Goal: Task Accomplishment & Management: Use online tool/utility

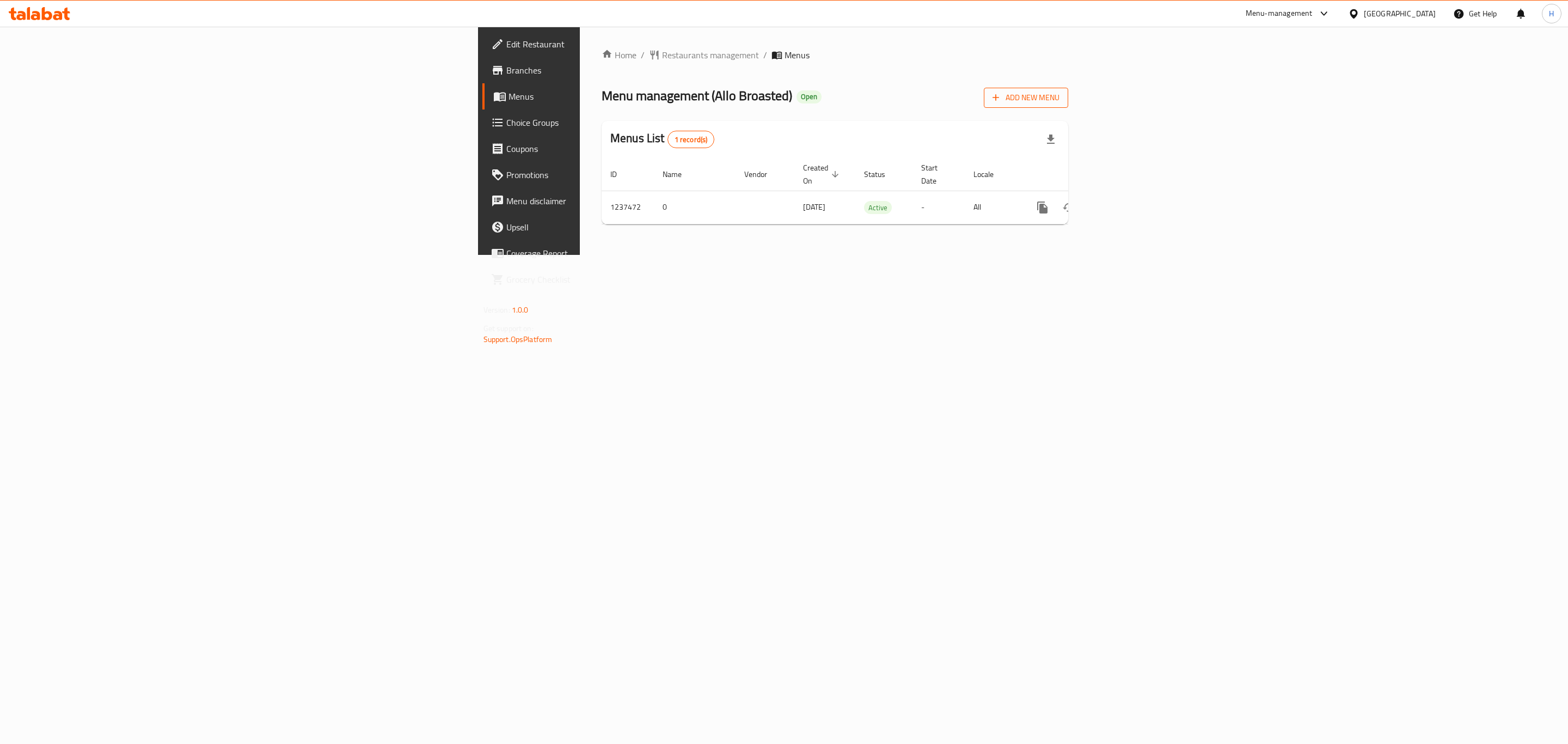
click at [1060, 98] on span "Add New Menu" at bounding box center [1026, 97] width 67 height 13
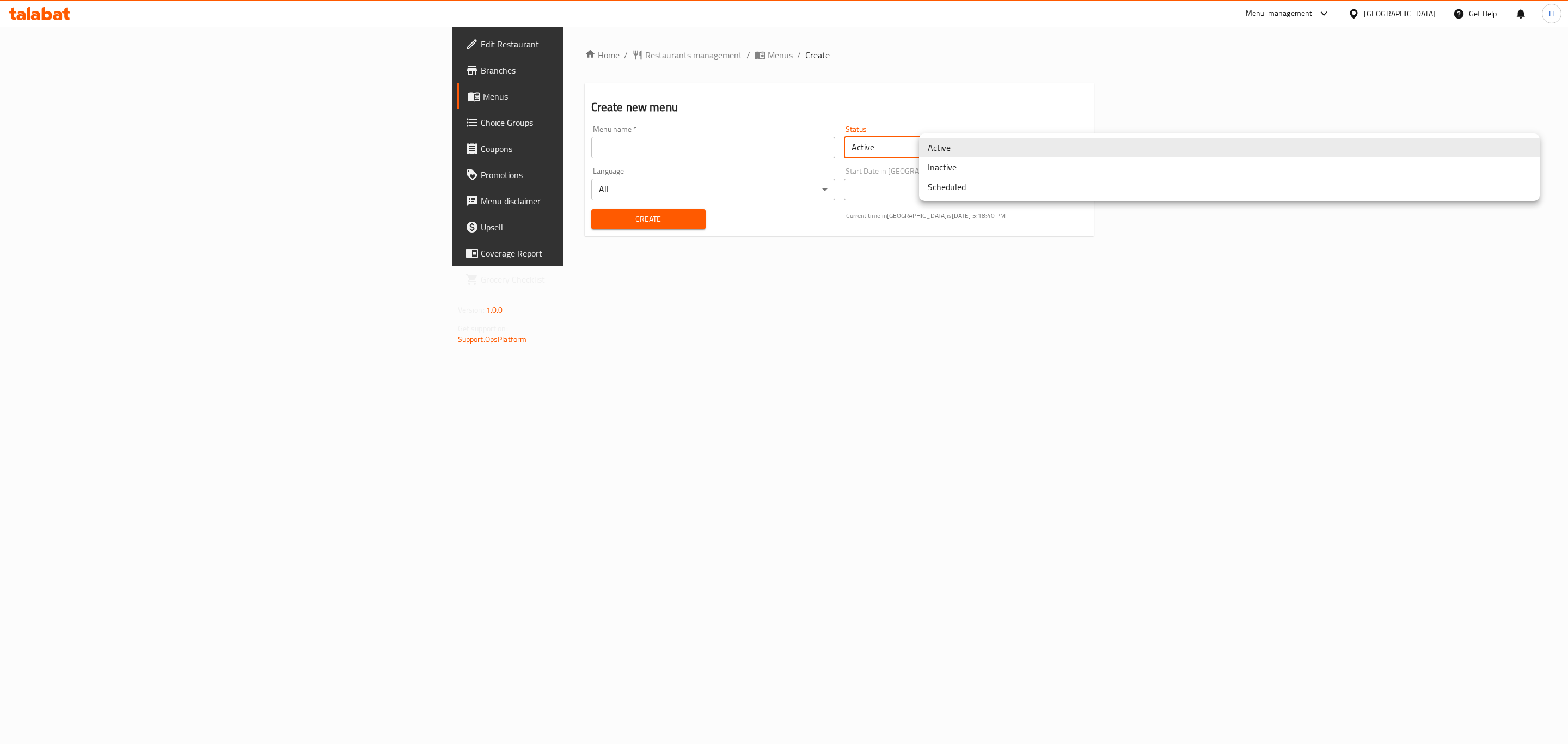
click at [1016, 141] on body "​ Menu-management [GEOGRAPHIC_DATA] Get Help H Edit Restaurant Branches Menus C…" at bounding box center [784, 385] width 1568 height 717
click at [979, 173] on li "Inactive" at bounding box center [1230, 167] width 621 height 19
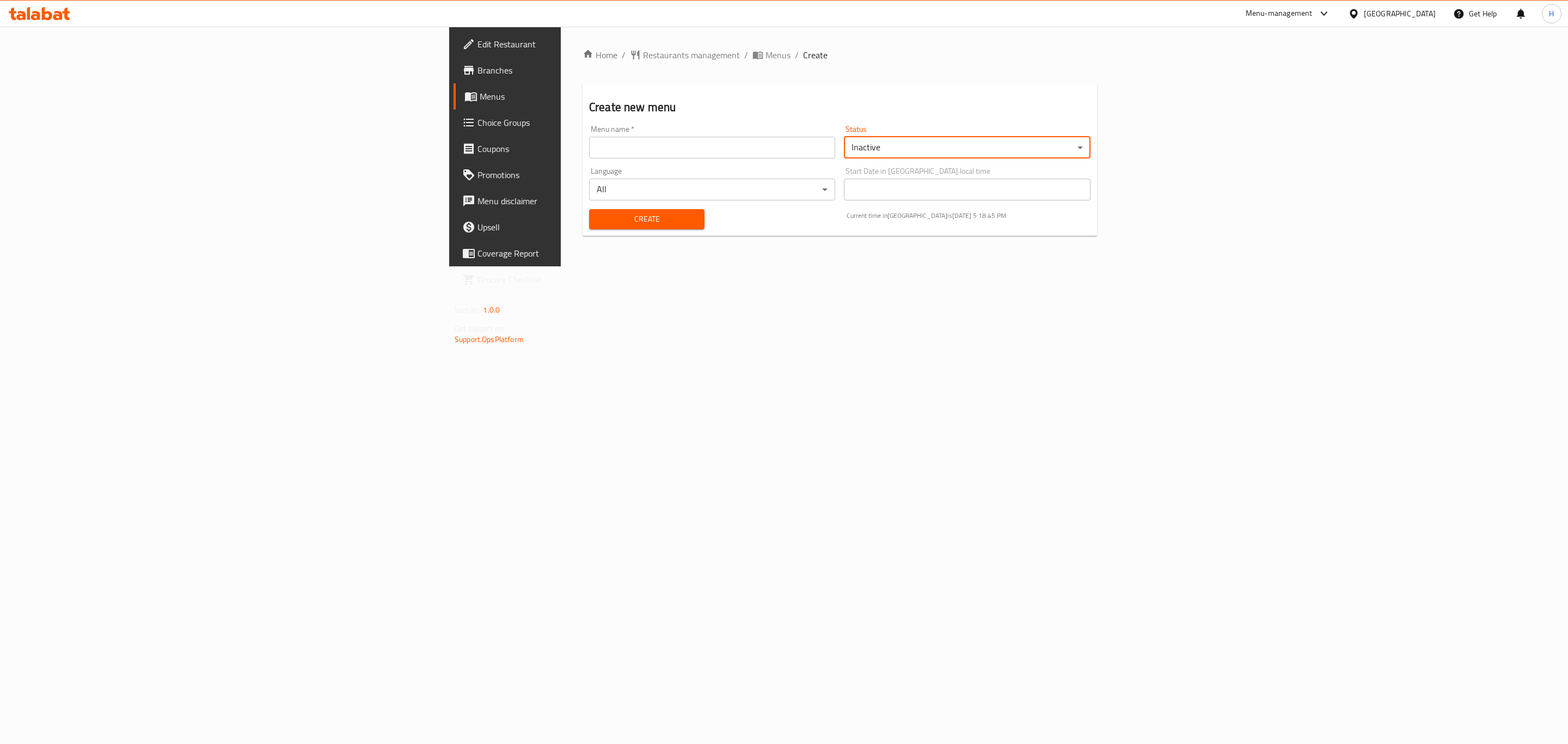
click at [589, 141] on input "text" at bounding box center [712, 148] width 246 height 22
paste input "341415272"
type input "341415272 - [DATE]"
click at [598, 214] on span "Create" at bounding box center [646, 219] width 98 height 13
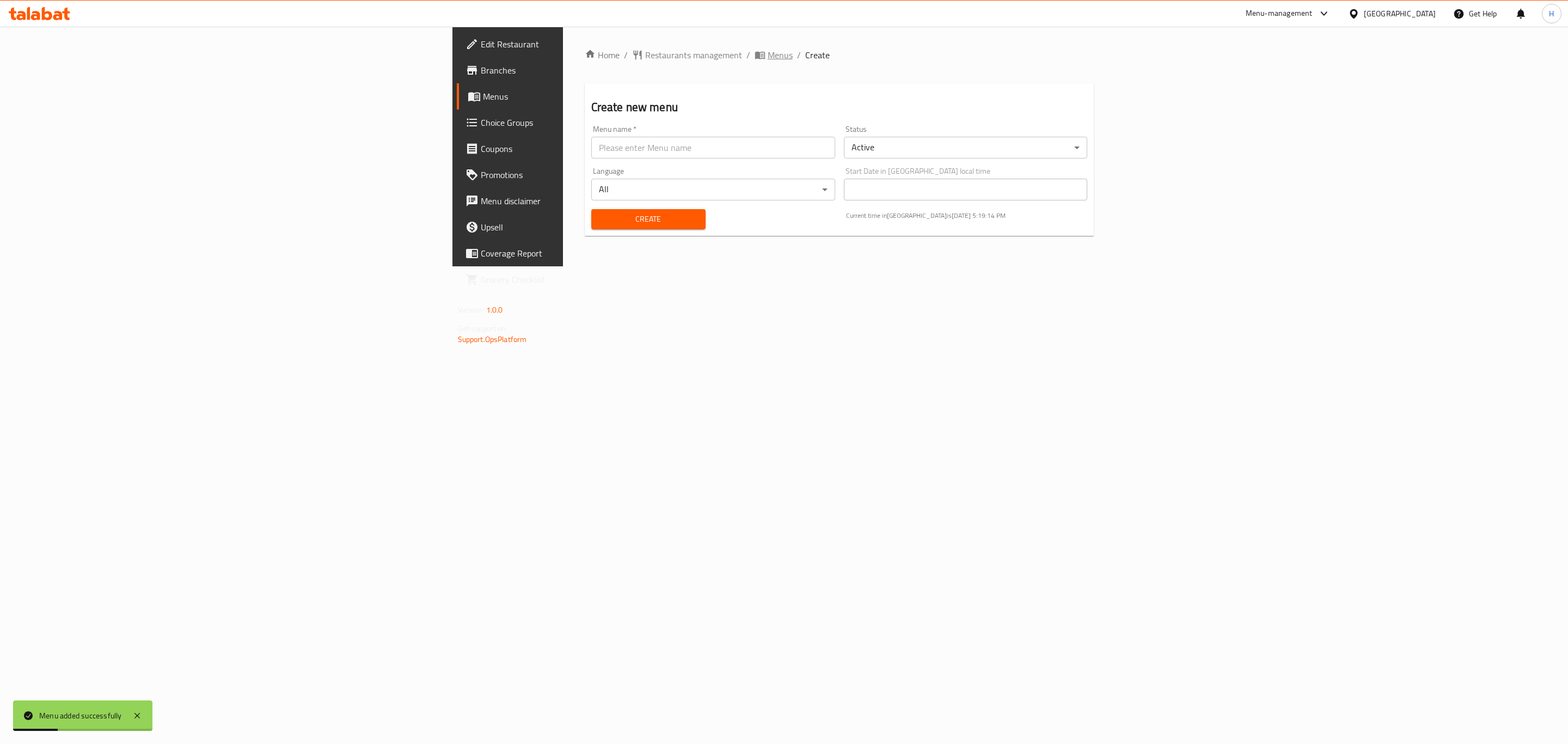
click at [768, 49] on span "Menus" at bounding box center [780, 55] width 25 height 13
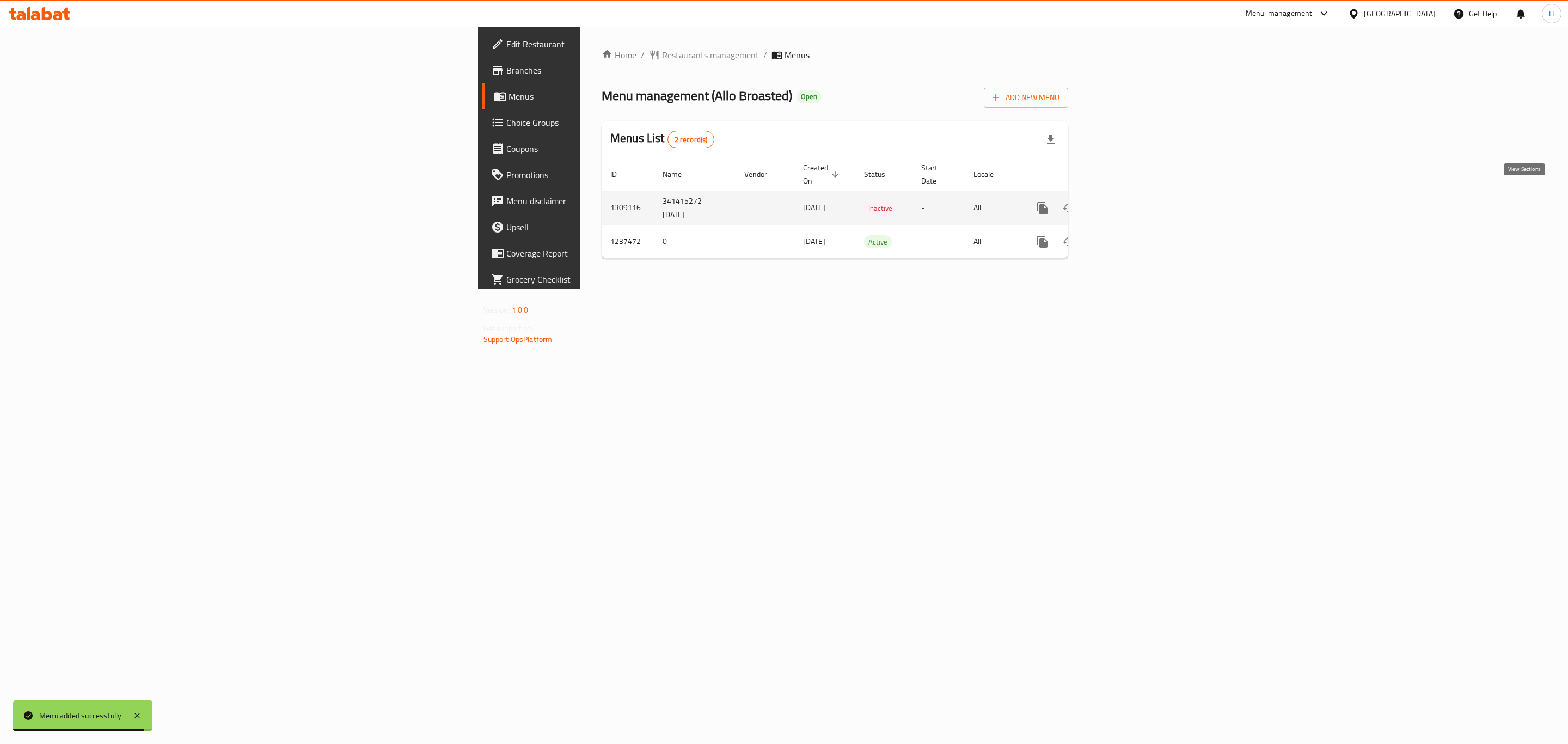
click at [1126, 203] on icon "enhanced table" at bounding box center [1121, 208] width 10 height 10
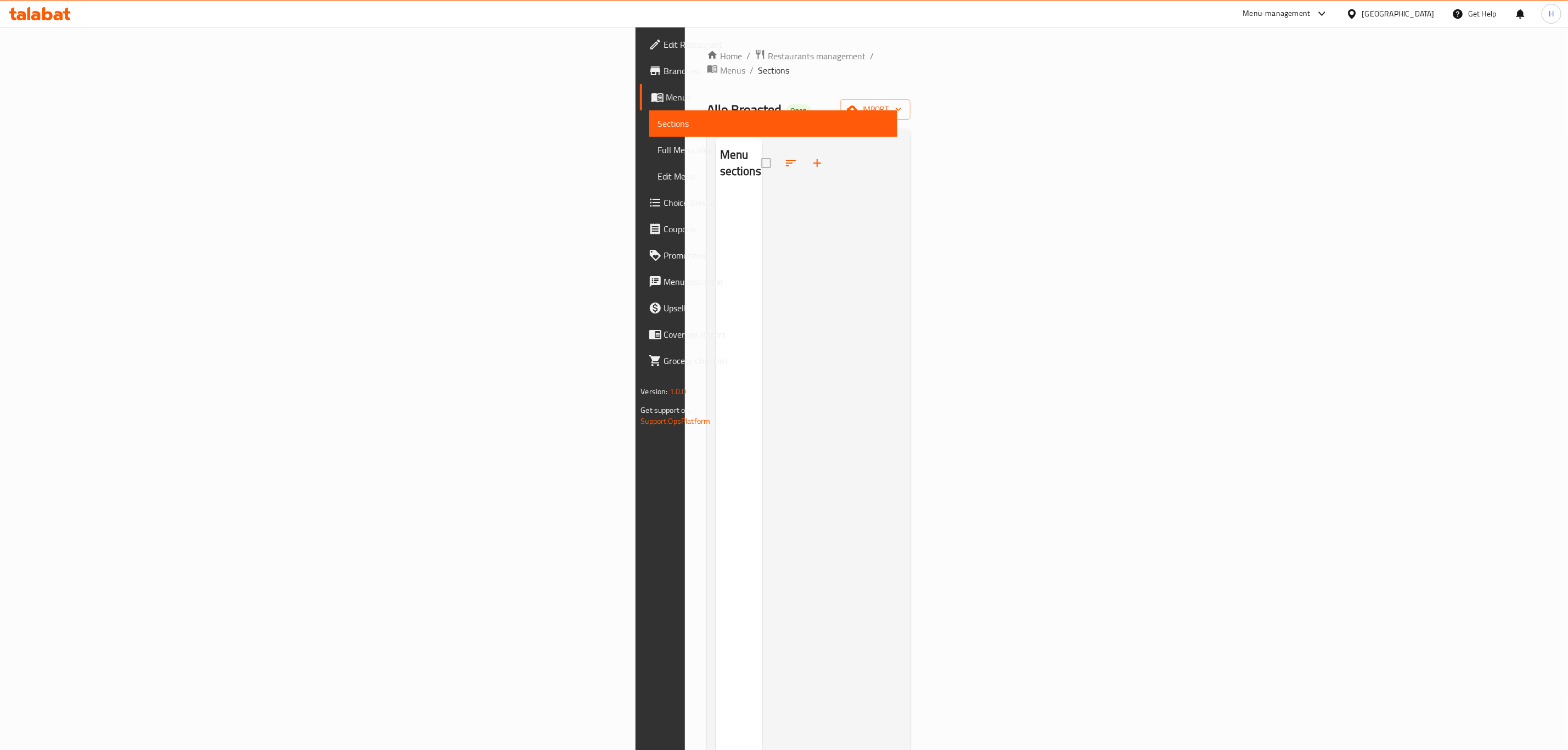
click at [804, 150] on button "button" at bounding box center [817, 163] width 26 height 26
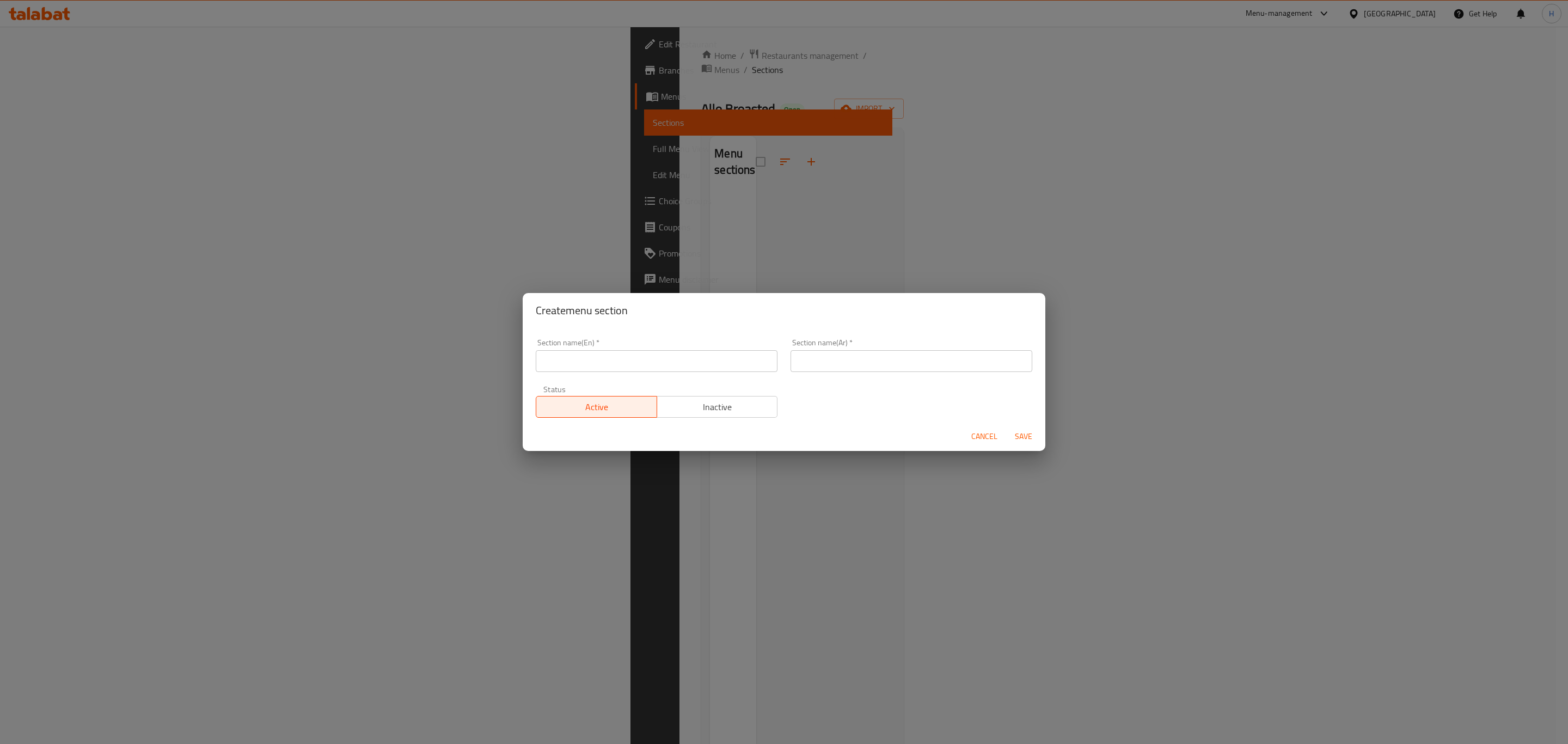
click at [688, 369] on input "text" at bounding box center [656, 361] width 242 height 22
paste input "Broasted & Cripy"
click at [595, 360] on input "Broasted & Cripy" at bounding box center [656, 361] width 242 height 22
click at [631, 365] on input "Broasted & Crispy" at bounding box center [656, 361] width 242 height 22
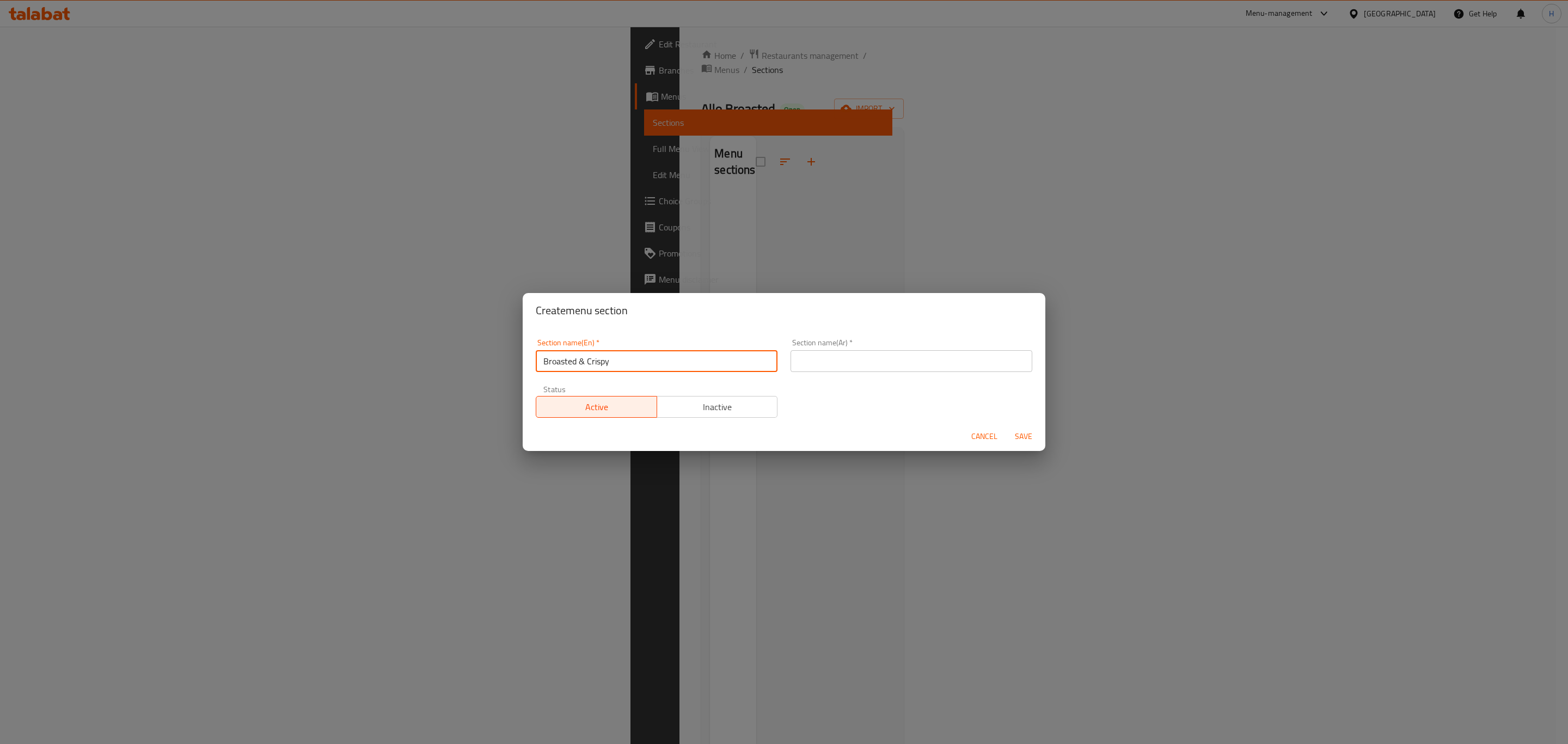
click at [631, 365] on input "Broasted & Crispy" at bounding box center [656, 361] width 242 height 22
type input "Broasted & Crispy"
click at [859, 363] on input "text" at bounding box center [911, 361] width 242 height 22
type input "f"
type input "بروستد و كريسبي"
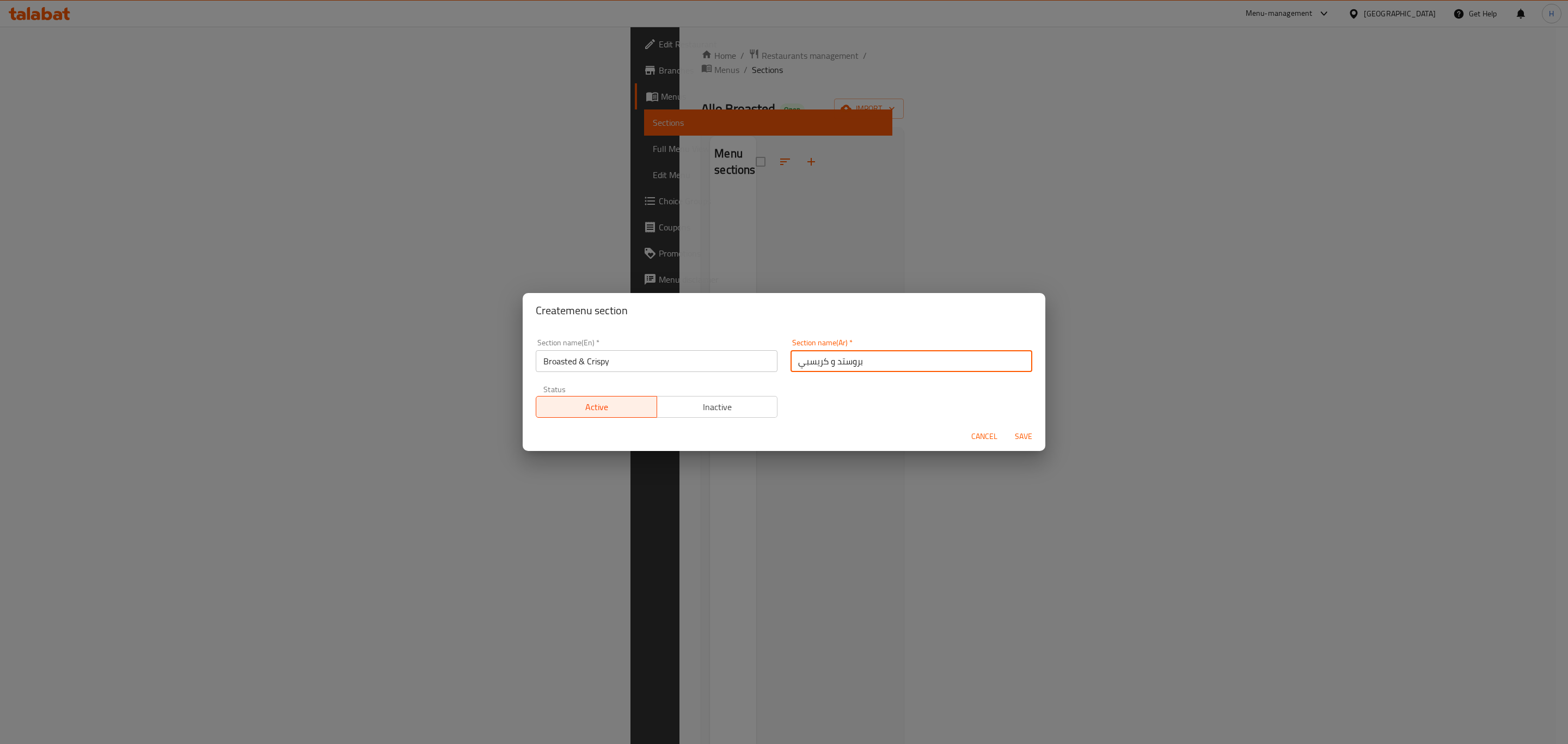
click at [1006, 426] on button "Save" at bounding box center [1023, 436] width 35 height 20
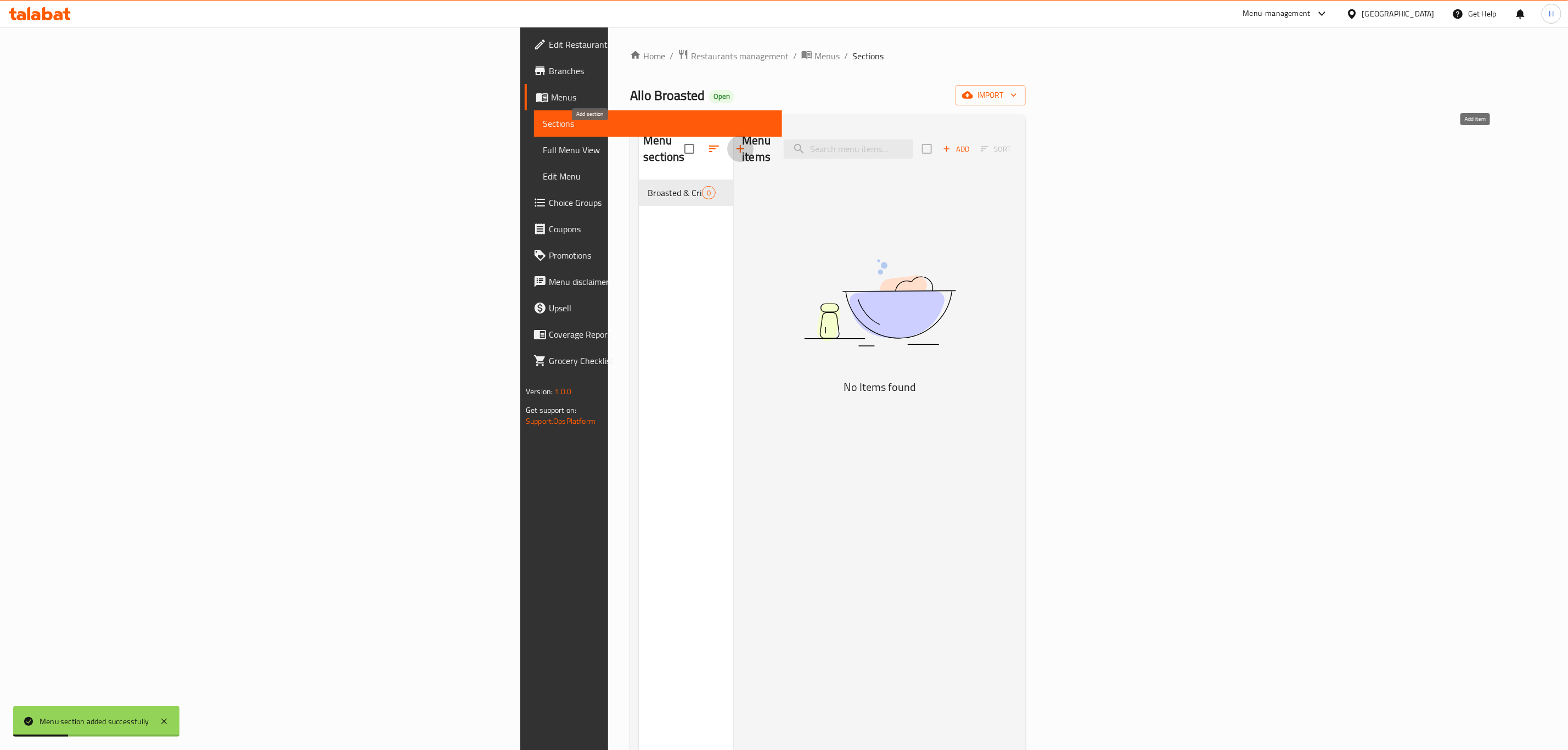
click at [952, 144] on icon "button" at bounding box center [947, 149] width 10 height 10
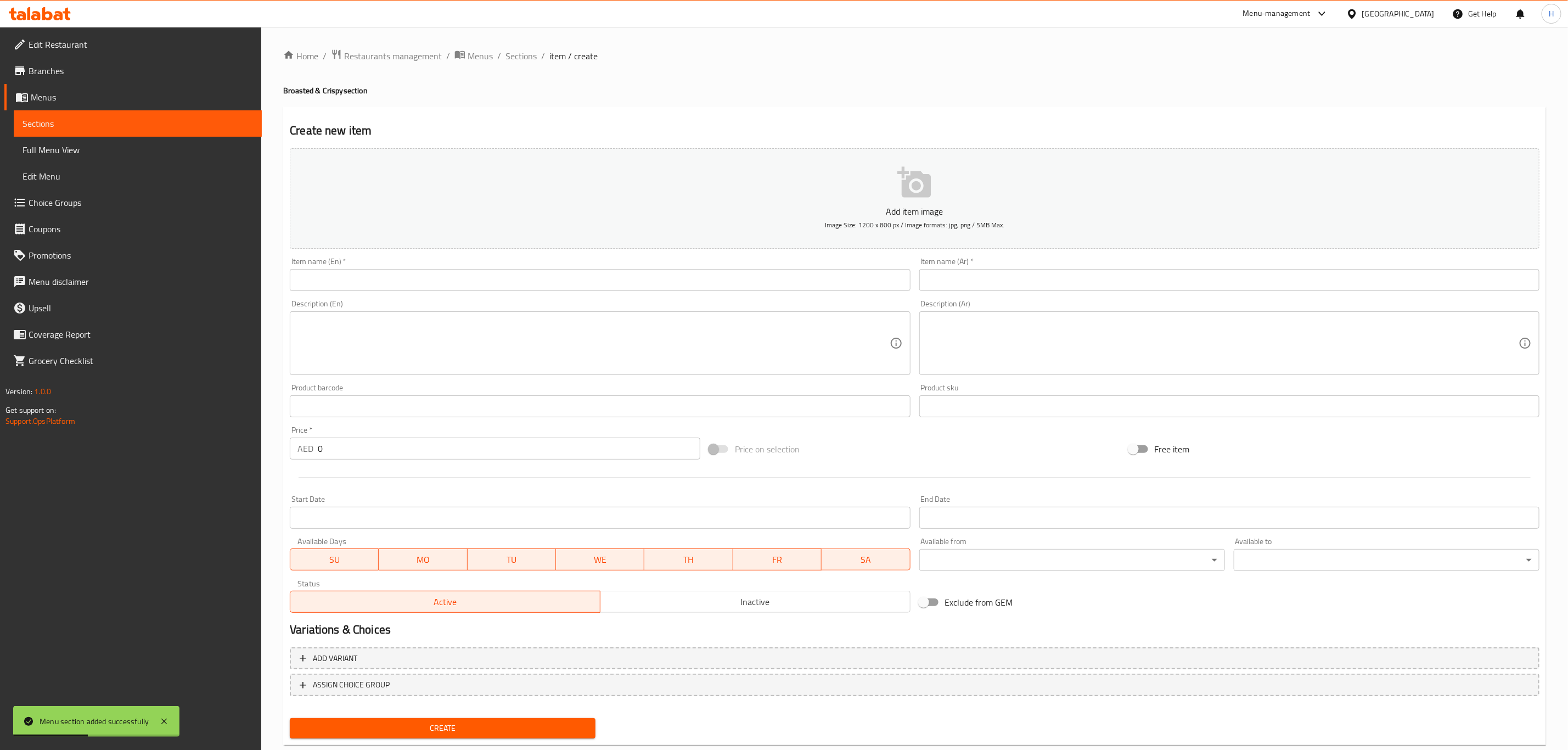
click at [516, 282] on input "text" at bounding box center [600, 280] width 620 height 22
paste input "Half Broasted Chicken Meal (4 Pcs)"
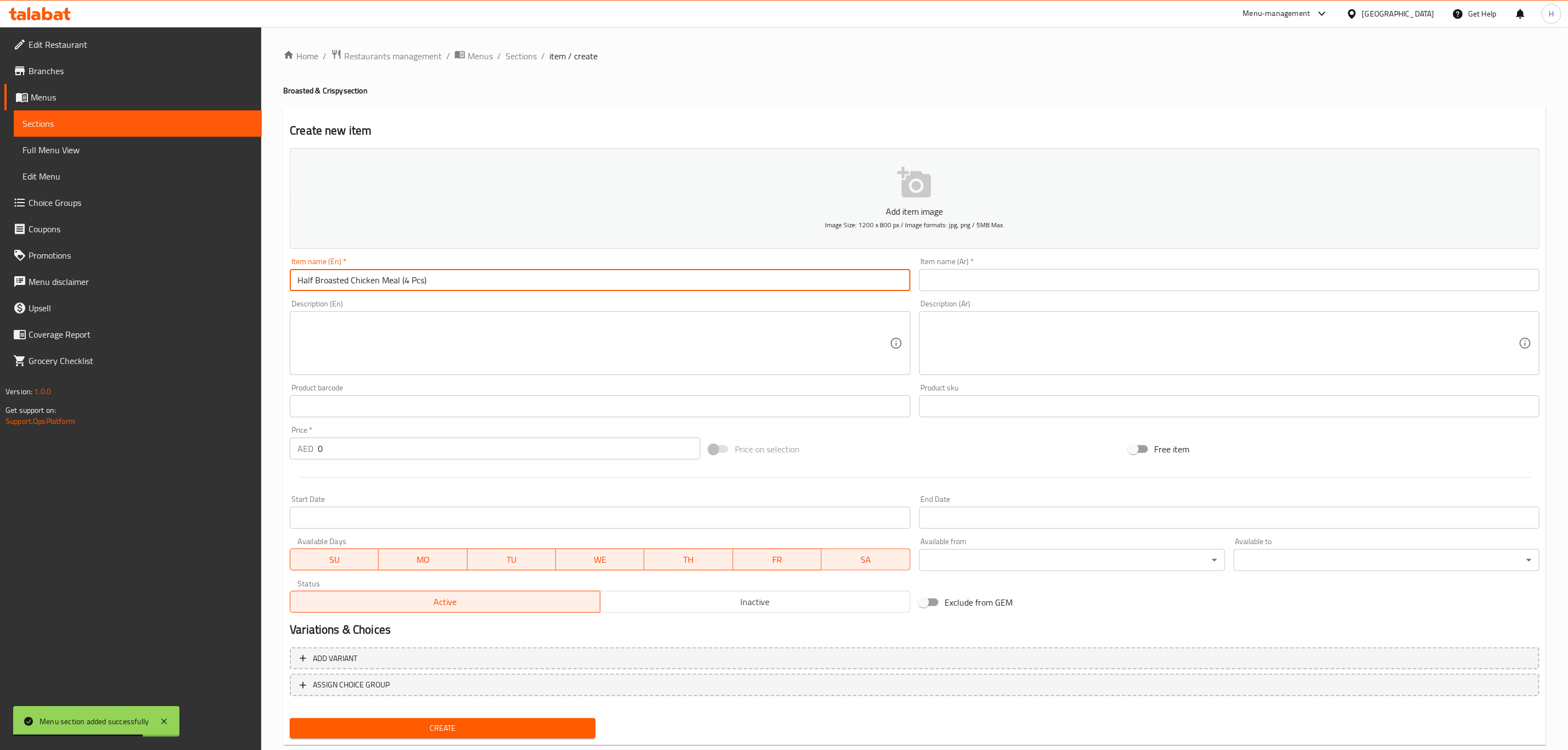
type input "Half Broasted Chicken Meal (4 Pcs)"
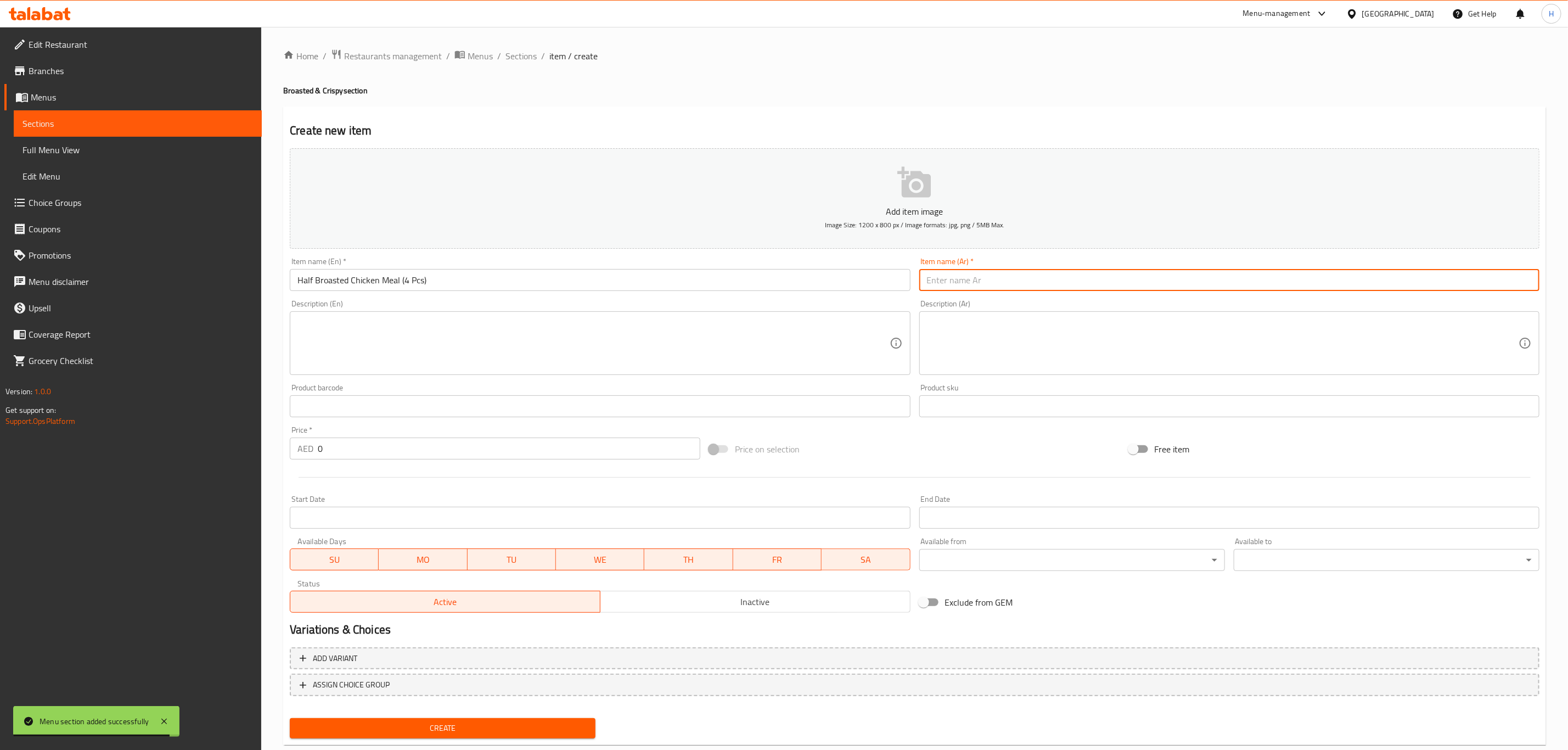
click at [1015, 271] on input "text" at bounding box center [1229, 280] width 620 height 22
paste input "Half Broasted Chicken Meal (4 Pcs)"
type input "Half Broasted Chicken Meal (4 Pcs)"
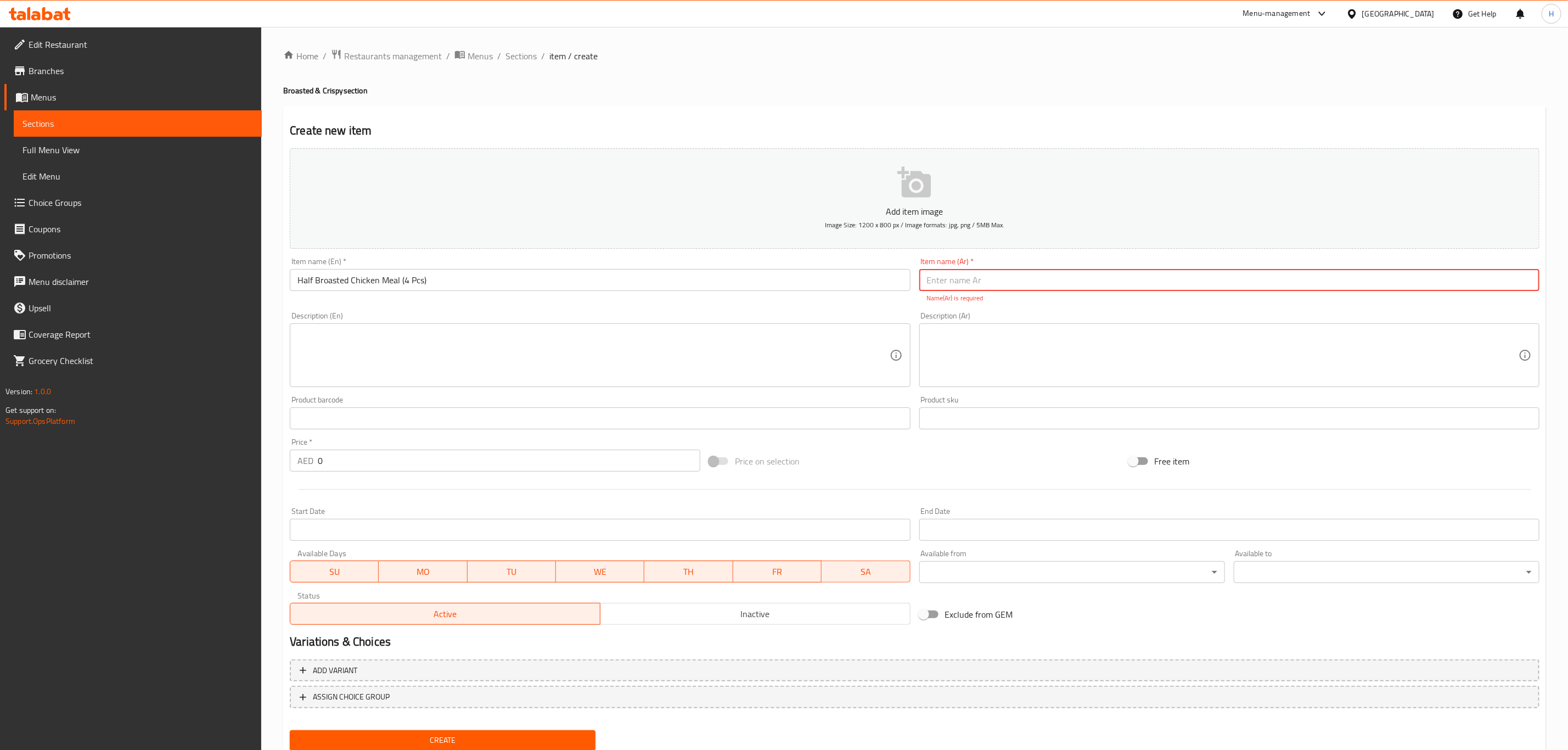
click at [949, 275] on input "text" at bounding box center [1229, 280] width 620 height 22
paste input "وجبة دجاج بروستد (4 Pcs)"
click at [969, 282] on input "وجبة دجاج بروستد (4 Pcs)" at bounding box center [1229, 280] width 620 height 22
drag, startPoint x: 1022, startPoint y: 280, endPoint x: 1037, endPoint y: 280, distance: 15.0
click at [1037, 280] on input "وجبة نصف دجاج بروستد (4 Pcs)" at bounding box center [1229, 280] width 620 height 22
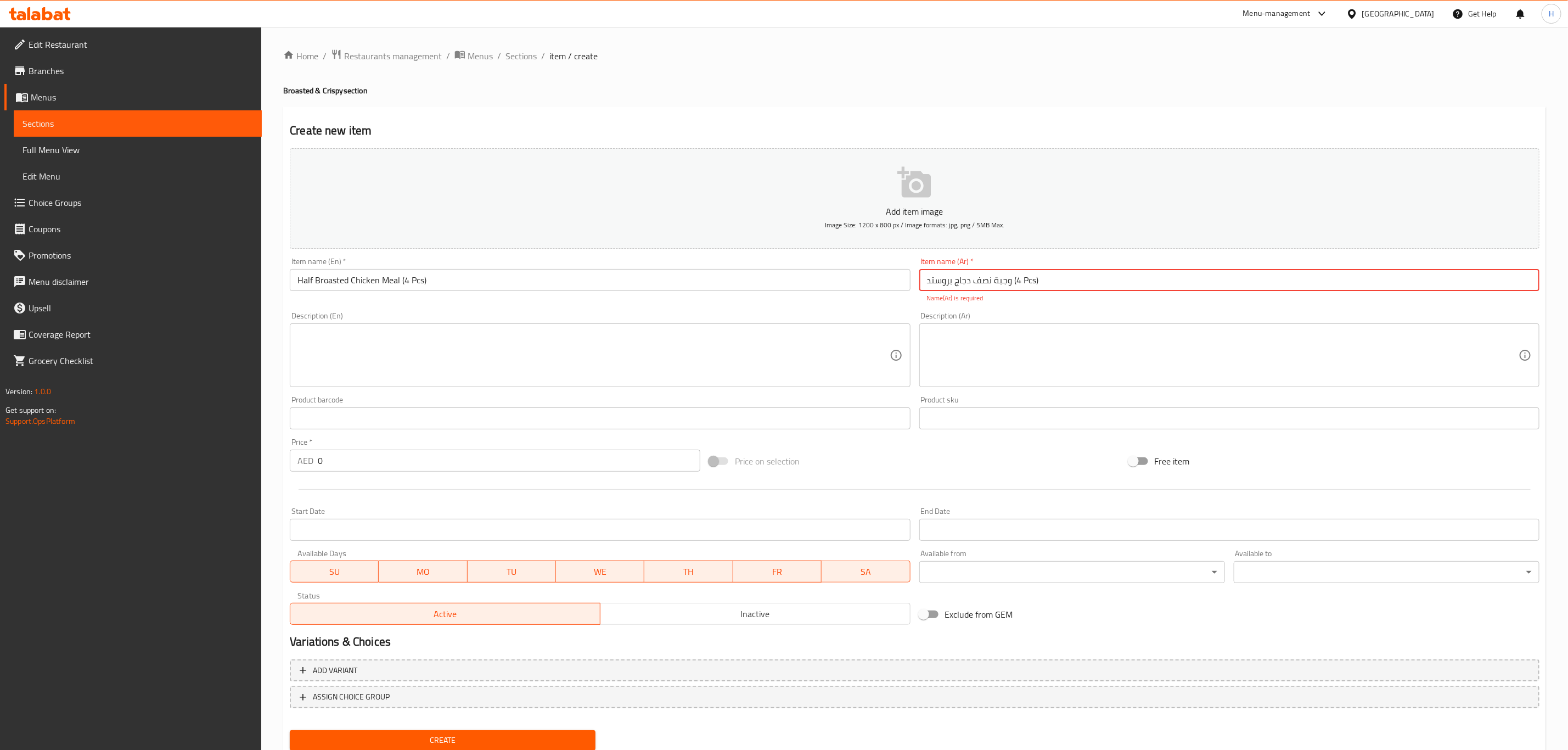
click at [1068, 274] on input "وجبة نصف دجاج بروستد (4 Pcs)" at bounding box center [1229, 280] width 620 height 22
drag, startPoint x: 1024, startPoint y: 282, endPoint x: 1035, endPoint y: 284, distance: 11.2
click at [1035, 284] on input "وجبة نصف دجاج بروستد (4 Pcs)" at bounding box center [1229, 280] width 620 height 22
type input "وجبة نصف دجاج بروستد (4 قطع)"
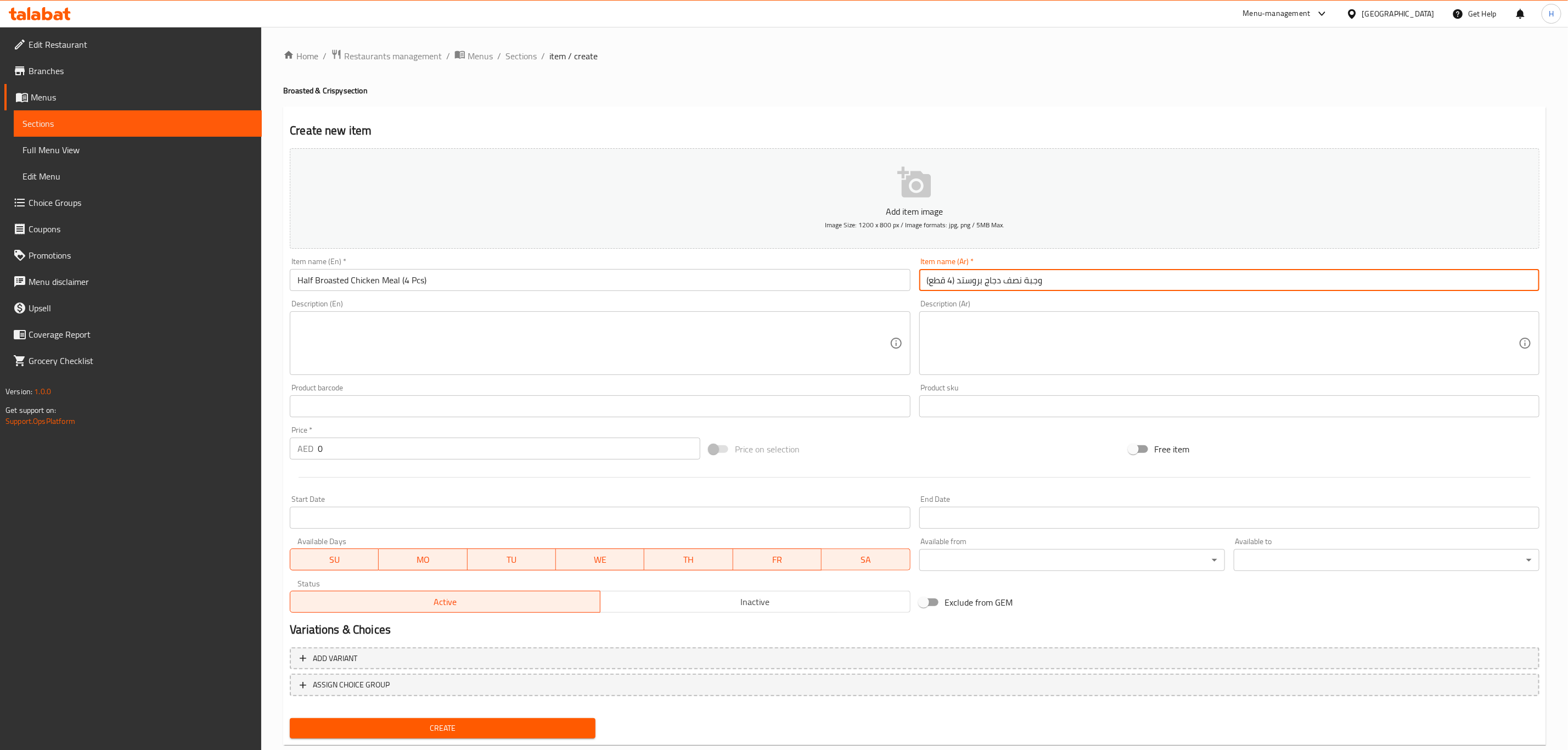
click at [473, 333] on textarea at bounding box center [593, 343] width 592 height 52
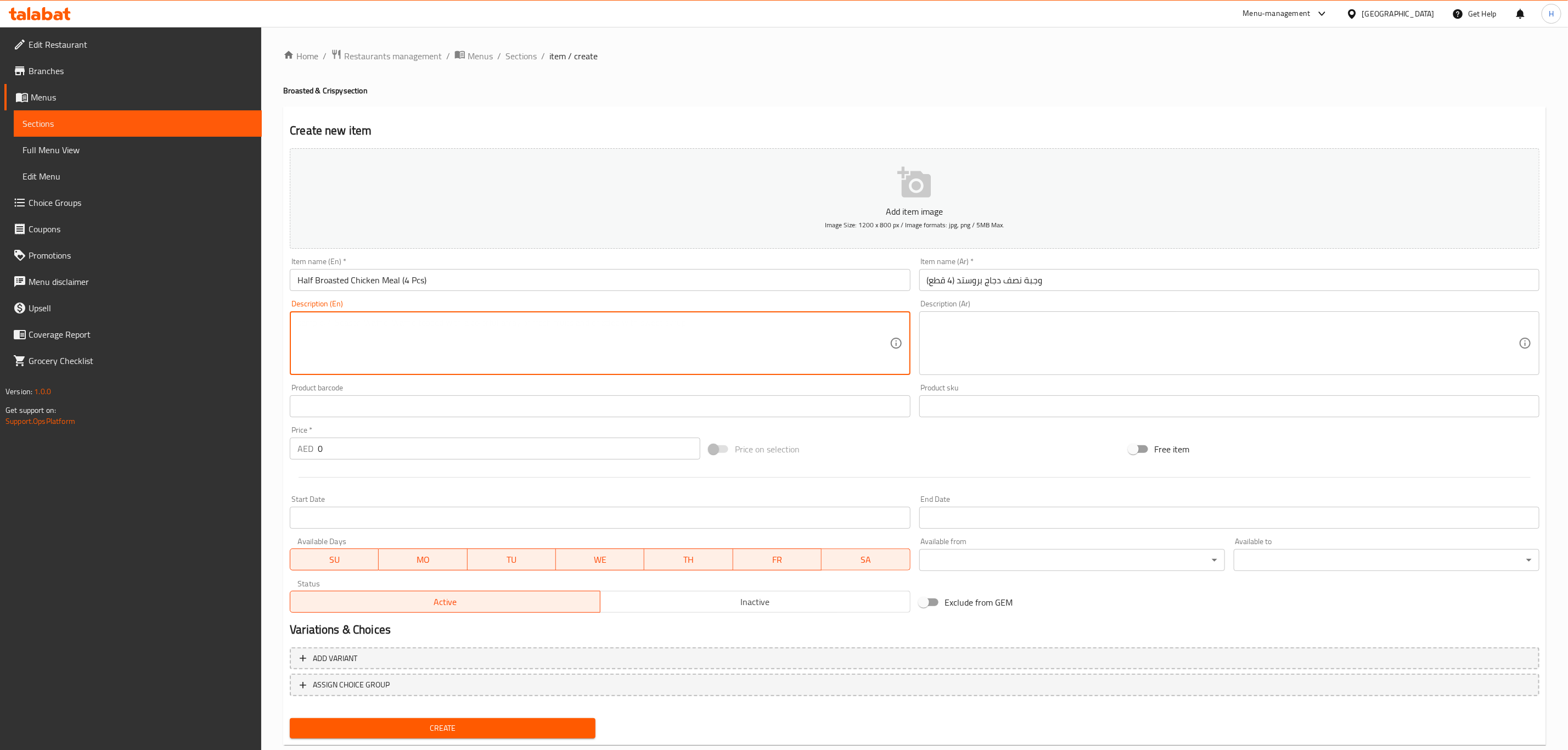
paste textarea "4-Piece Broasted Chicken Meal – Served with potato wedges, garlic sauce, hot sa…"
type textarea "4-Piece Broasted Chicken Meal – Served with potato wedges, garlic sauce, hot sa…"
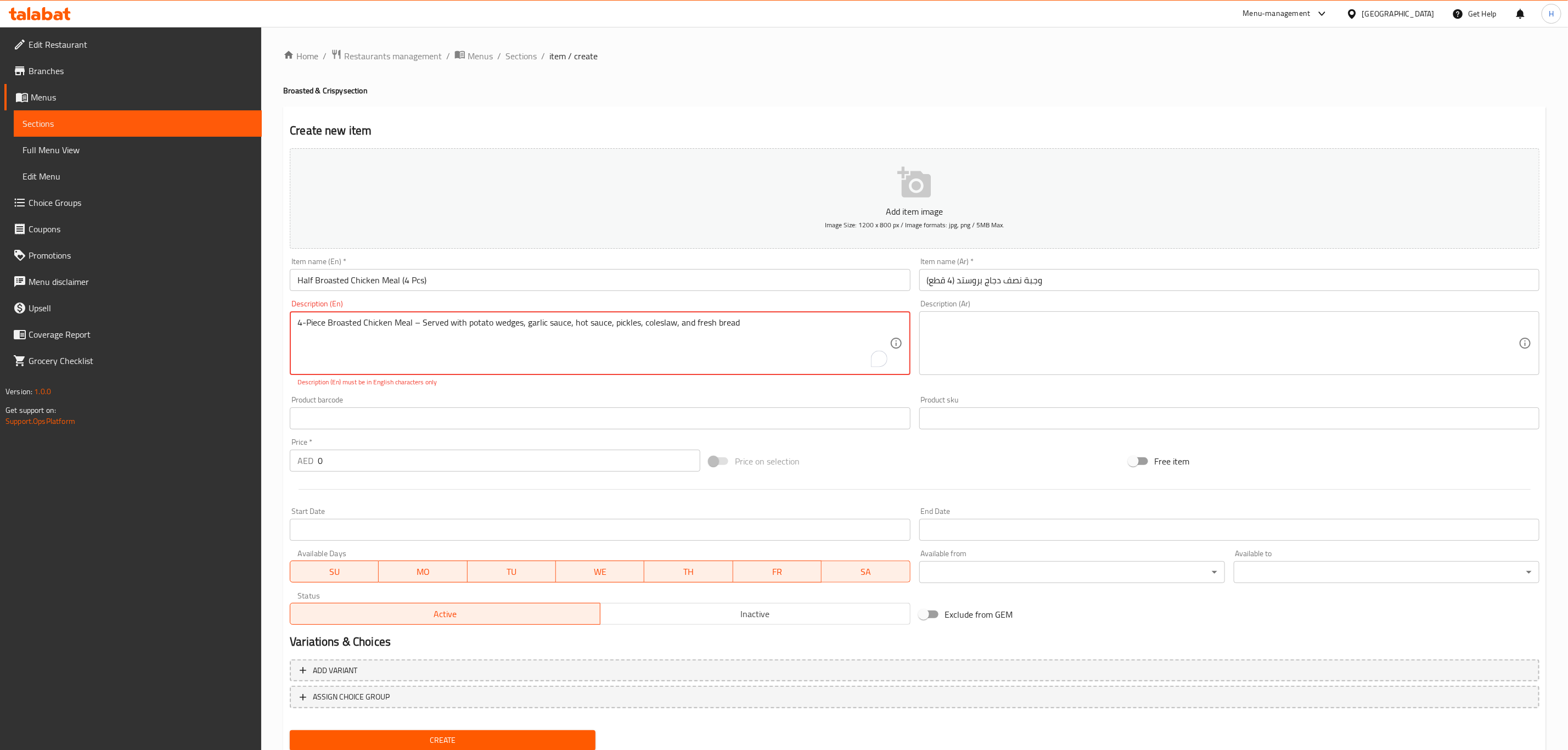
click at [1043, 362] on textarea at bounding box center [1223, 343] width 592 height 52
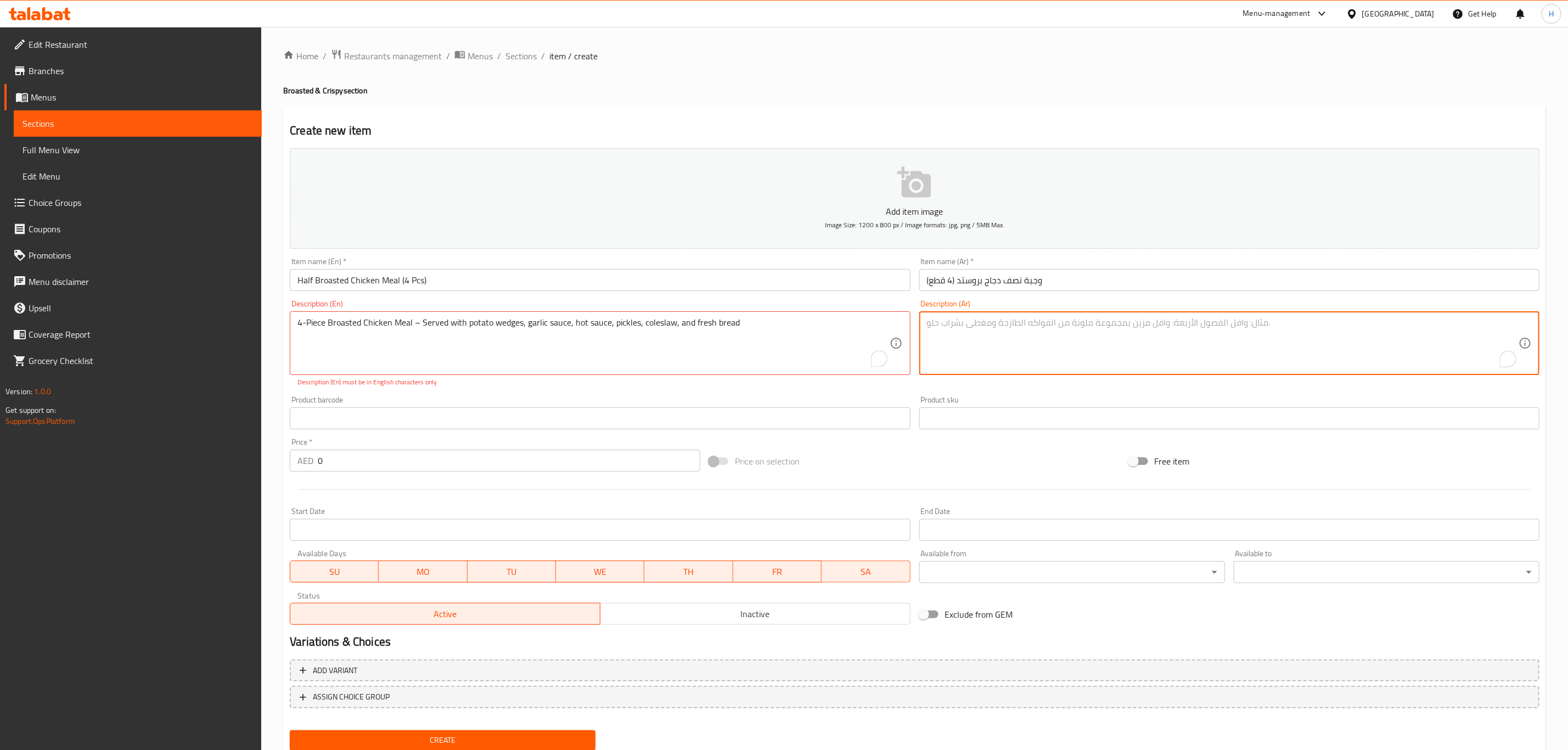
paste textarea "وجبة [PERSON_NAME] من ٤ قطع يُقدَّم مع شرحات البطاطا المقلية، صوص توميه، صوص حا…"
click at [1305, 323] on textarea "وجبة [PERSON_NAME] من ٤ قطع يُقدَّم مع شرحات البطاطا المقلية، صوص توميه، صوص حا…" at bounding box center [1223, 343] width 592 height 52
click at [1227, 323] on textarea "وجبة بروستد دجاج من ٤ قطع يُقدَّم مع شرحات البطاطا المقلية، صوص توميه، صوص حار،…" at bounding box center [1223, 343] width 592 height 52
click at [1172, 322] on textarea "وجبة بروستد دجاج من ٤ قطع يُقدَّم مع ودجز البطاطا المقلية، صوص توميه، صوص حار، …" at bounding box center [1223, 343] width 592 height 52
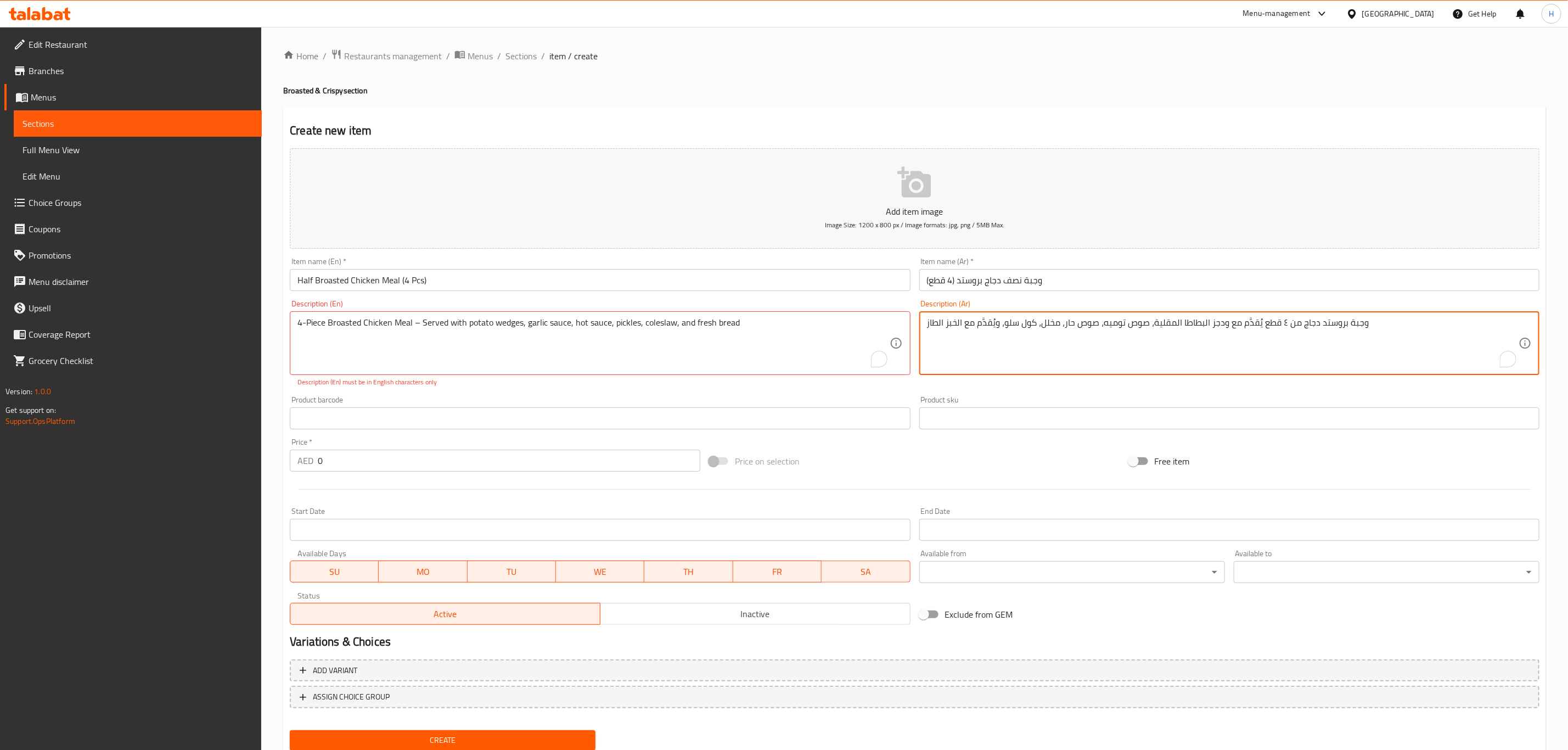
click at [1172, 322] on textarea "وجبة بروستد دجاج من ٤ قطع يُقدَّم مع ودجز البطاطا المقلية، صوص توميه، صوص حار، …" at bounding box center [1223, 343] width 592 height 52
click at [1361, 323] on textarea "وجبة بروستد دجاج من ٤ قطع يُقدَّم مع ودجز البطاطا، صوص توميه، صوص حار، مخلل، كو…" at bounding box center [1223, 343] width 592 height 52
type textarea "وجبة بروستد دجاج من ٤ قطع يُقدَّم مع ودجز البطاطا، صوص توميه، صوص حار، مخلل، كو…"
click at [366, 460] on input "0" at bounding box center [509, 461] width 382 height 22
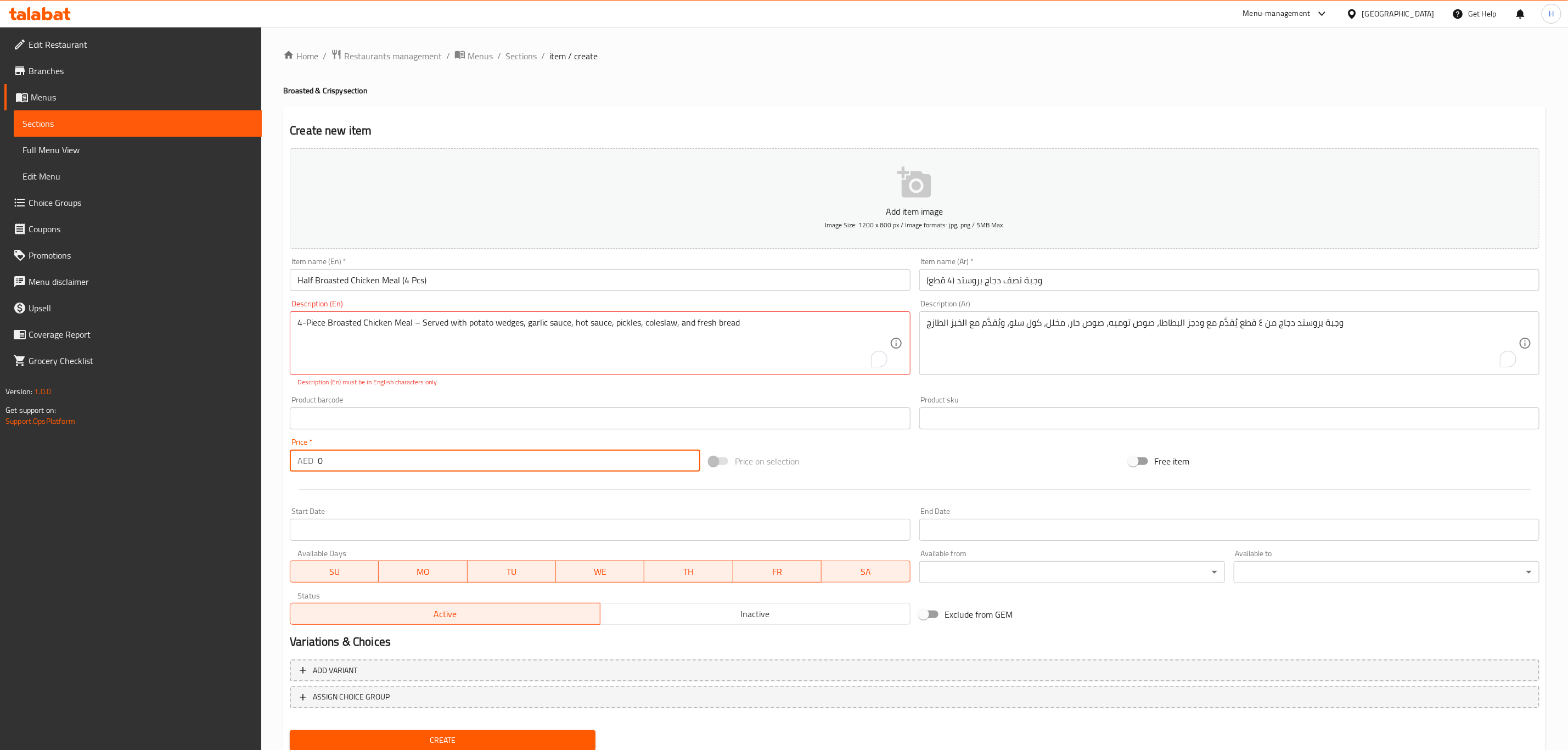
click at [366, 460] on input "0" at bounding box center [509, 461] width 382 height 22
paste input "34"
type input "34"
type textarea "4-Piece Broasted Chicken Meal Served with potato wedges, garlic sauce, hot sauc…"
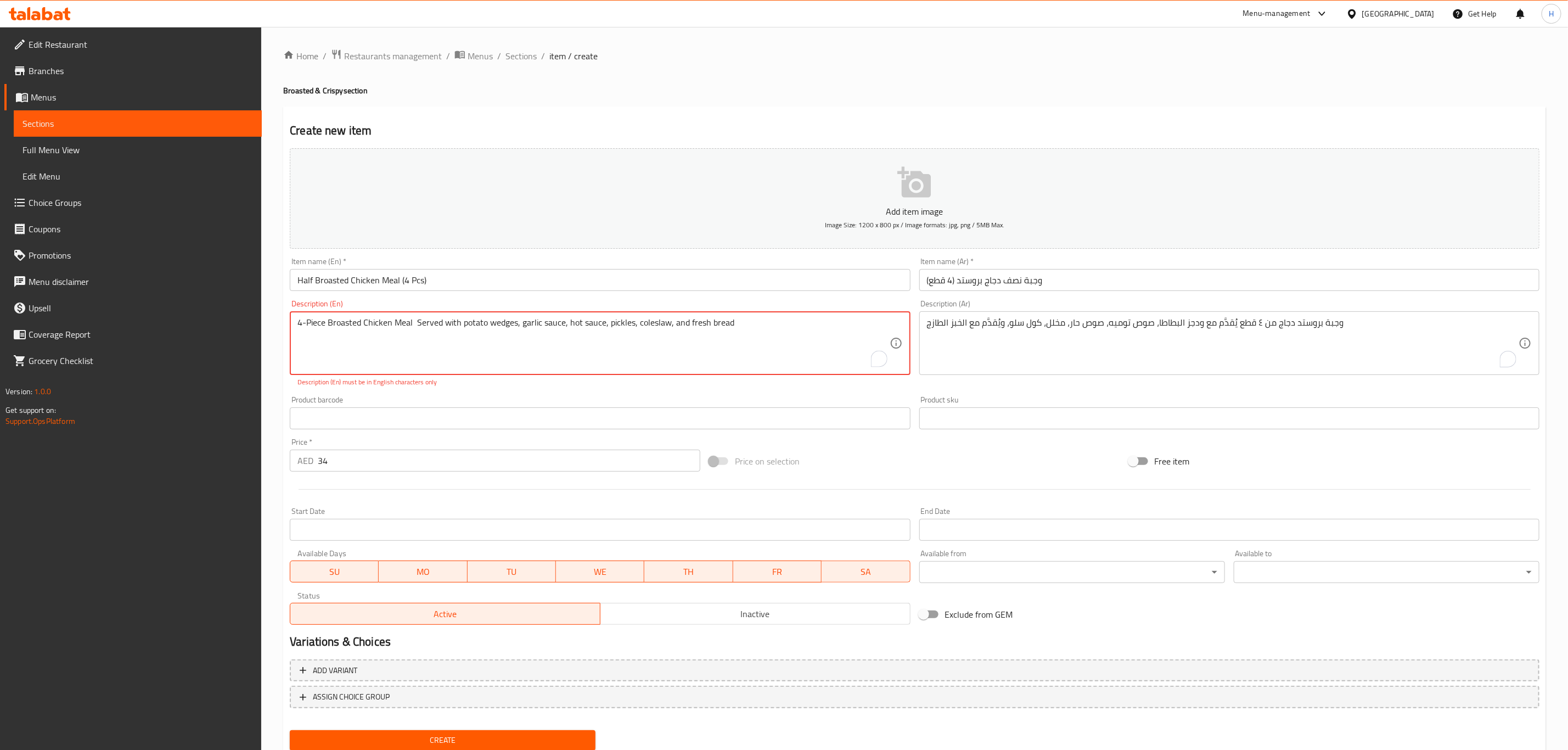
click at [451, 389] on div "Add item image Image Size: 1200 x 800 px / Image formats: jpg, png / 5MB Max. I…" at bounding box center [914, 386] width 1259 height 485
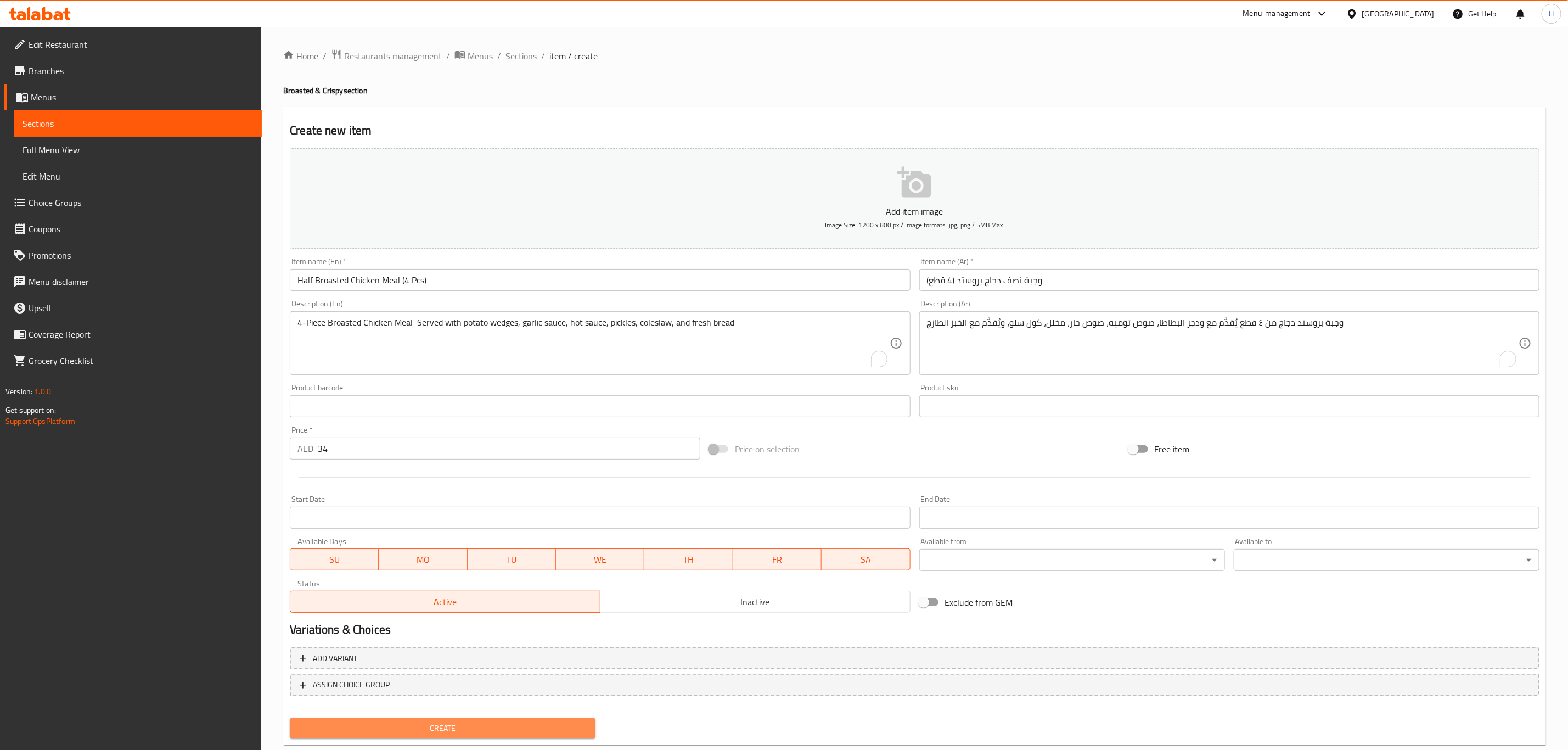
click at [485, 726] on span "Create" at bounding box center [443, 728] width 288 height 14
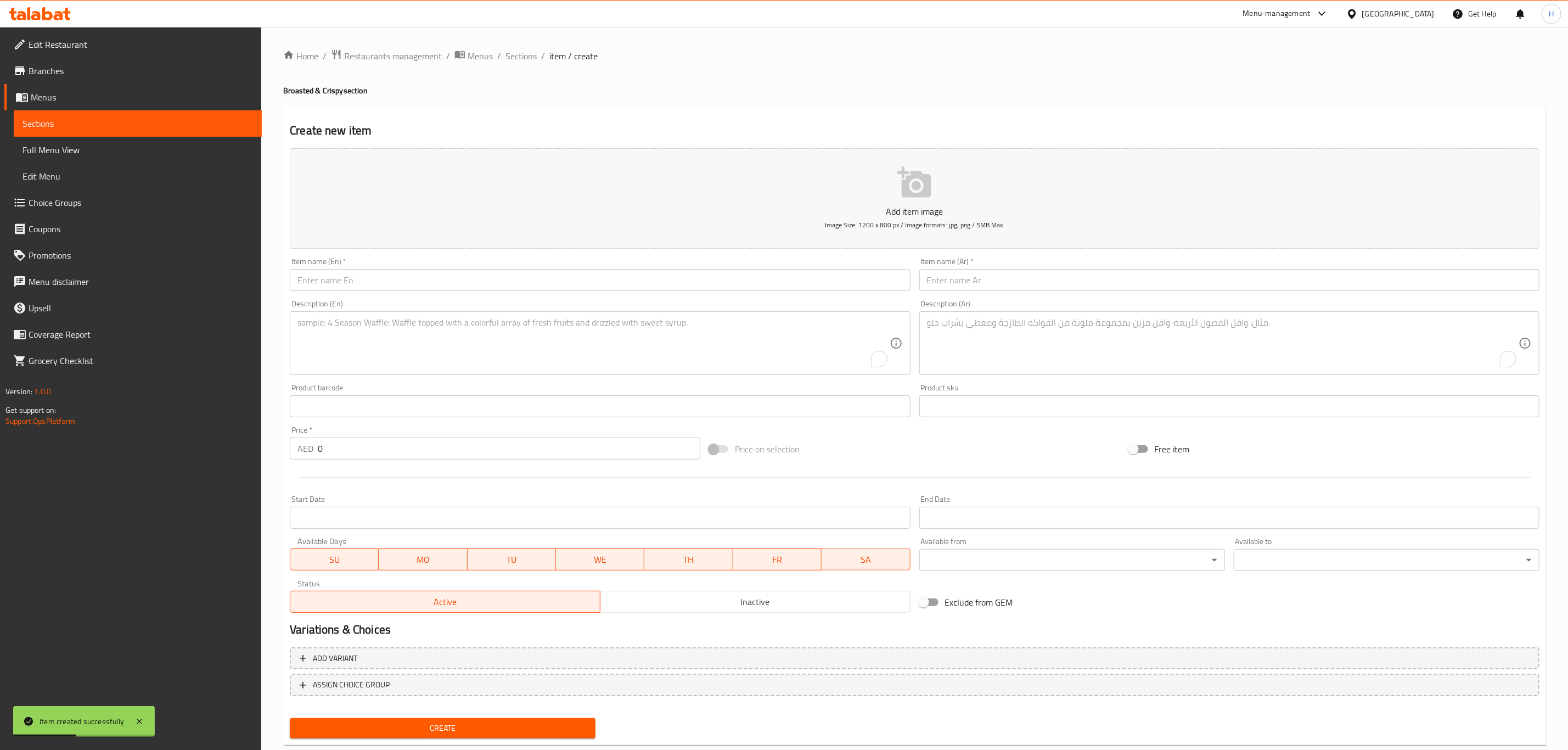
click at [373, 462] on div "Price   * AED 0 Price *" at bounding box center [495, 443] width 419 height 42
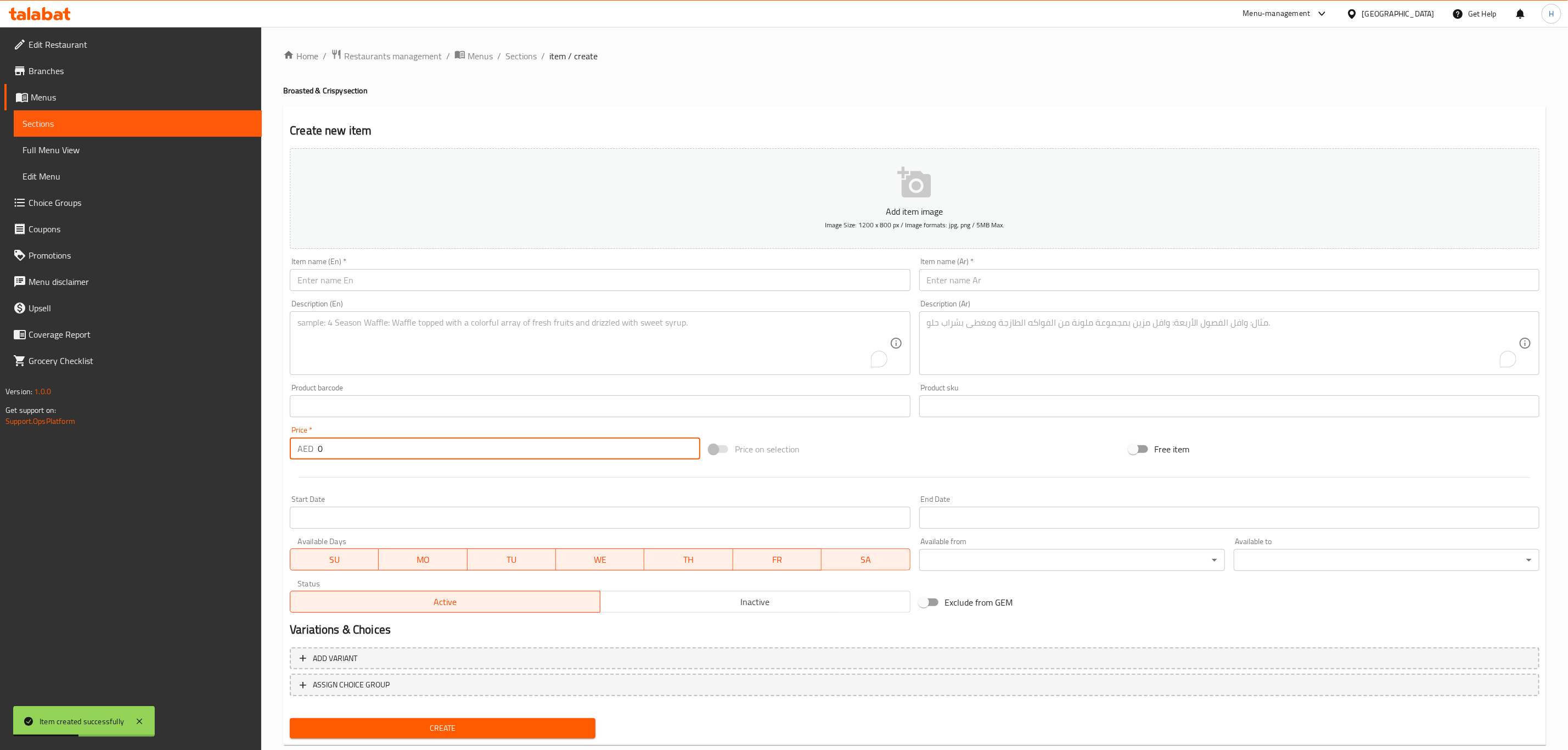
click at [376, 450] on input "0" at bounding box center [509, 449] width 382 height 22
paste input "68"
click at [376, 449] on input "068" at bounding box center [509, 449] width 382 height 22
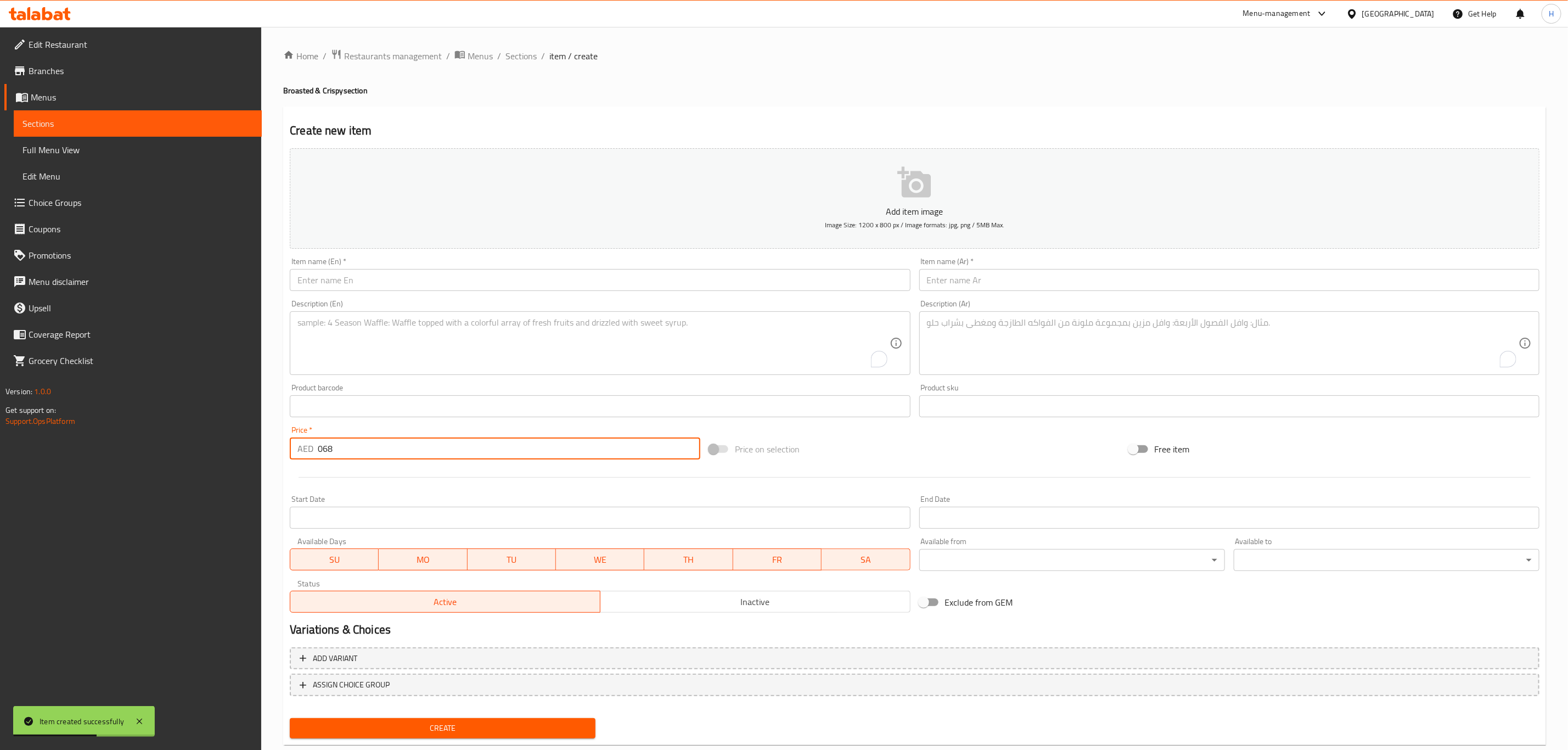
click at [376, 449] on input "068" at bounding box center [509, 449] width 382 height 22
paste input "number"
type input "68"
click at [1003, 338] on textarea "To enrich screen reader interactions, please activate Accessibility in Grammarl…" at bounding box center [1223, 343] width 592 height 52
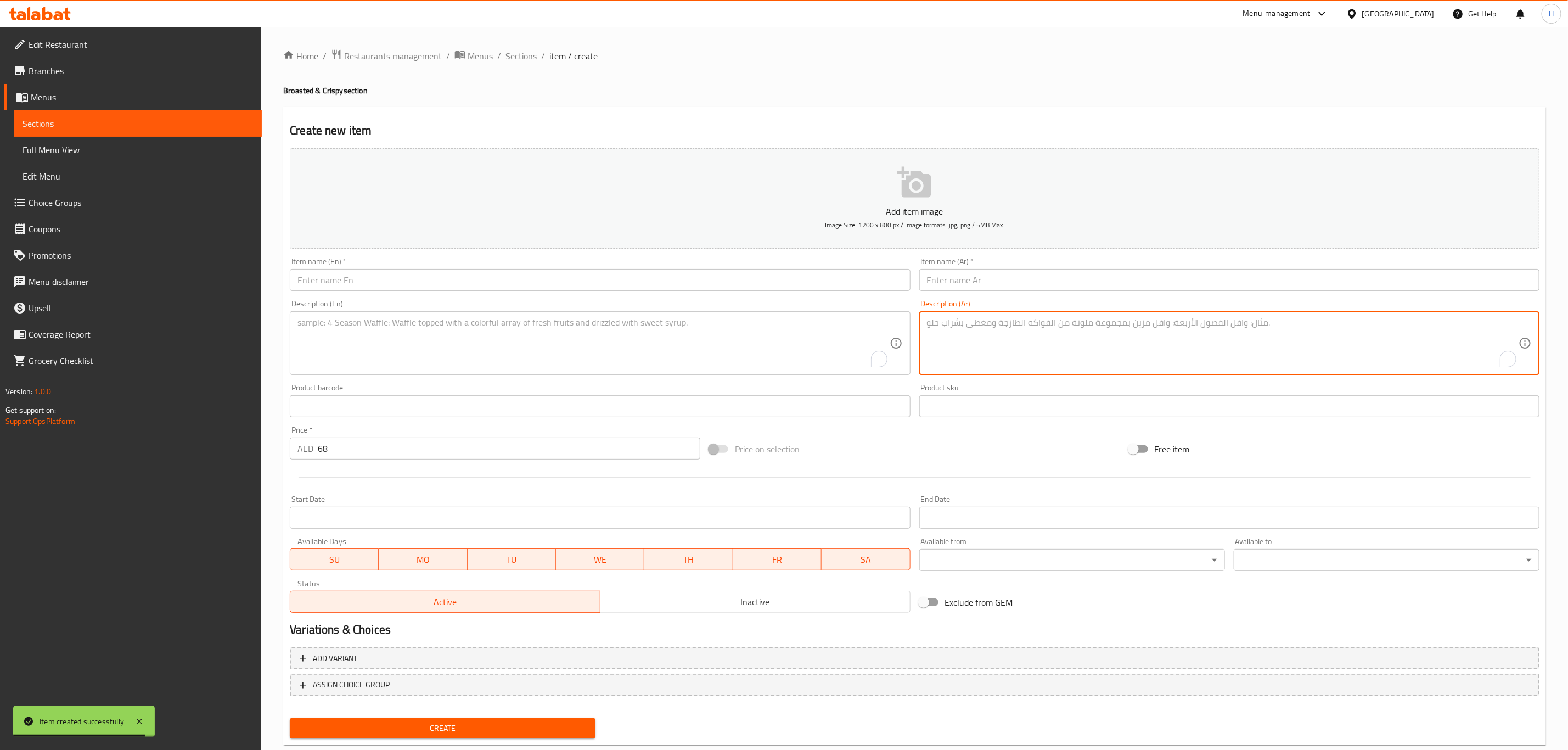
paste textarea ""وجبة [PERSON_NAME] من 8 قطع يُقدَّم مع شرحات البطاطا المقلية، صوص توميه، صوص ح…"
type textarea ""وجبة [PERSON_NAME] من 8 قطع يُقدَّم مع شرحات البطاطا المقلية، صوص توميه، صوص ح…"
click at [1103, 335] on textarea "To enrich screen reader interactions, please activate Accessibility in Grammarl…" at bounding box center [1223, 343] width 592 height 52
paste textarea ""وجبة [PERSON_NAME] من 8 قطع يُقدَّم مع شرحات البطاطا المقلية، صوص توميه، صوص ح…"
type textarea ""وجبة [PERSON_NAME] من 8 قطع يُقدَّم مع شرحات البطاطا المقلية، صوص توميه، صوص ح…"
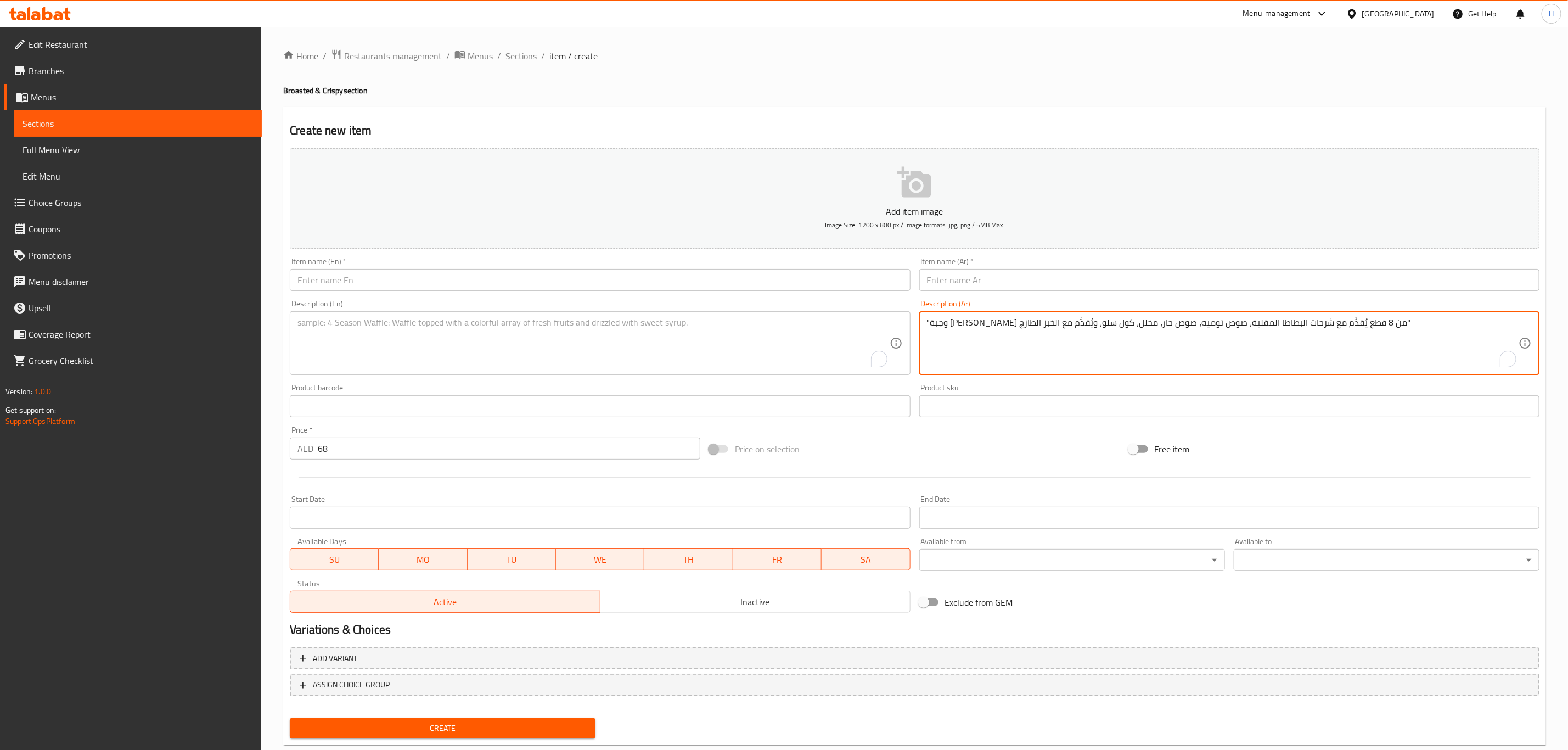
click at [533, 351] on textarea "To enrich screen reader interactions, please activate Accessibility in Grammarl…" at bounding box center [593, 343] width 592 height 52
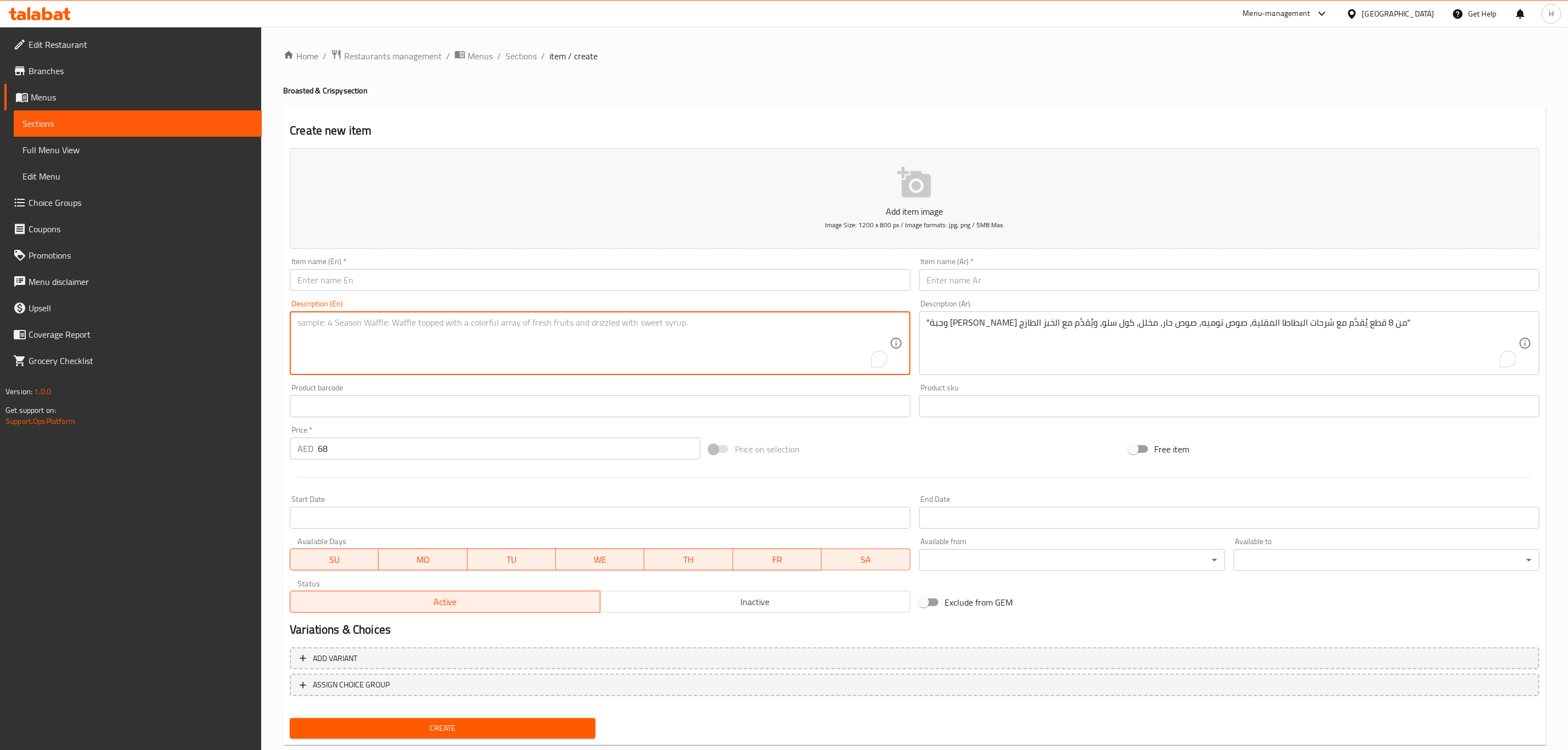
paste textarea "8-Piece Broasted Chicken Meal – Served with potato wedges, garlic sauce, hot sa…"
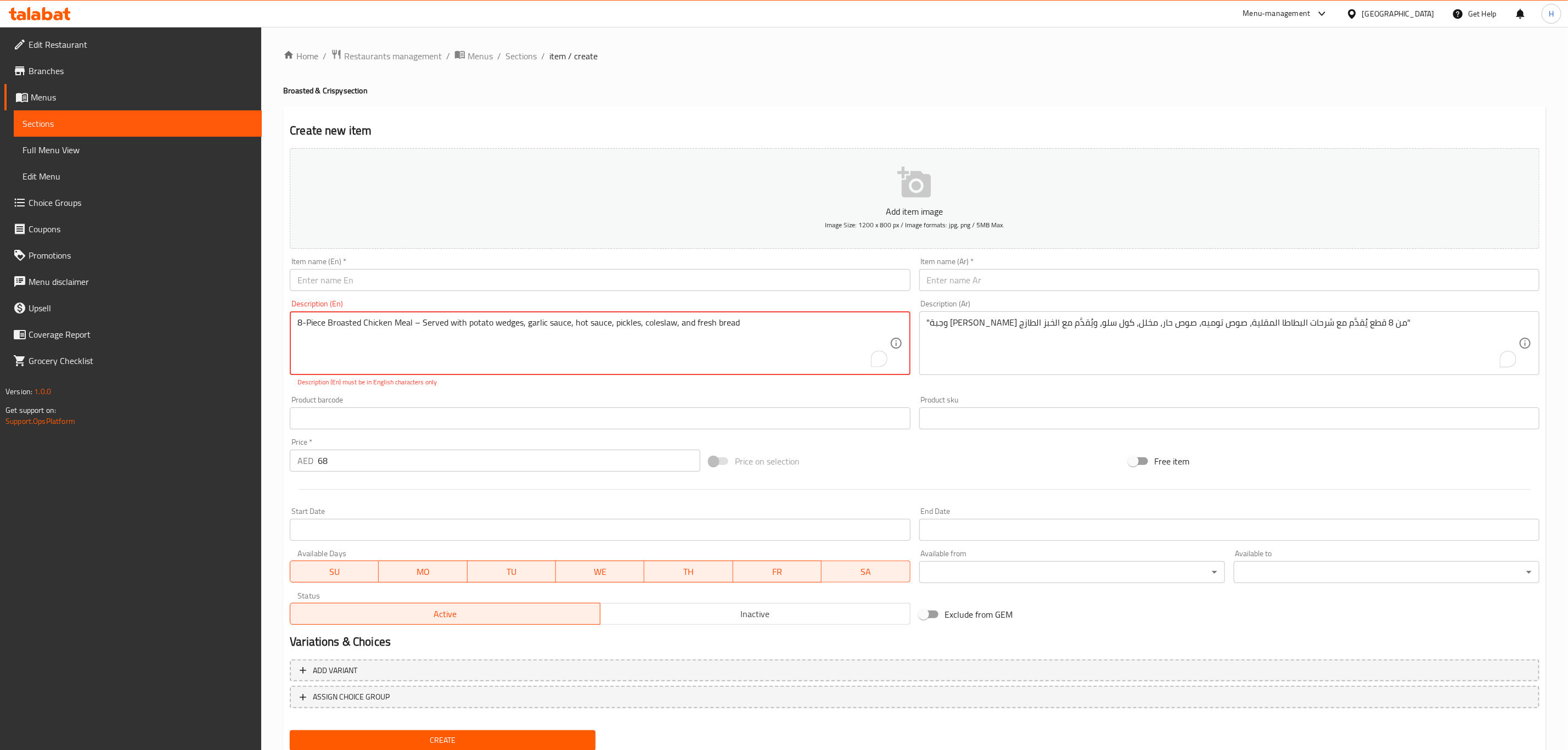
type textarea "8-Piece Broasted Chicken Meal – Served with potato wedges, garlic sauce, hot sa…"
click at [949, 288] on input "text" at bounding box center [1229, 280] width 620 height 22
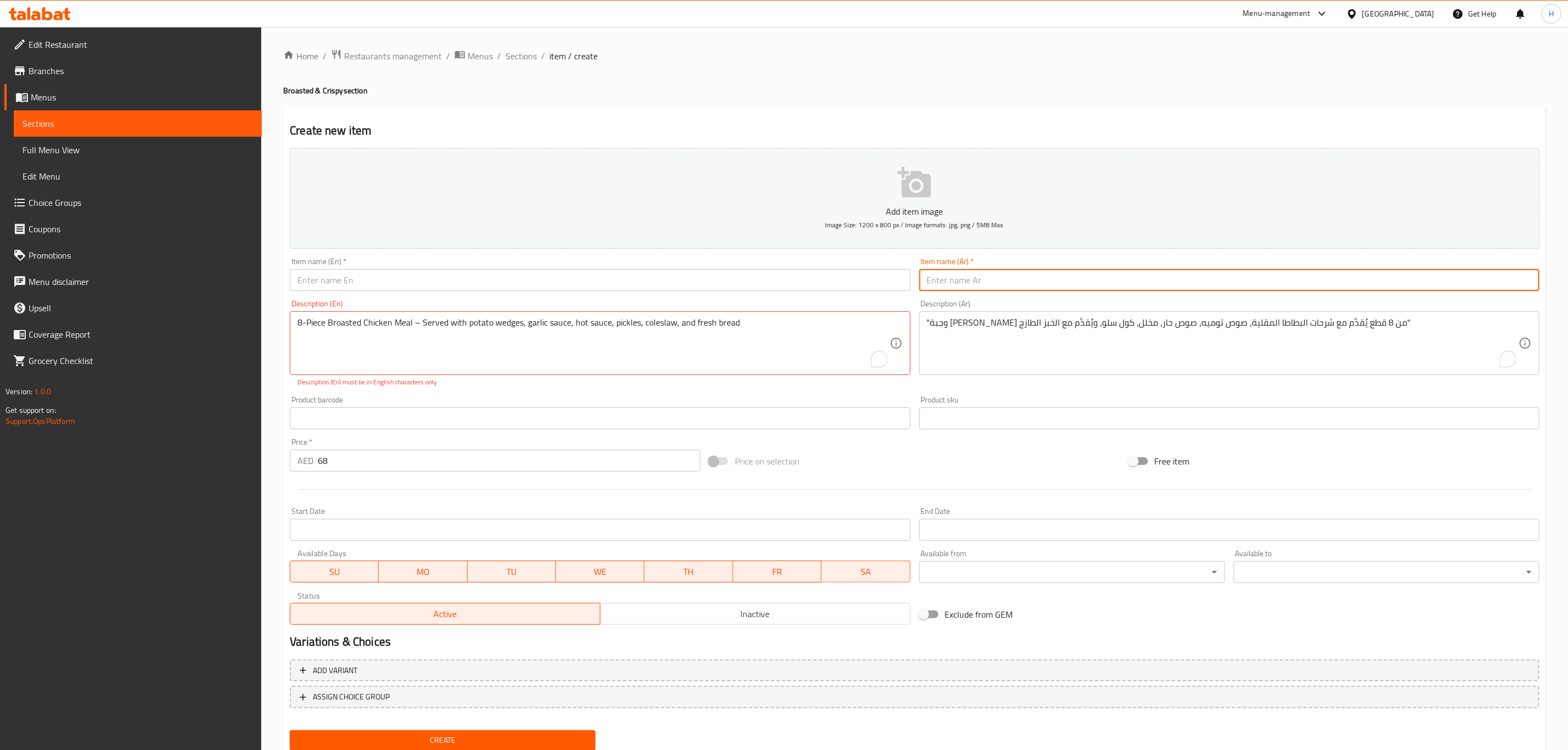
paste input "وجبة دجاج بروستد (8 Pcs)"
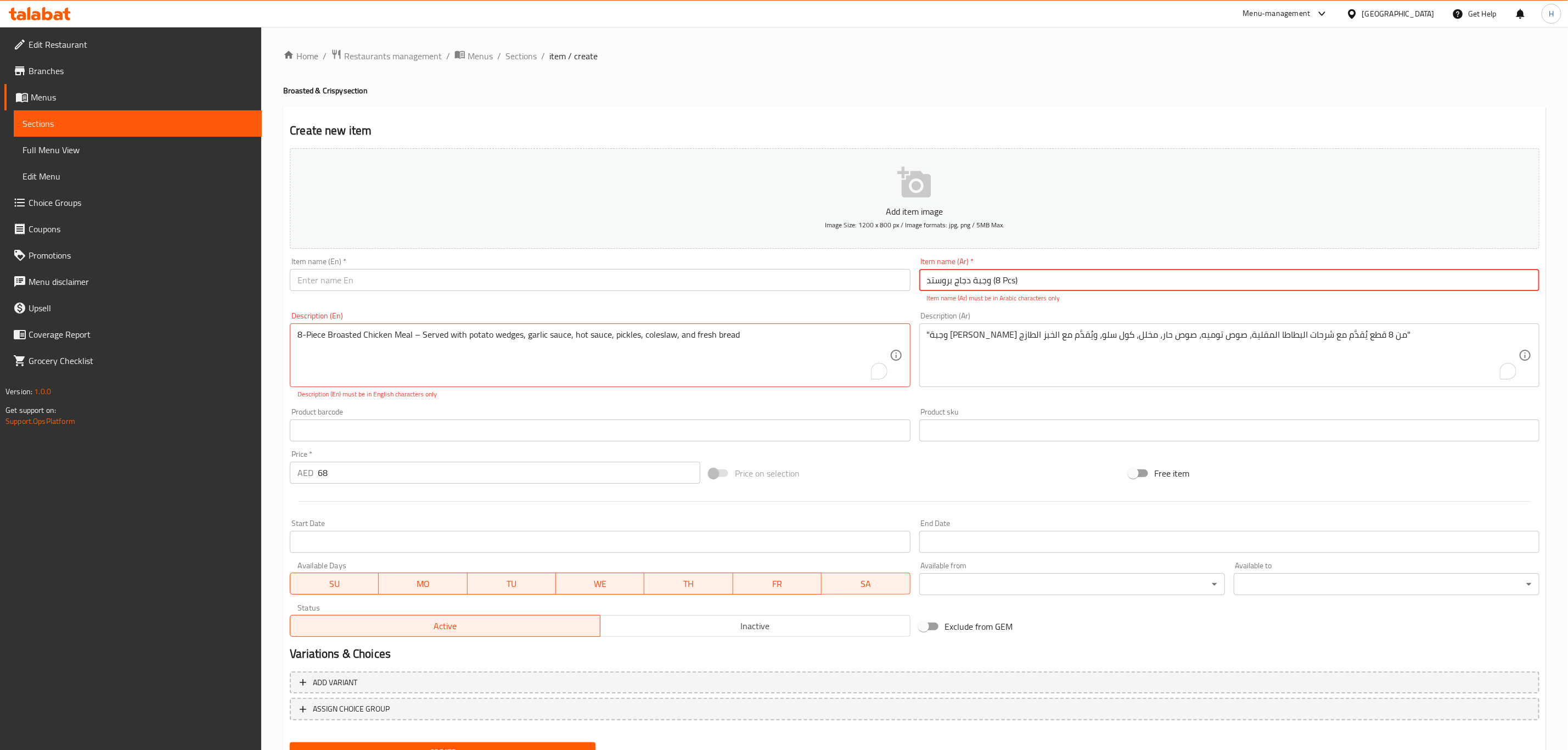
type input "وجبة دجاج بروستد (8 Pcs)"
click at [710, 284] on input "text" at bounding box center [600, 280] width 620 height 22
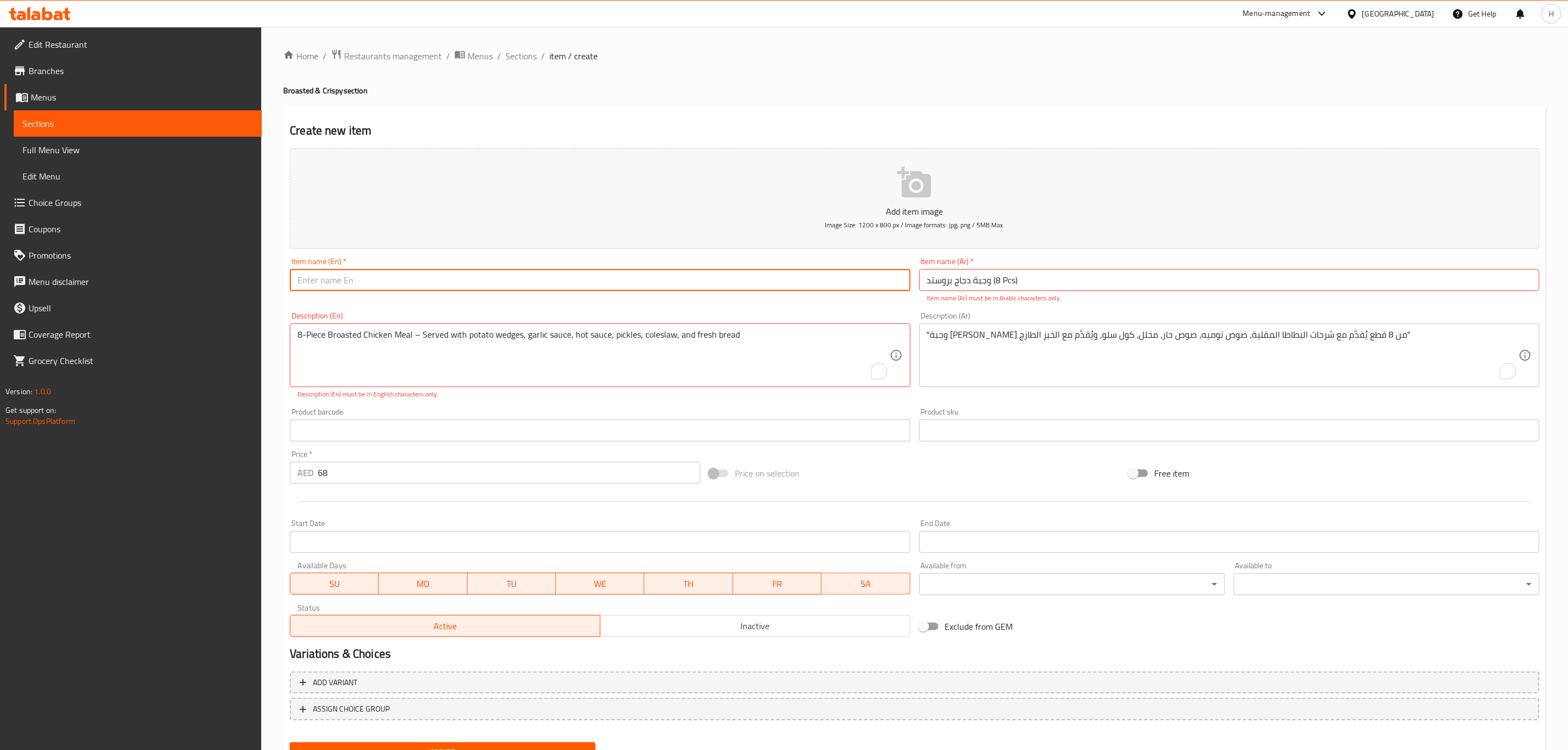
paste input "Half Broasted Chicken Meal (8 Pcs)"
type input "Half Broasted Chicken Meal (8 Pcs)"
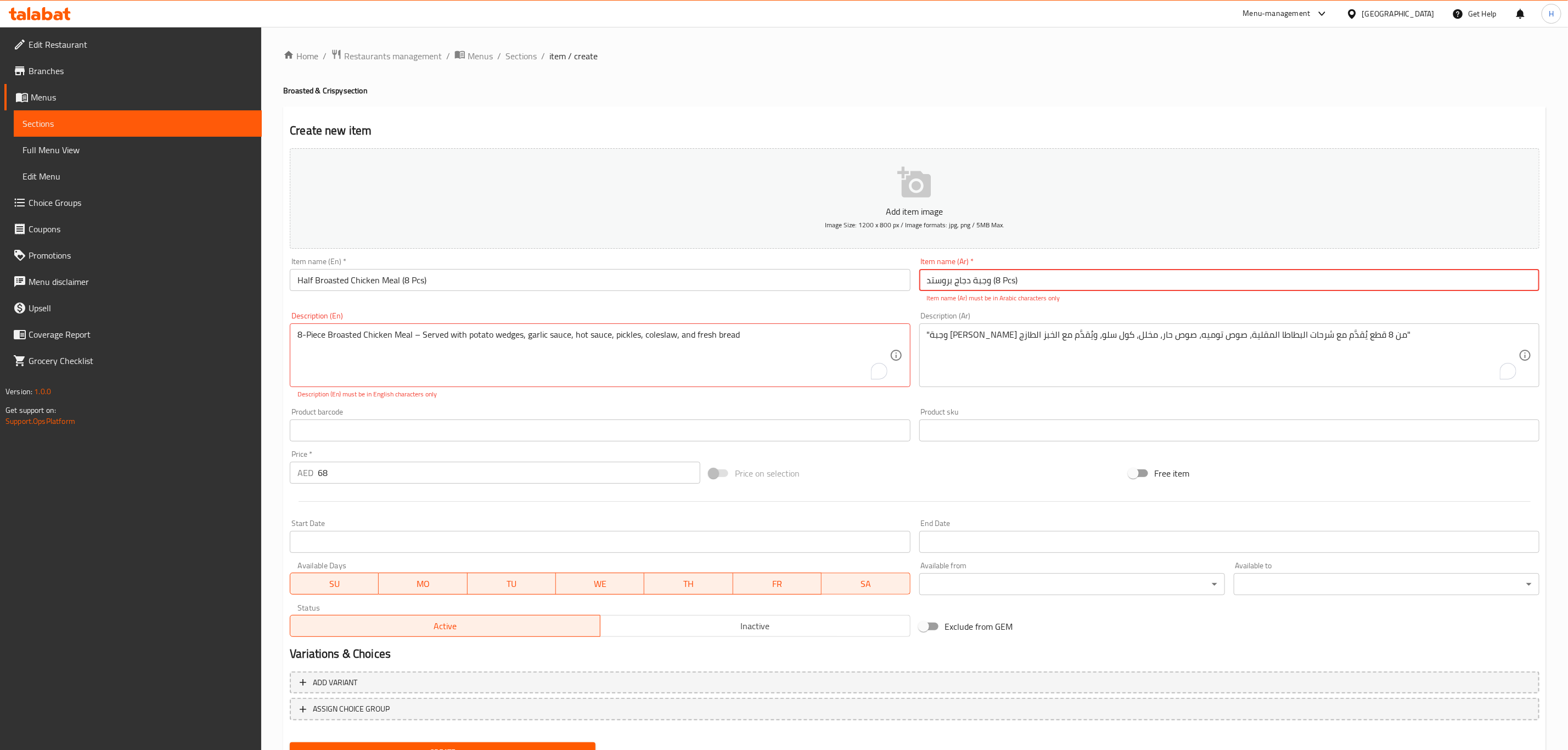
drag, startPoint x: 1003, startPoint y: 280, endPoint x: 1016, endPoint y: 279, distance: 13.0
click at [1016, 279] on input "وجبة دجاج بروستد (8 Pcs)" at bounding box center [1229, 280] width 620 height 22
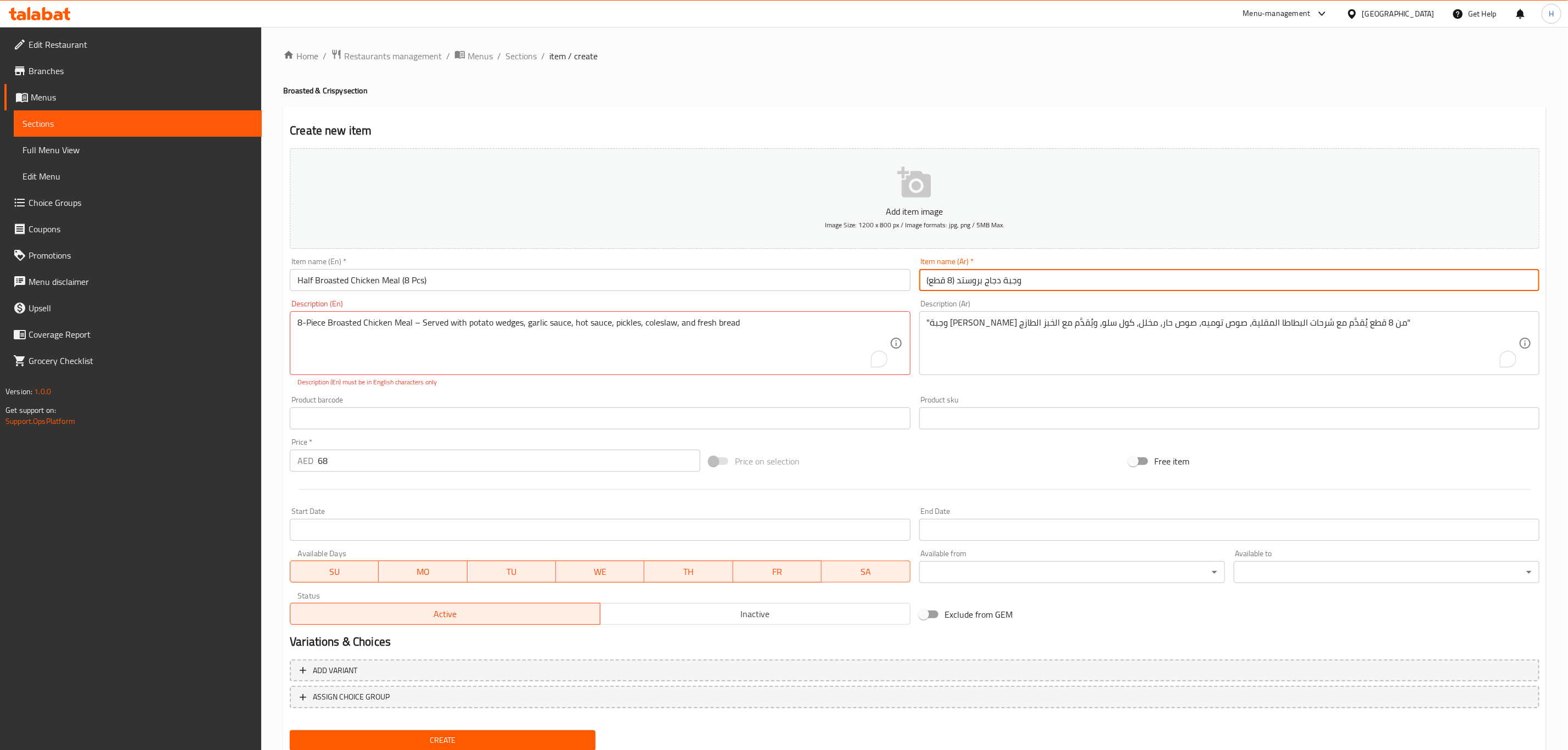
click at [1005, 284] on input "وجبة دجاج بروستد (8 قطع)" at bounding box center [1229, 280] width 620 height 22
type input "وجبة نصف دجاج بروستد (8 قطع)"
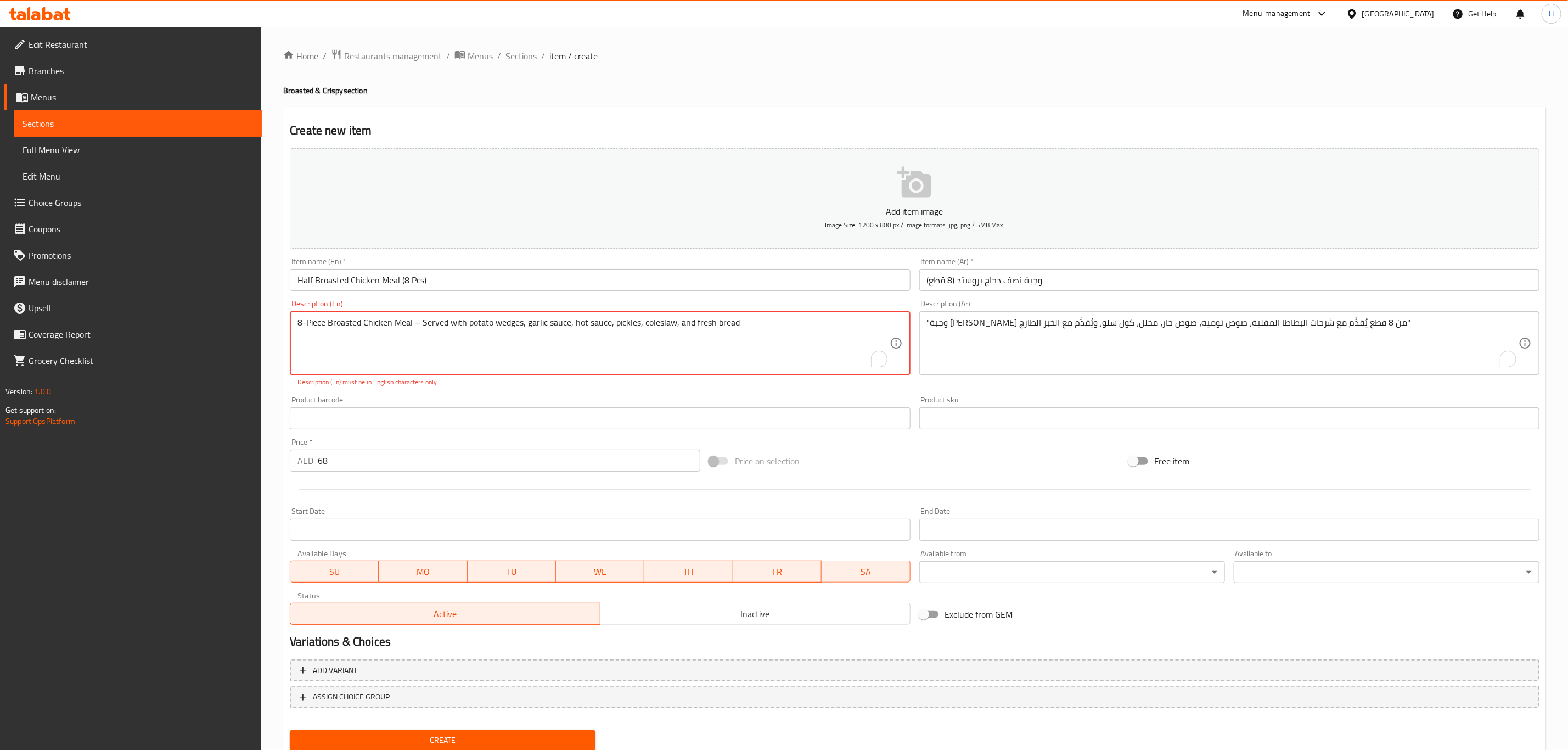
click at [419, 327] on textarea "8-Piece Broasted Chicken Meal – Served with potato wedges, garlic sauce, hot sa…" at bounding box center [593, 343] width 592 height 52
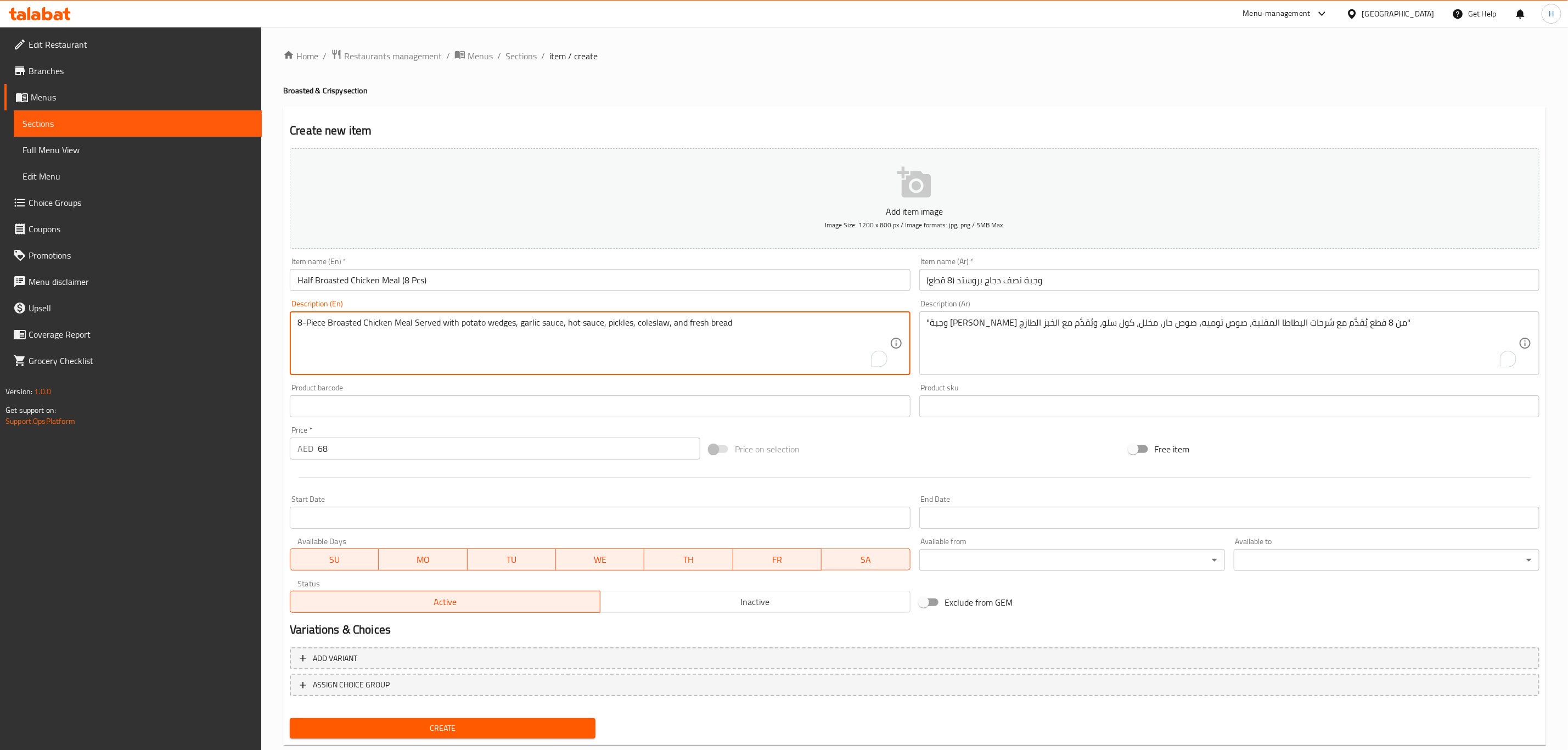
type textarea "8-Piece Broasted Chicken Meal Served with potato wedges, garlic sauce, hot sauc…"
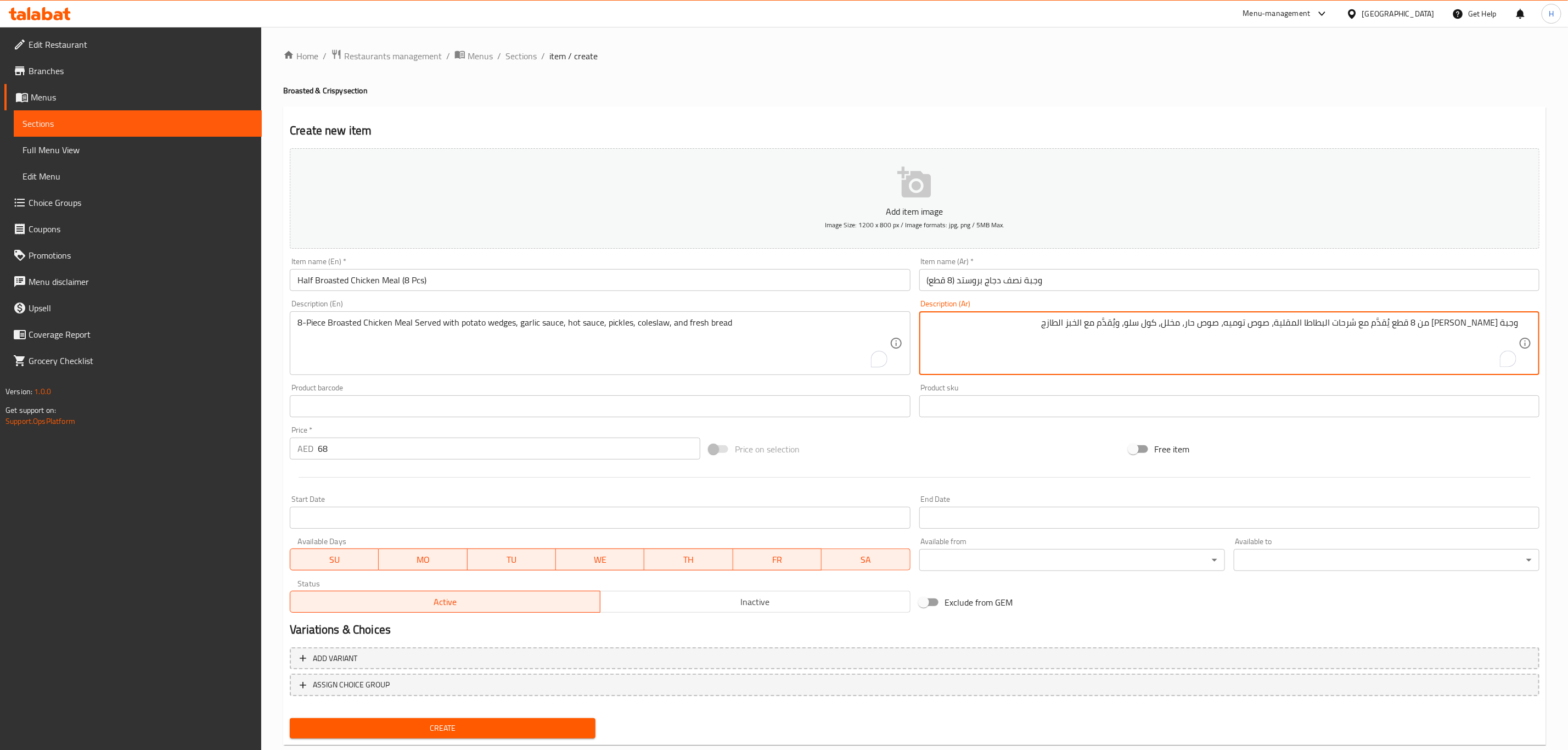
click at [1474, 322] on textarea "وجبة [PERSON_NAME] من 8 قطع يُقدَّم مع شرحات البطاطا المقلية، صوص توميه، صوص حا…" at bounding box center [1223, 343] width 592 height 52
click at [1367, 320] on textarea "وجبة بروستد دجاج من 8 قطع يُقدَّم مع شرحات البطاطا المقلية، صوص توميه، صوص حار،…" at bounding box center [1223, 343] width 592 height 52
type textarea "وجبة بروستد دجاج من 8 قطع يُقدَّم مع ودجز البطاطا، صوص توميه، صوص حار، مخلل، كو…"
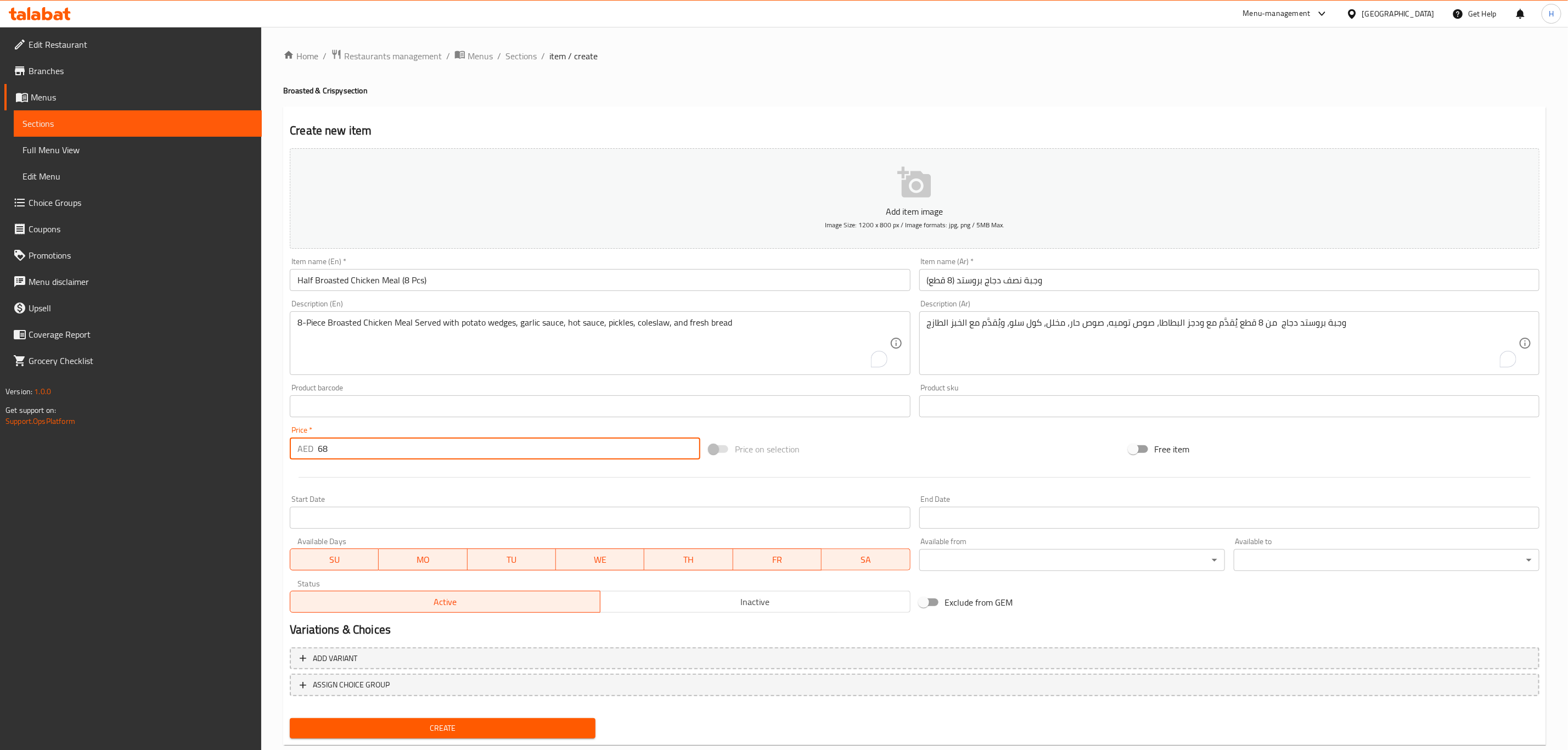
click at [557, 448] on input "68" at bounding box center [509, 449] width 382 height 22
click at [290, 718] on button "Create" at bounding box center [442, 728] width 306 height 20
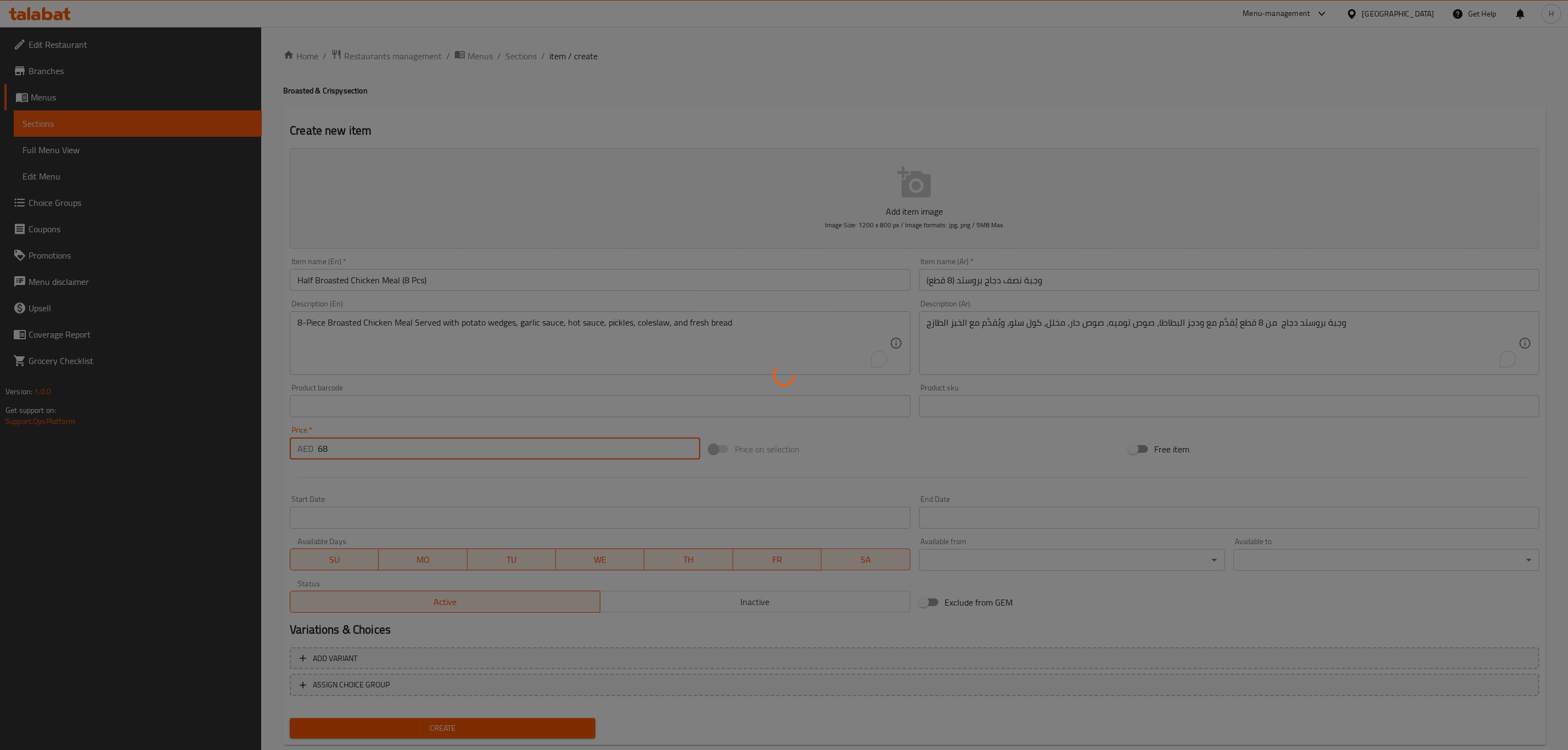
type input "0"
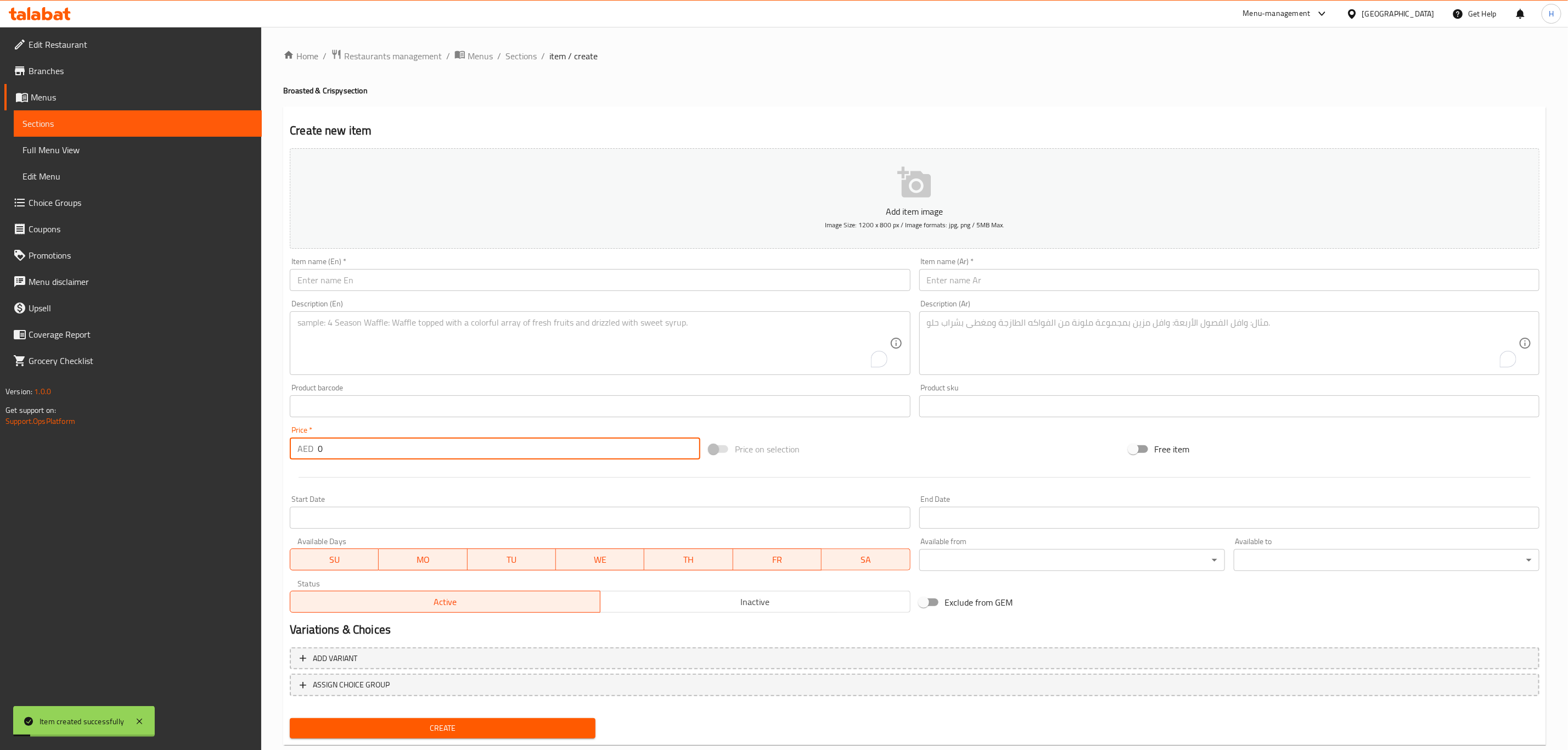
click at [668, 285] on input "text" at bounding box center [600, 280] width 620 height 22
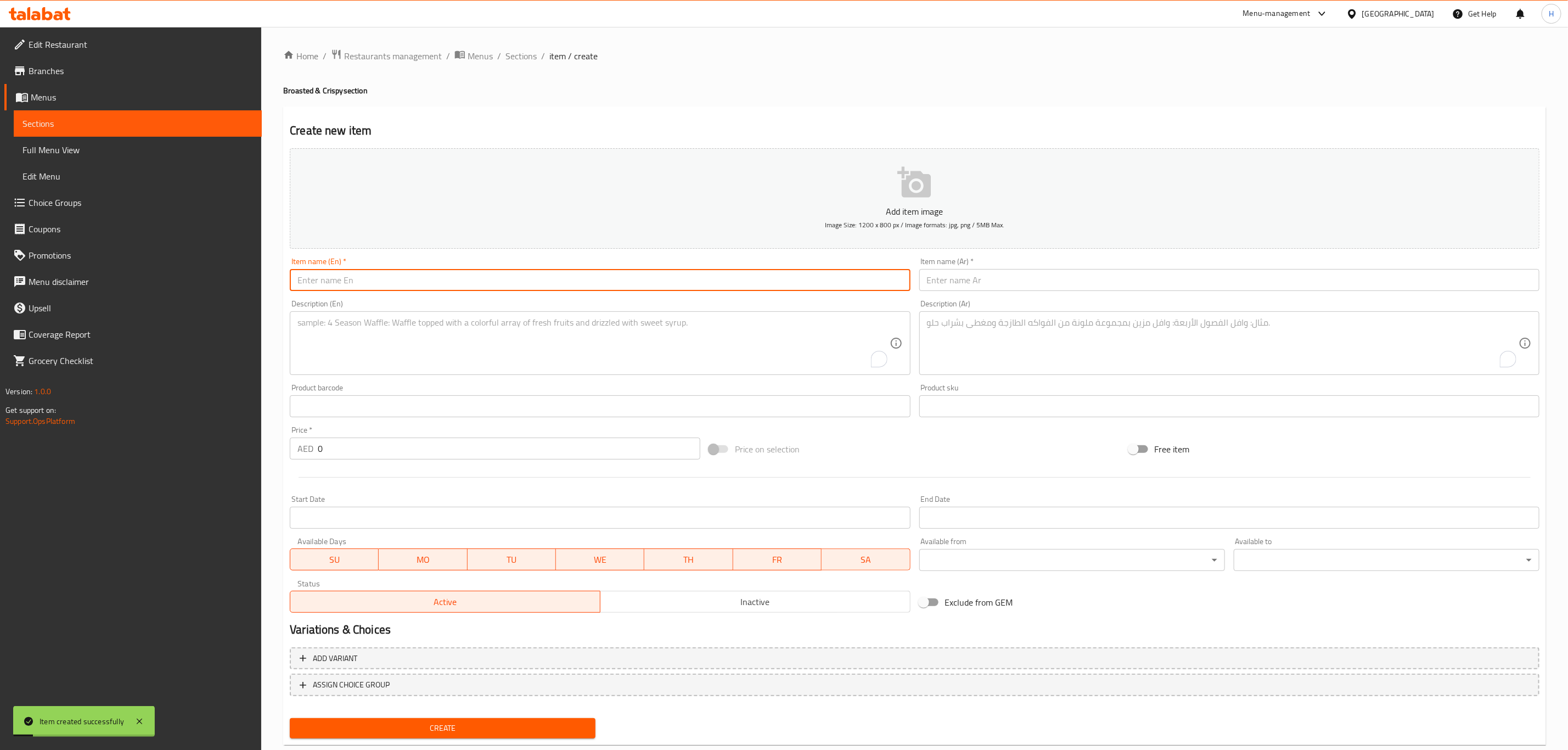
paste input "Broasted Chicken Drumsticks (4 Pcs)"
type input "Broasted Chicken Drumsticks (4 Pcs)"
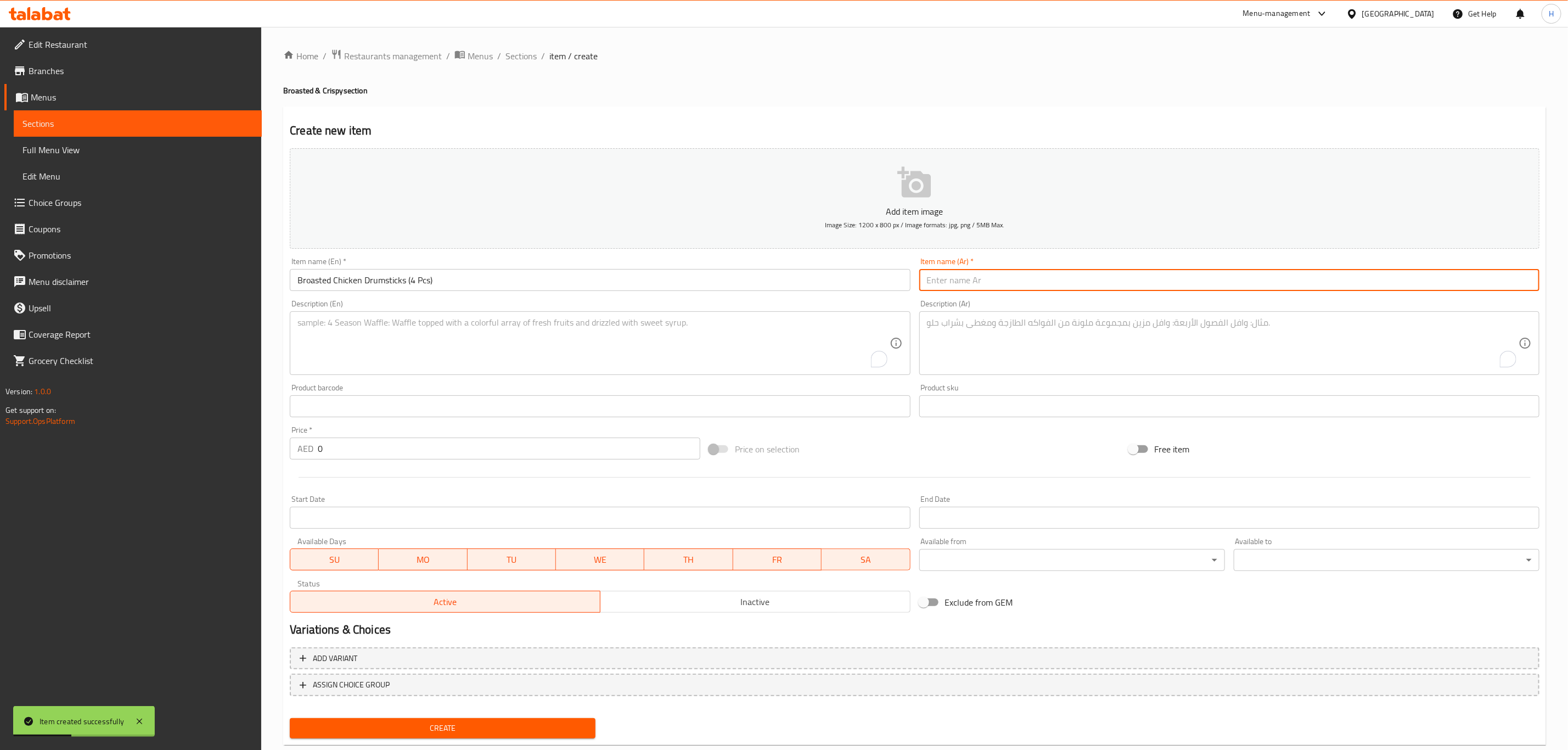
click at [992, 277] on input "text" at bounding box center [1229, 280] width 620 height 22
paste input "وجبة افخاذ دجاج (4 Pcs)"
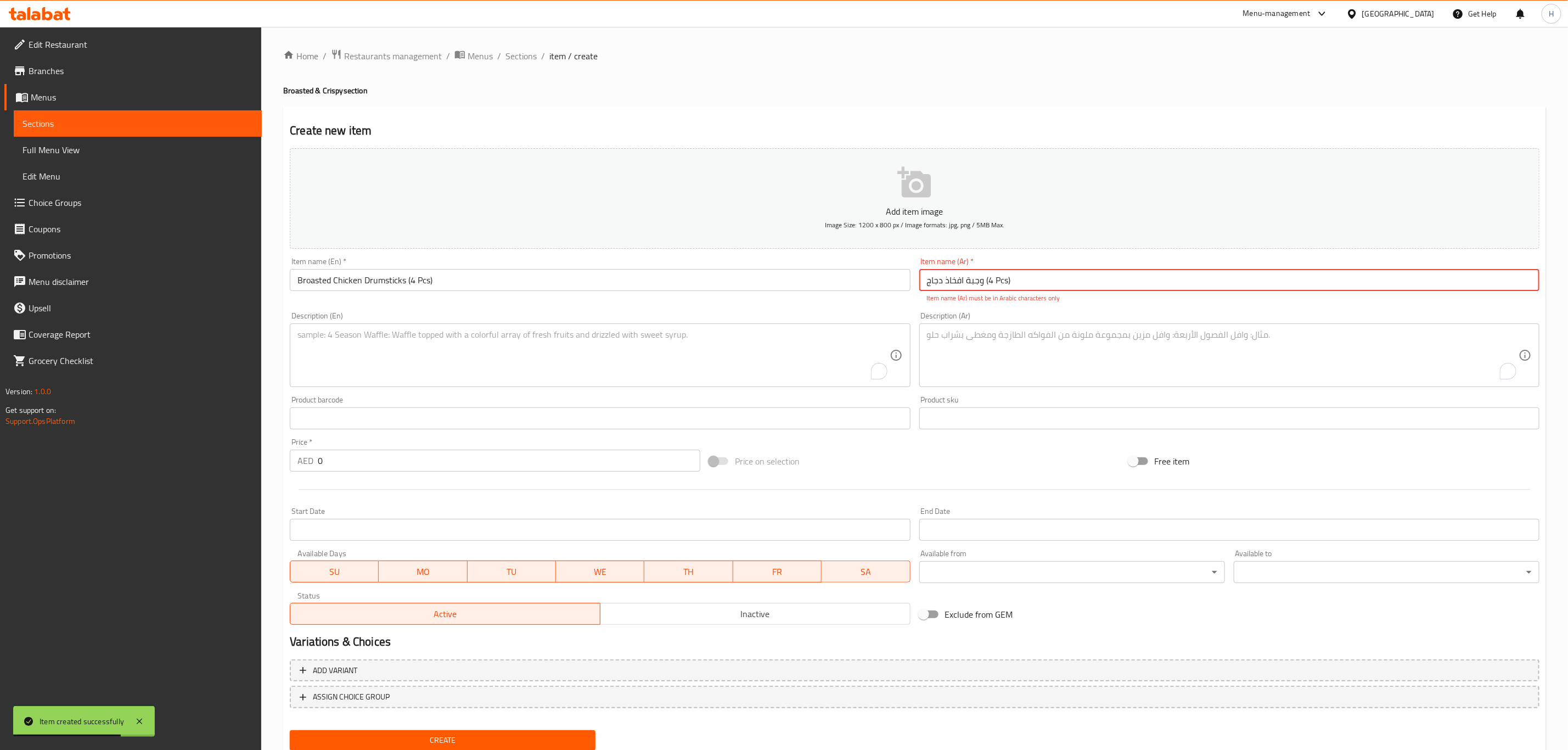
click at [1005, 277] on input "وجبة افخاذ دجاج (4 Pcs)" at bounding box center [1229, 280] width 620 height 22
drag, startPoint x: 993, startPoint y: 280, endPoint x: 1008, endPoint y: 284, distance: 15.5
click at [1008, 284] on input "وجبة افخاذ دجاج (4 Pcs)" at bounding box center [1229, 280] width 620 height 22
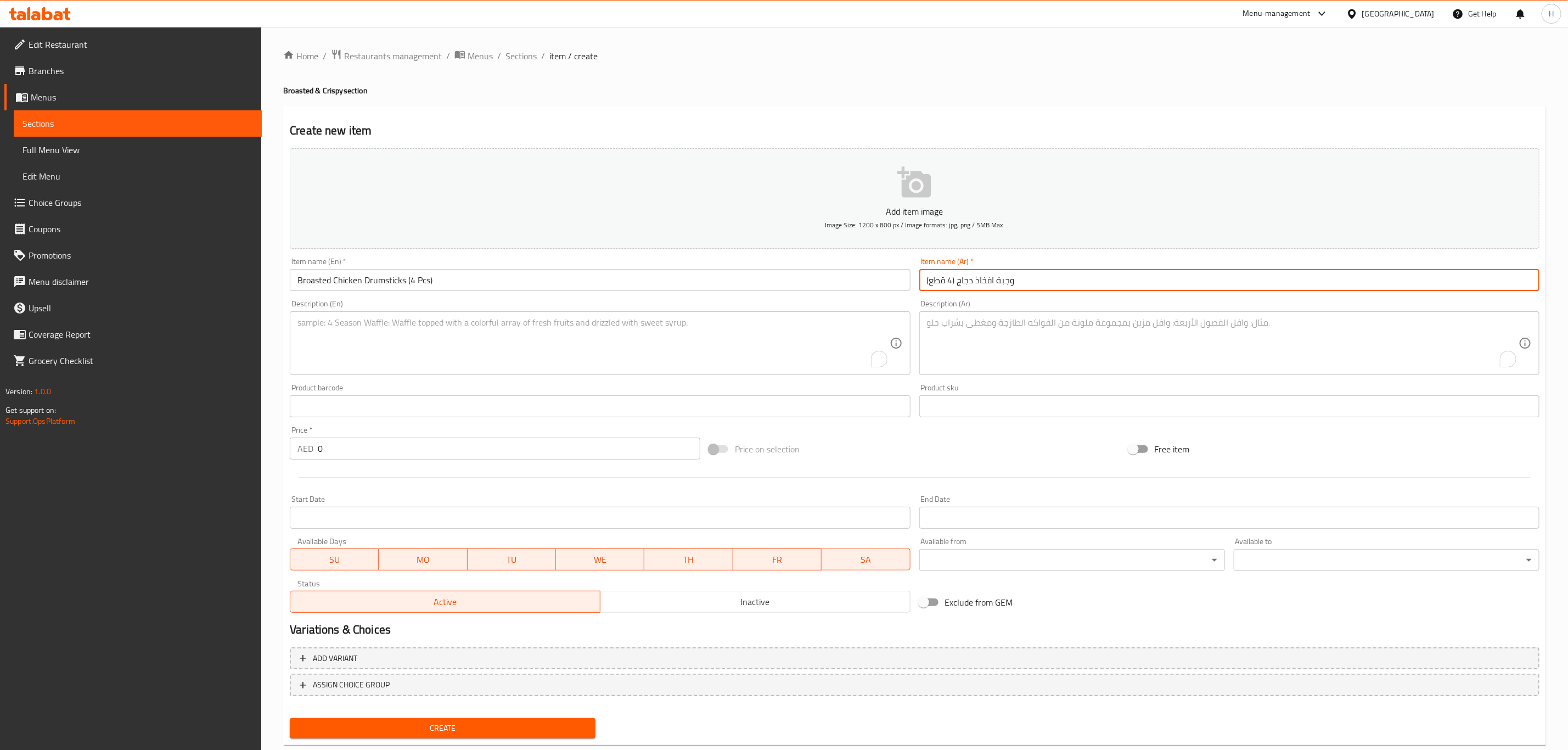
type input "وجبة افخاذ دجاج (4 قطع)"
click at [371, 341] on textarea "To enrich screen reader interactions, please activate Accessibility in Grammarl…" at bounding box center [593, 343] width 592 height 52
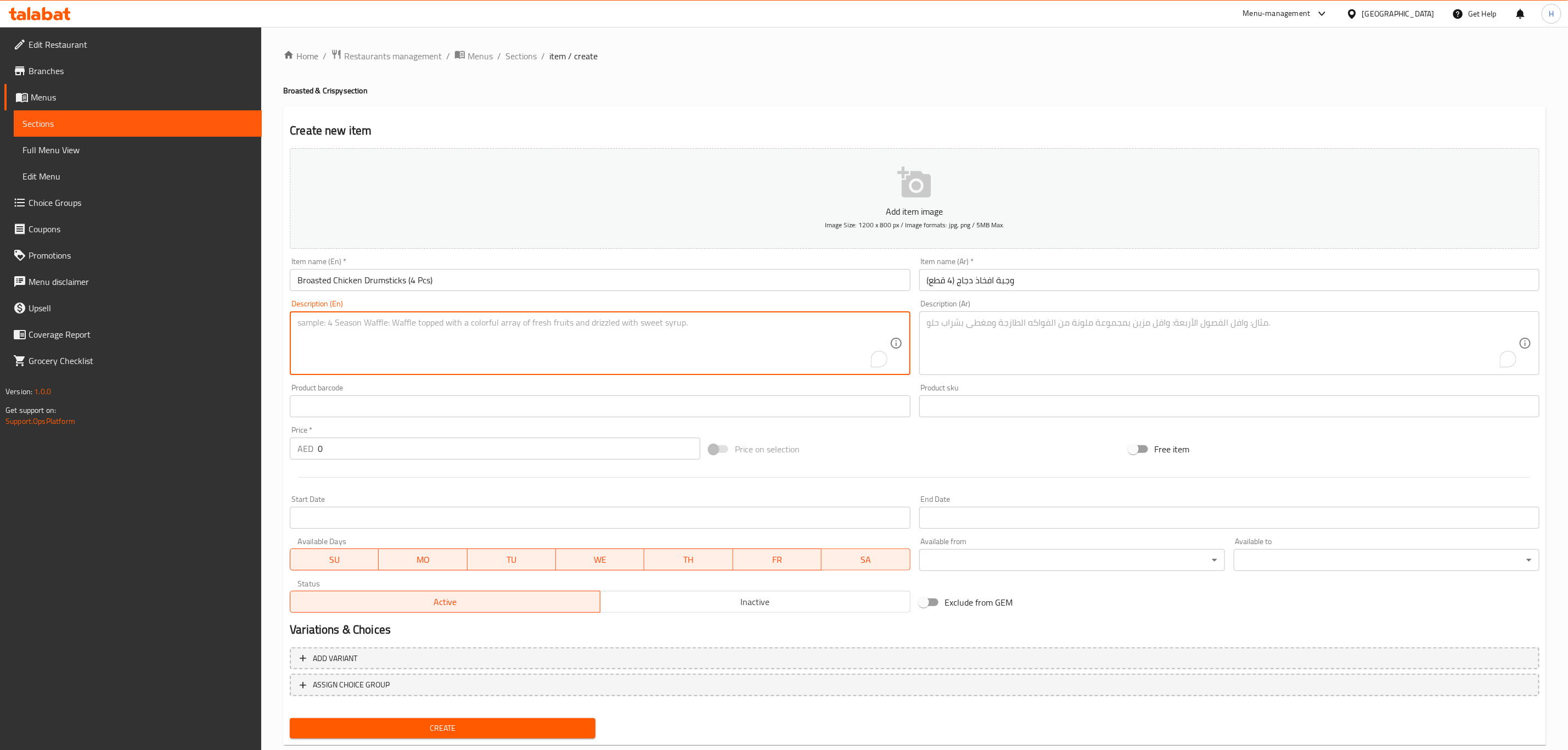
paste textarea "4-Piece Drumsticks Meal – Served with potato wedges, garlic sauce, hot sauce, p…"
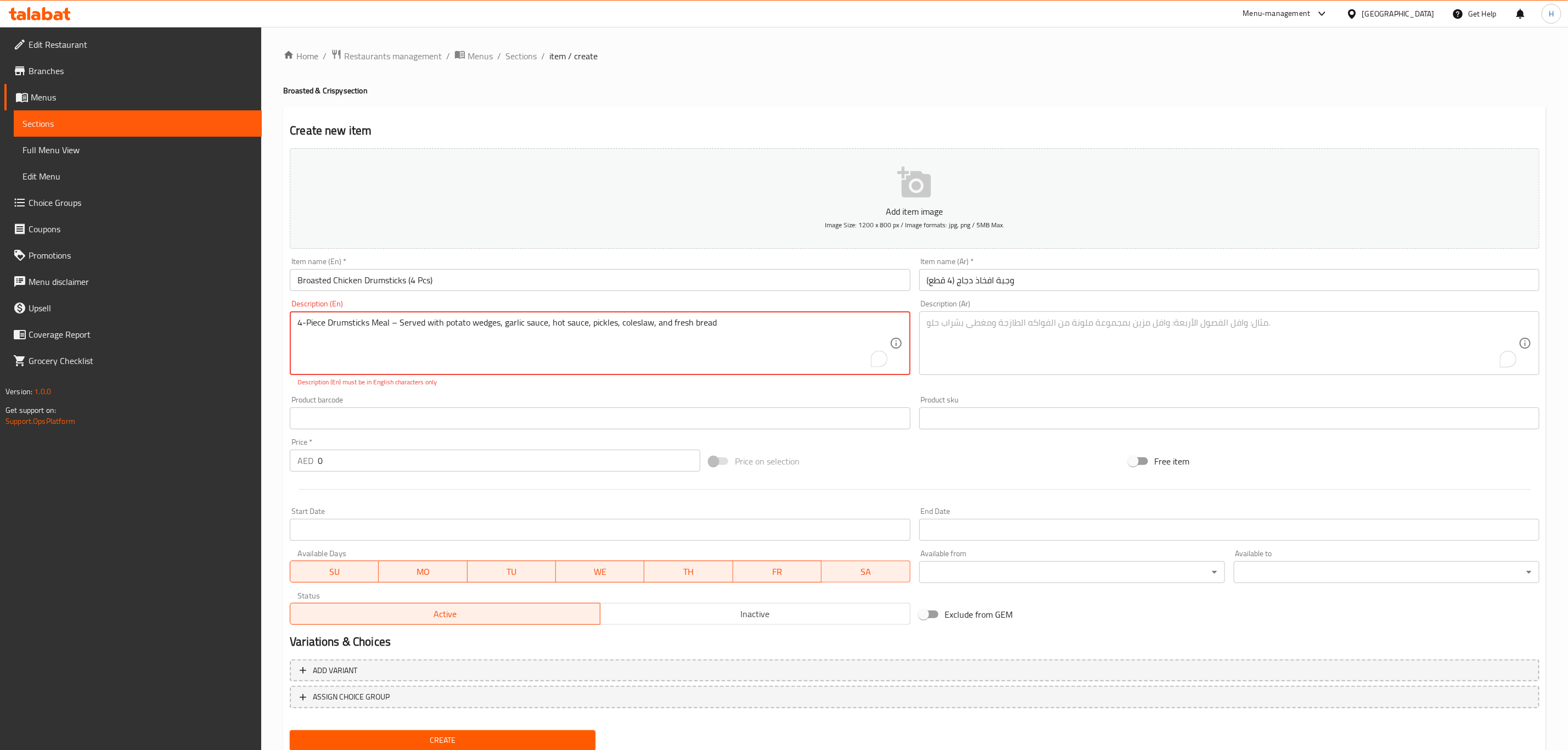
type textarea "4-Piece Drumsticks Meal – Served with potato wedges, garlic sauce, hot sauce, p…"
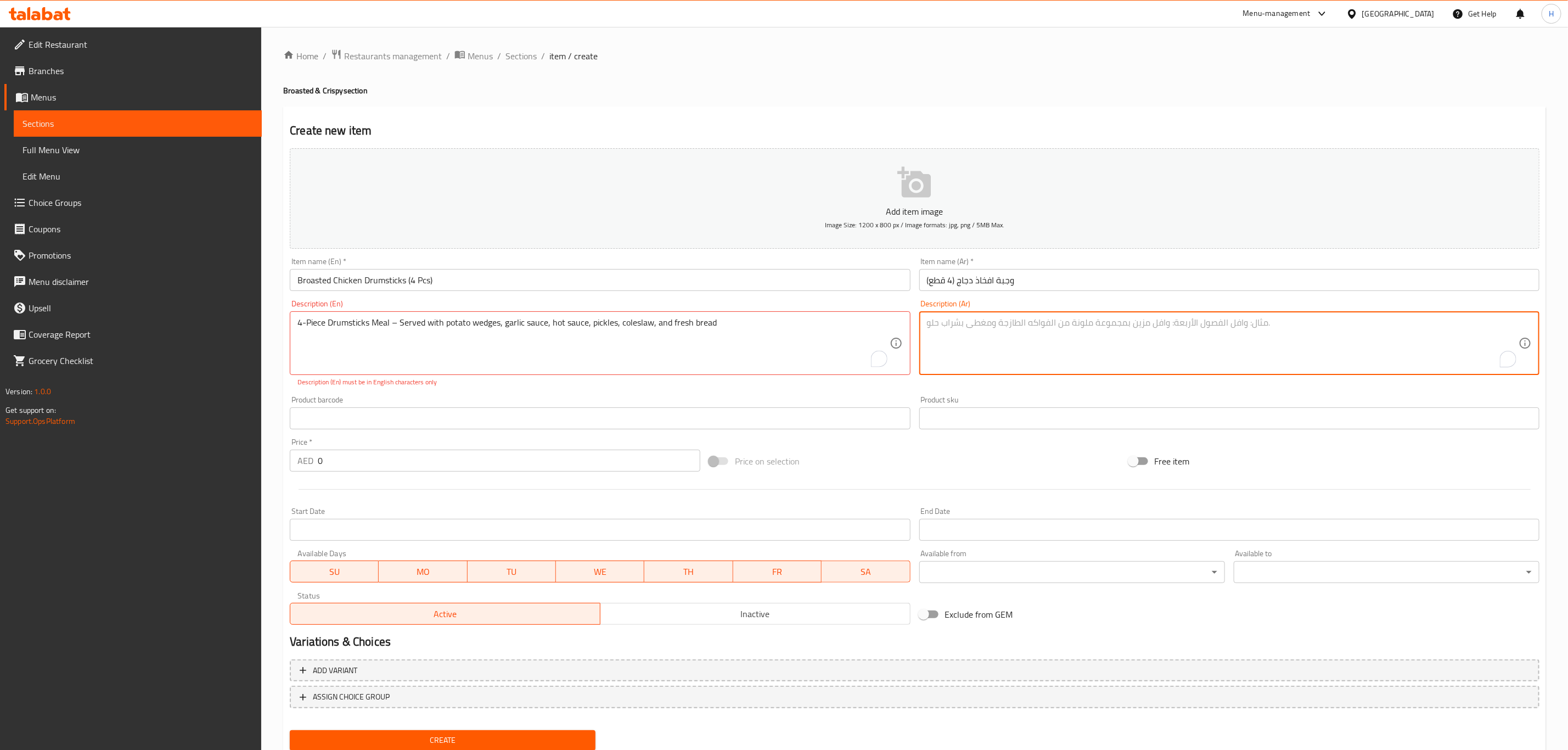
click at [1057, 356] on textarea "To enrich screen reader interactions, please activate Accessibility in Grammarl…" at bounding box center [1223, 343] width 592 height 52
paste textarea "وجبة دبابيس من 4 قطع يُقدَّم مع شرحات البطاطا المقلية، صوص توميه، صوص حار، مخلل…"
type textarea "وجبة دبابيس من 4 قطع يُقدَّم مع شرحات البطاطا المقلية، صوص توميه، صوص حار، مخلل…"
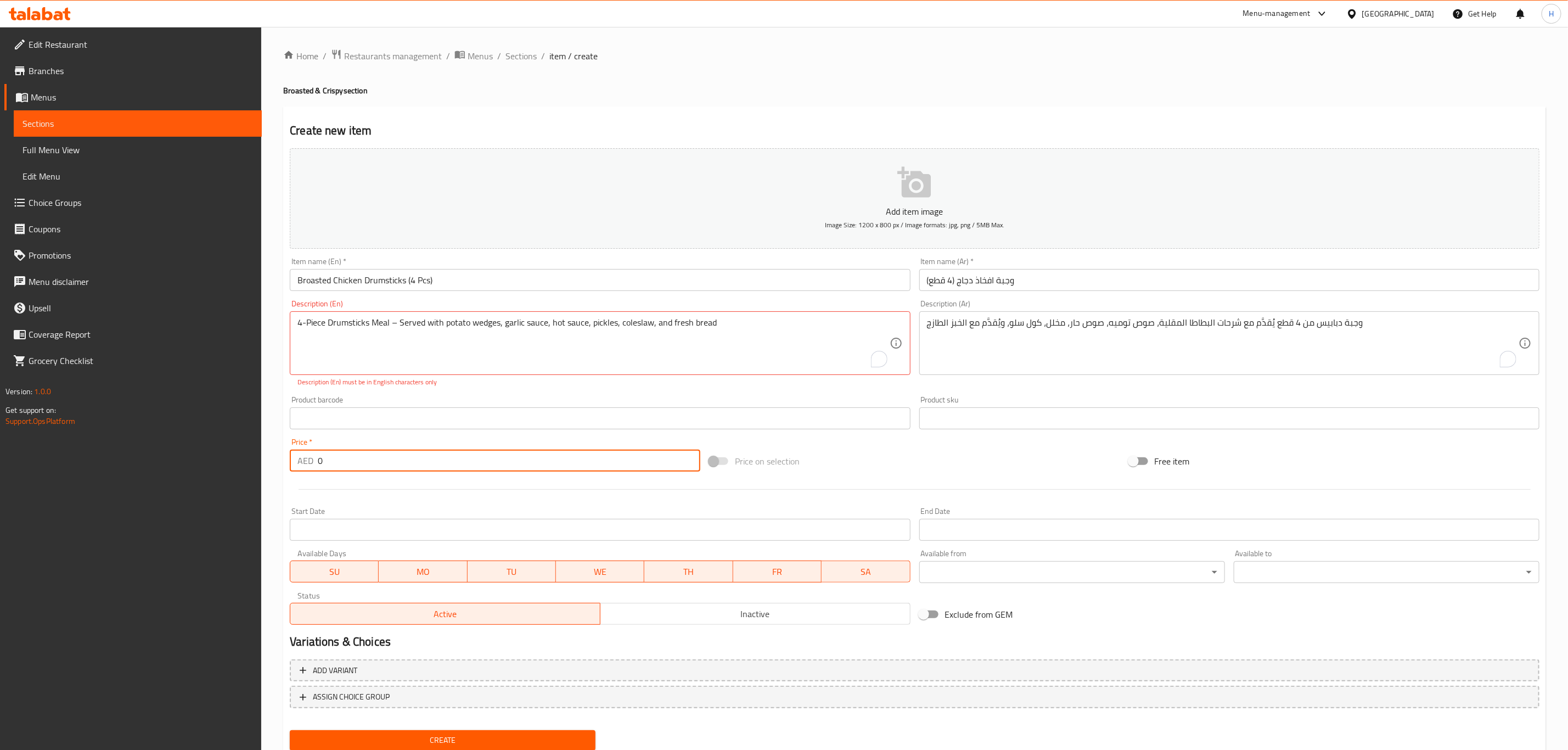
click at [391, 470] on input "0" at bounding box center [509, 461] width 382 height 22
click at [392, 468] on input "0" at bounding box center [509, 461] width 382 height 22
paste input "27"
type input "27"
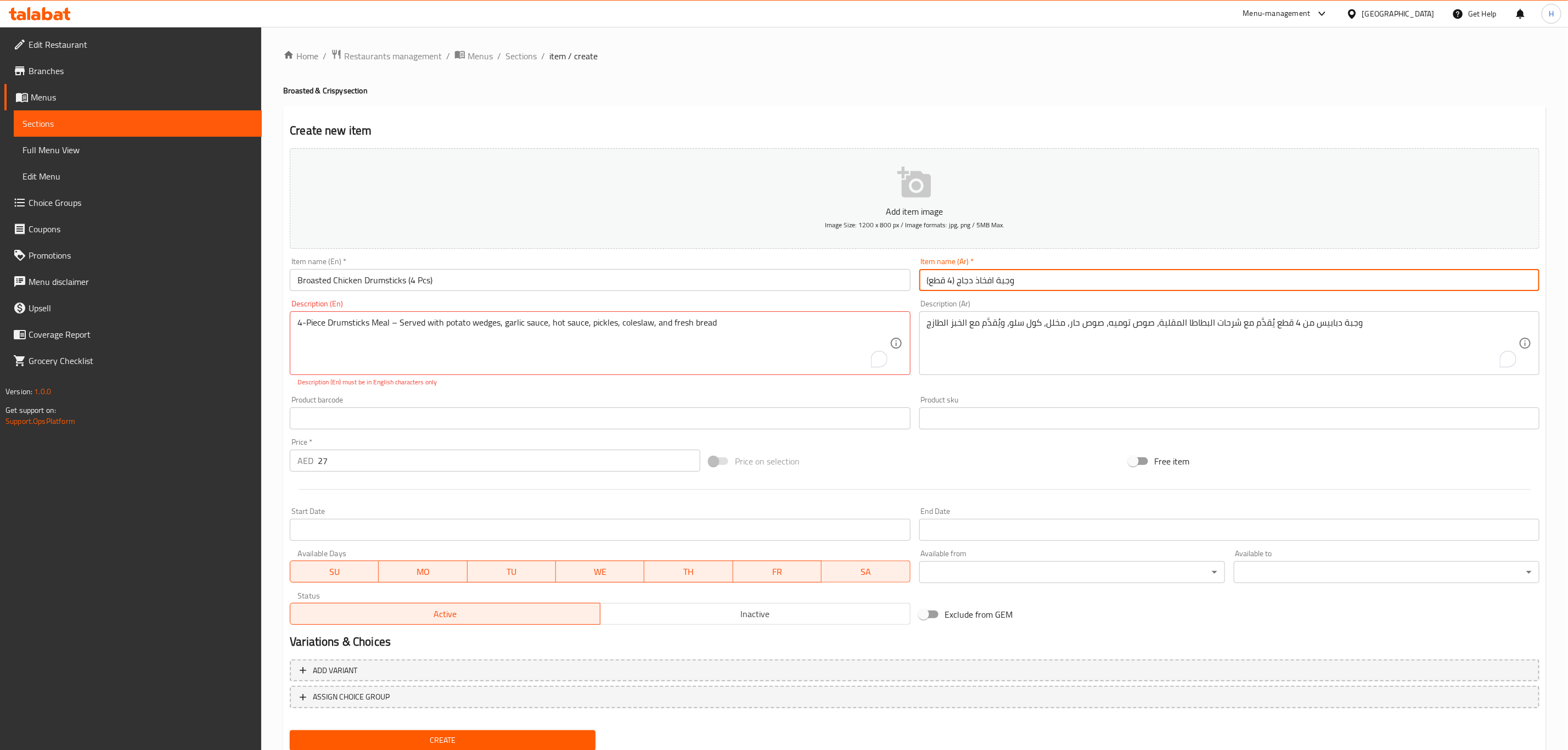
click at [996, 282] on input "وجبة افخاذ دجاج (4 قطع)" at bounding box center [1229, 280] width 620 height 22
type input "وجبة افخاذ دجاج بروستد (4 قطع)"
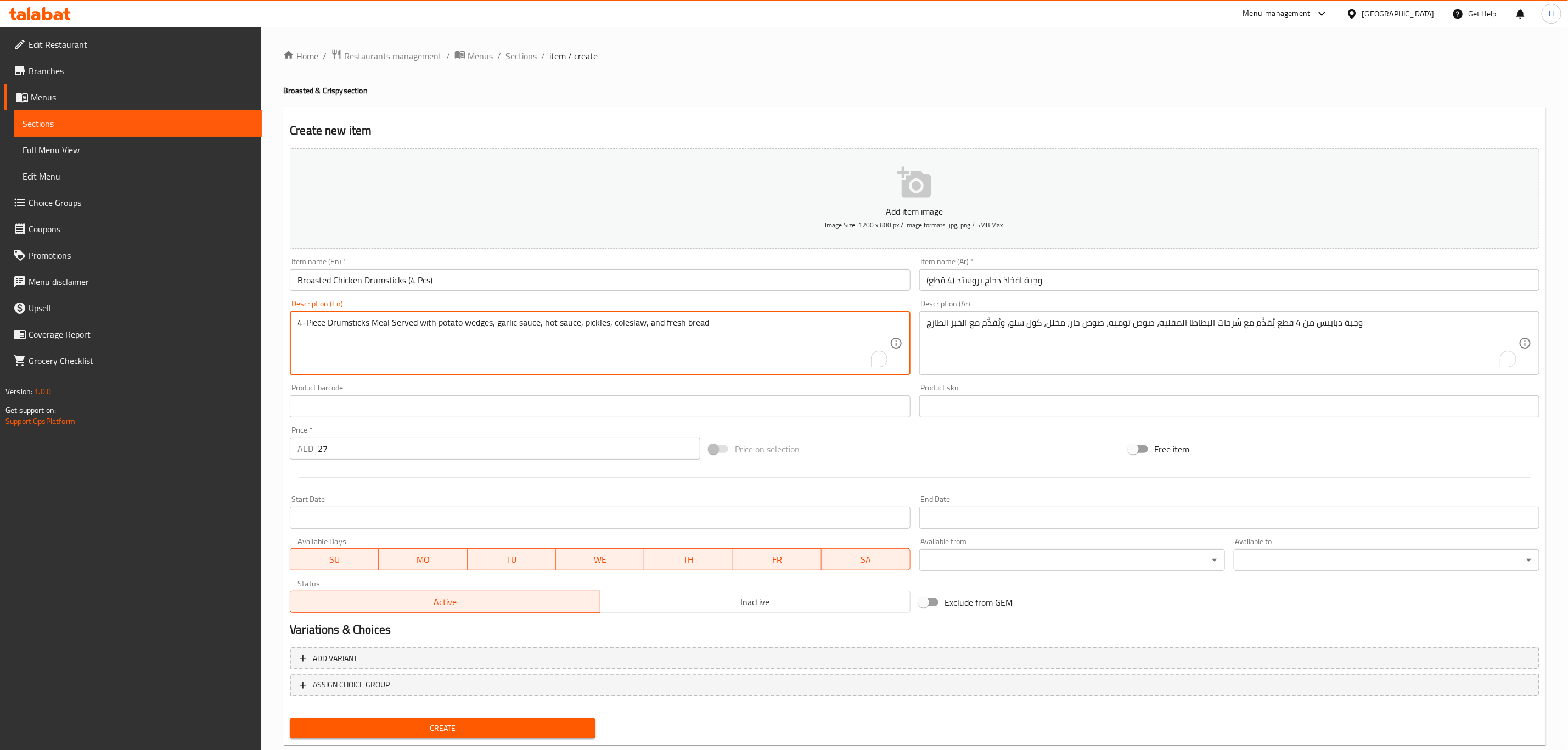
type textarea "4-Piece Drumsticks Meal Served with potato wedges, garlic sauce, hot sauce, pic…"
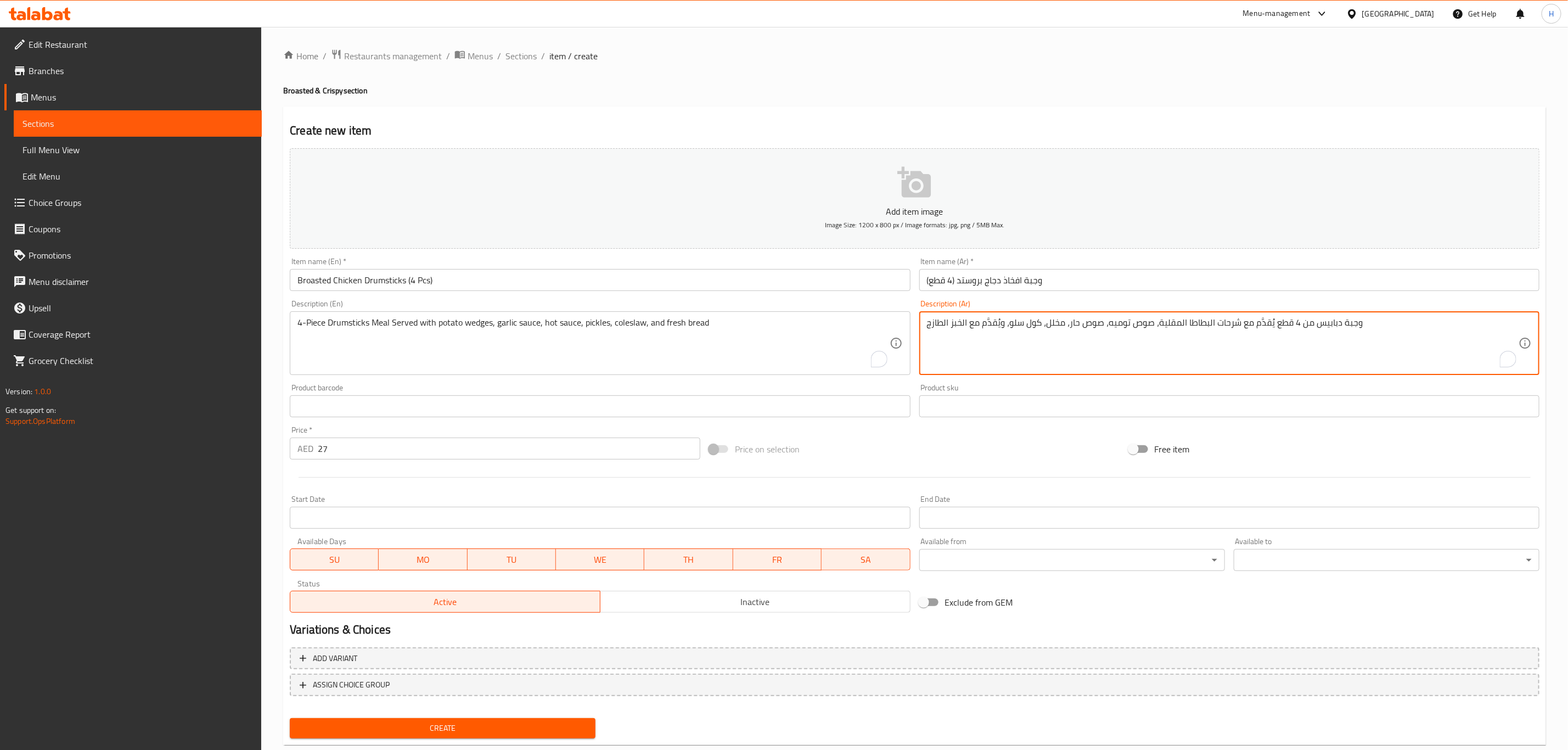
click at [1224, 328] on textarea "وجبة دبابيس من 4 قطع يُقدَّم مع شرحات البطاطا المقلية، صوص توميه، صوص حار، مخلل…" at bounding box center [1223, 343] width 592 height 52
type textarea "وجبة دبابيس من 4 قطع يُقدَّم مع ودجز البطاطا، صوص توميه، صوص حار، مخلل، كول سلو…"
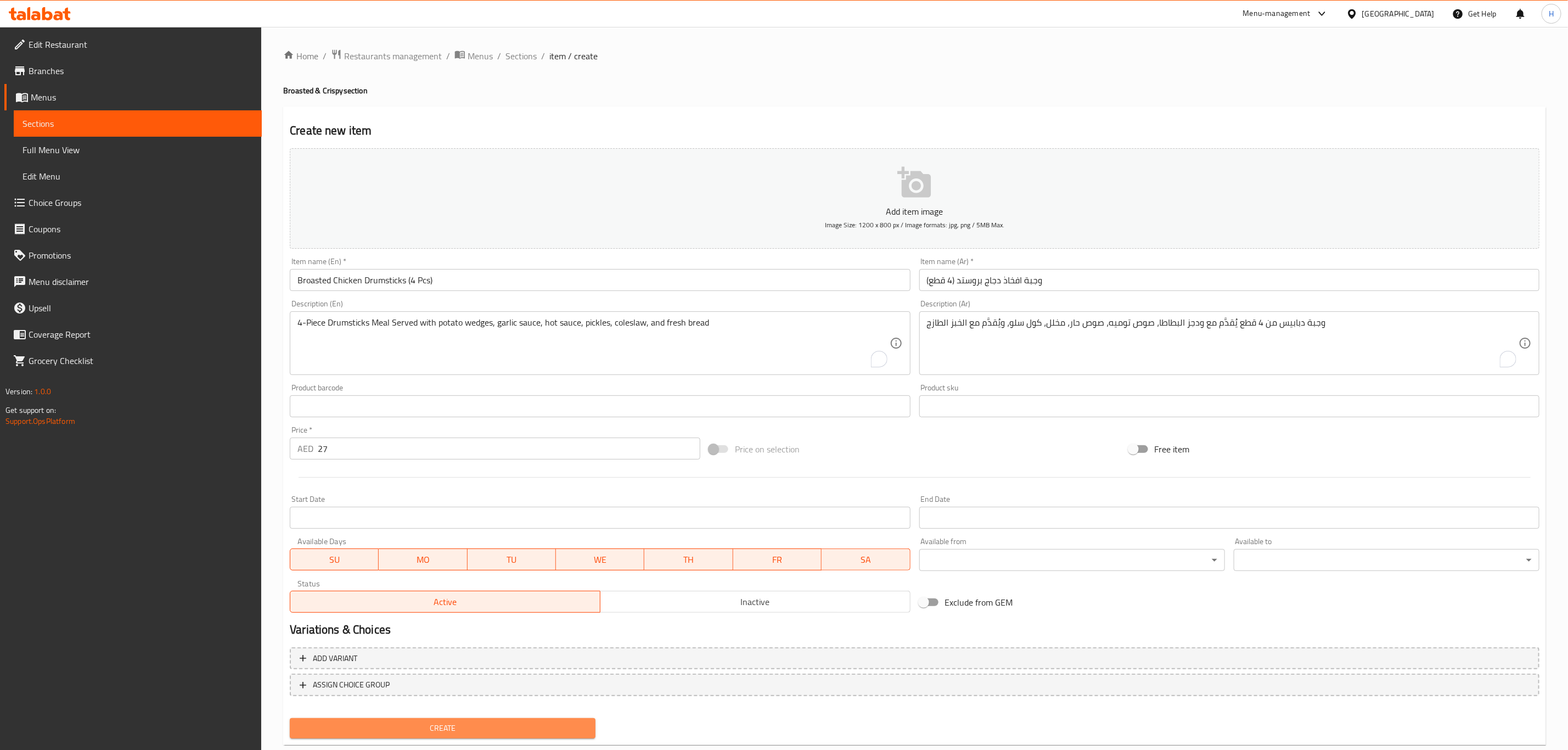
click at [453, 726] on span "Create" at bounding box center [443, 728] width 288 height 14
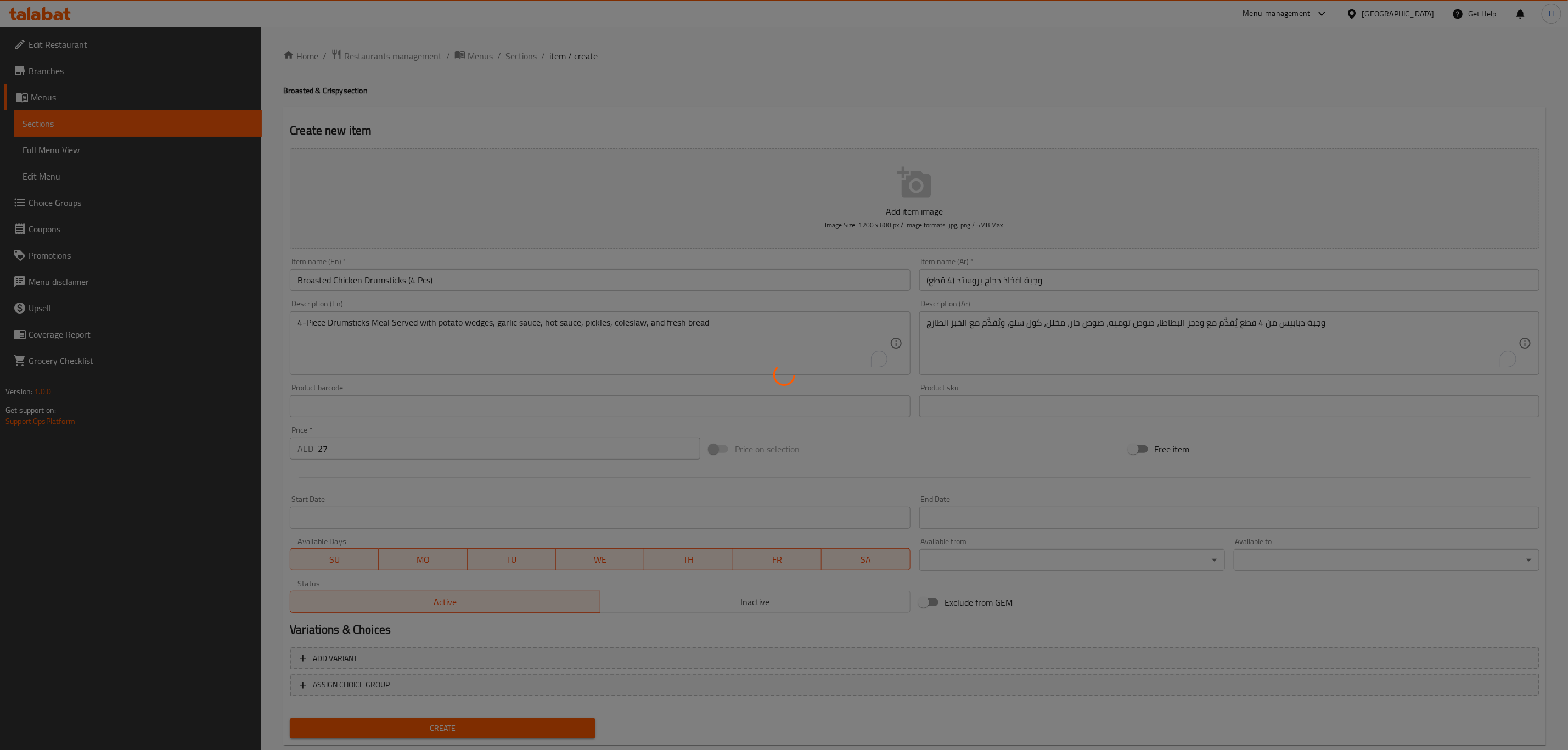
type input "0"
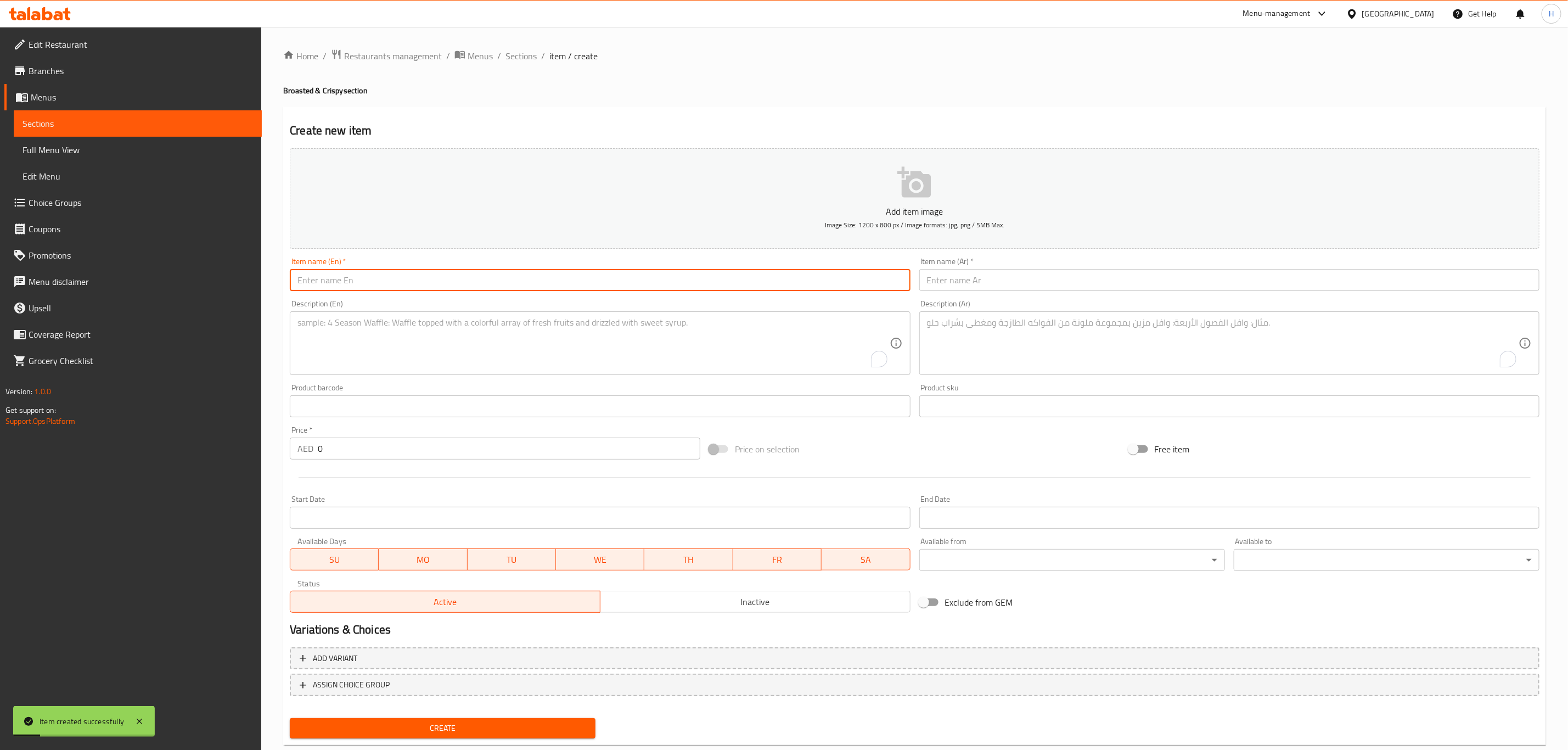
click at [412, 277] on input "text" at bounding box center [600, 280] width 620 height 22
paste input "Broasted Chicken Wings Meal (6 Pcs)"
type input "Broasted Chicken Wings Meal (6 Pcs)"
click at [982, 261] on div "Item name (Ar)   * Item name (Ar) *" at bounding box center [1229, 274] width 620 height 34
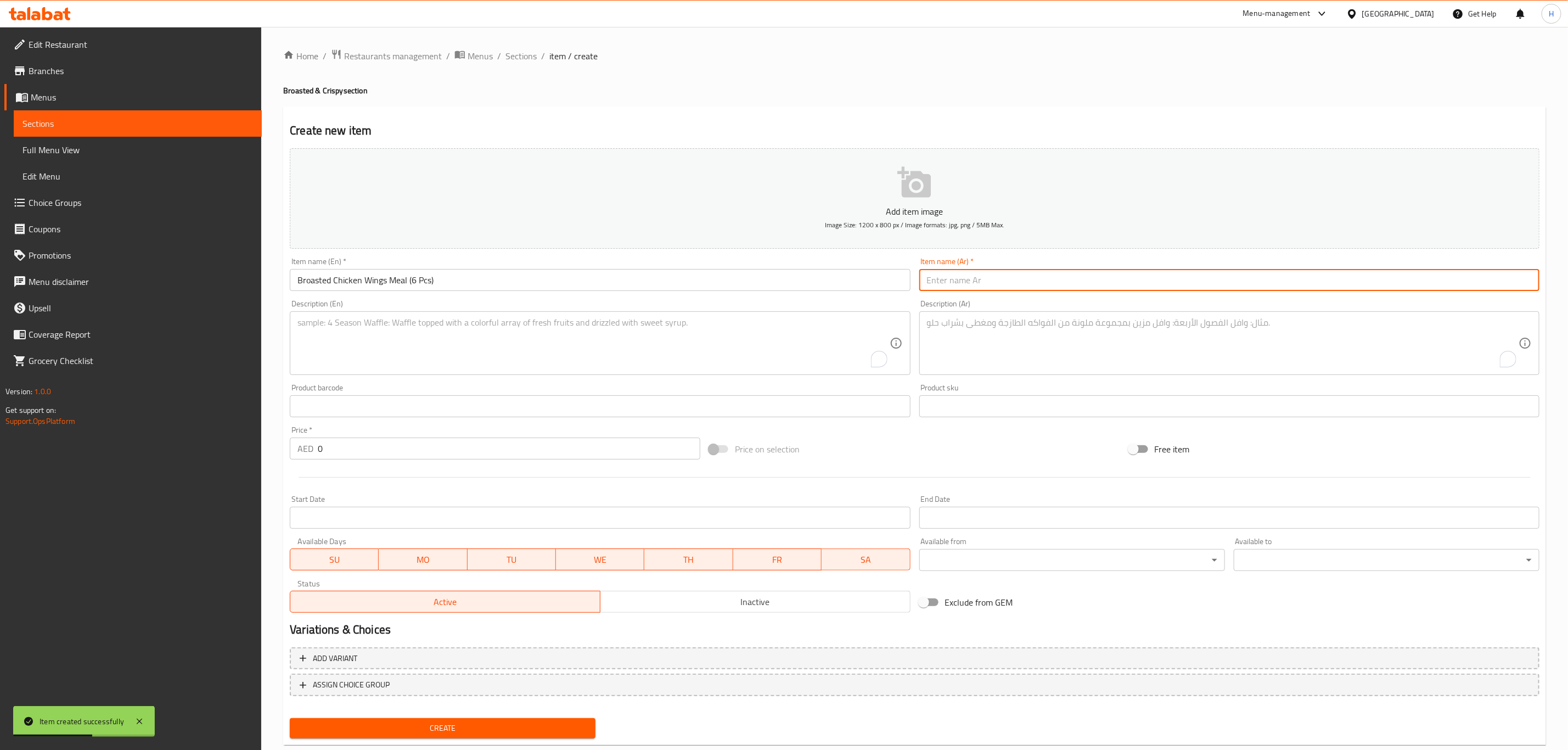
click at [982, 279] on input "text" at bounding box center [1229, 280] width 620 height 22
paste input "وجبة دجاج بروستد جوانح (6 Pcs)"
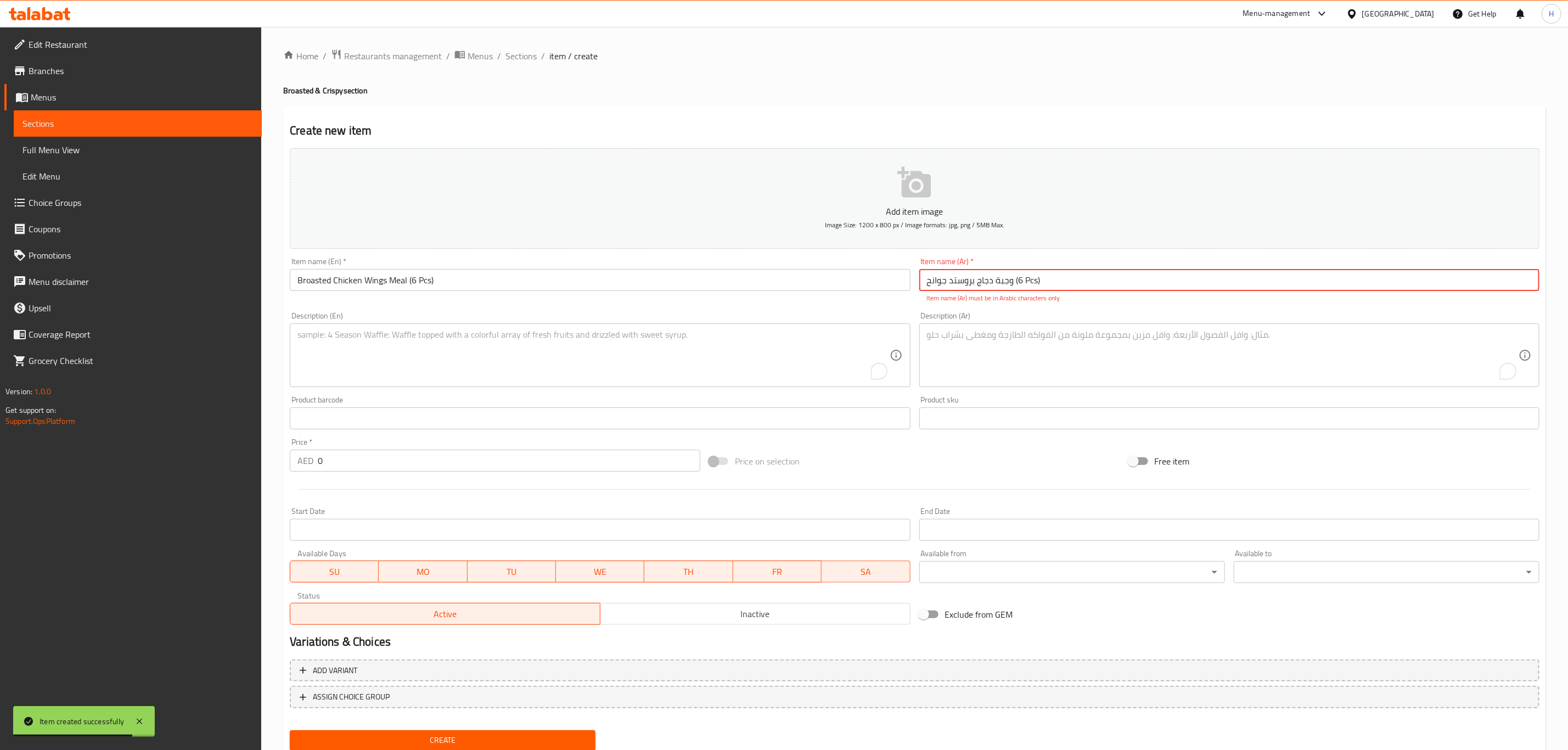
drag, startPoint x: 1024, startPoint y: 277, endPoint x: 1038, endPoint y: 277, distance: 14.0
click at [1038, 277] on input "وجبة دجاج بروستد جوانح (6 Pcs)" at bounding box center [1229, 280] width 620 height 22
click at [1100, 274] on input "وجبة دجاج بروستد جوانح (6 Pcs)" at bounding box center [1229, 280] width 620 height 22
drag, startPoint x: 1026, startPoint y: 280, endPoint x: 1037, endPoint y: 280, distance: 11.0
click at [1037, 280] on input "وجبة دجاج بروستد جوانح (6 Pcs)" at bounding box center [1229, 280] width 620 height 22
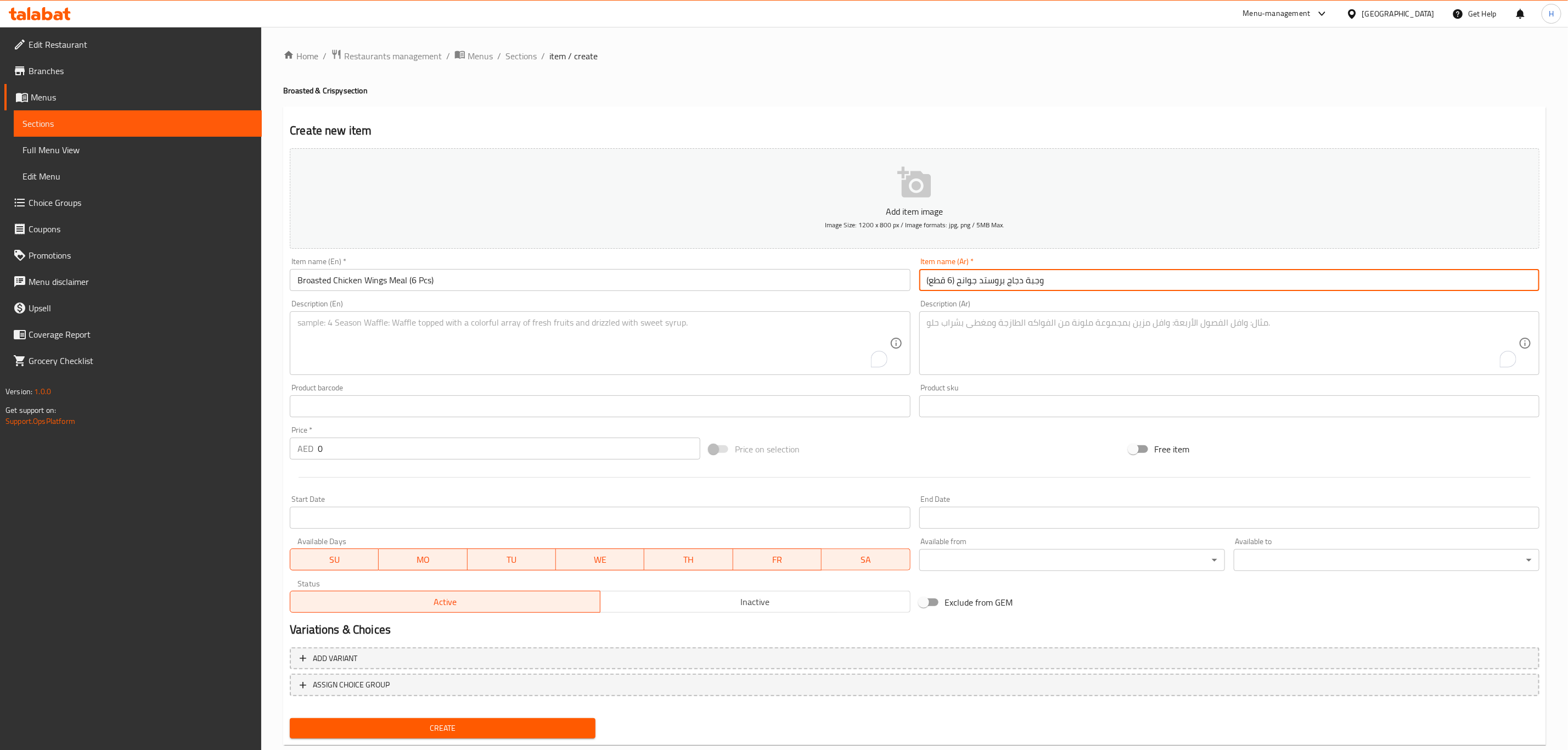
type input "وجبة دجاج بروستد جوانح (6 قطع)"
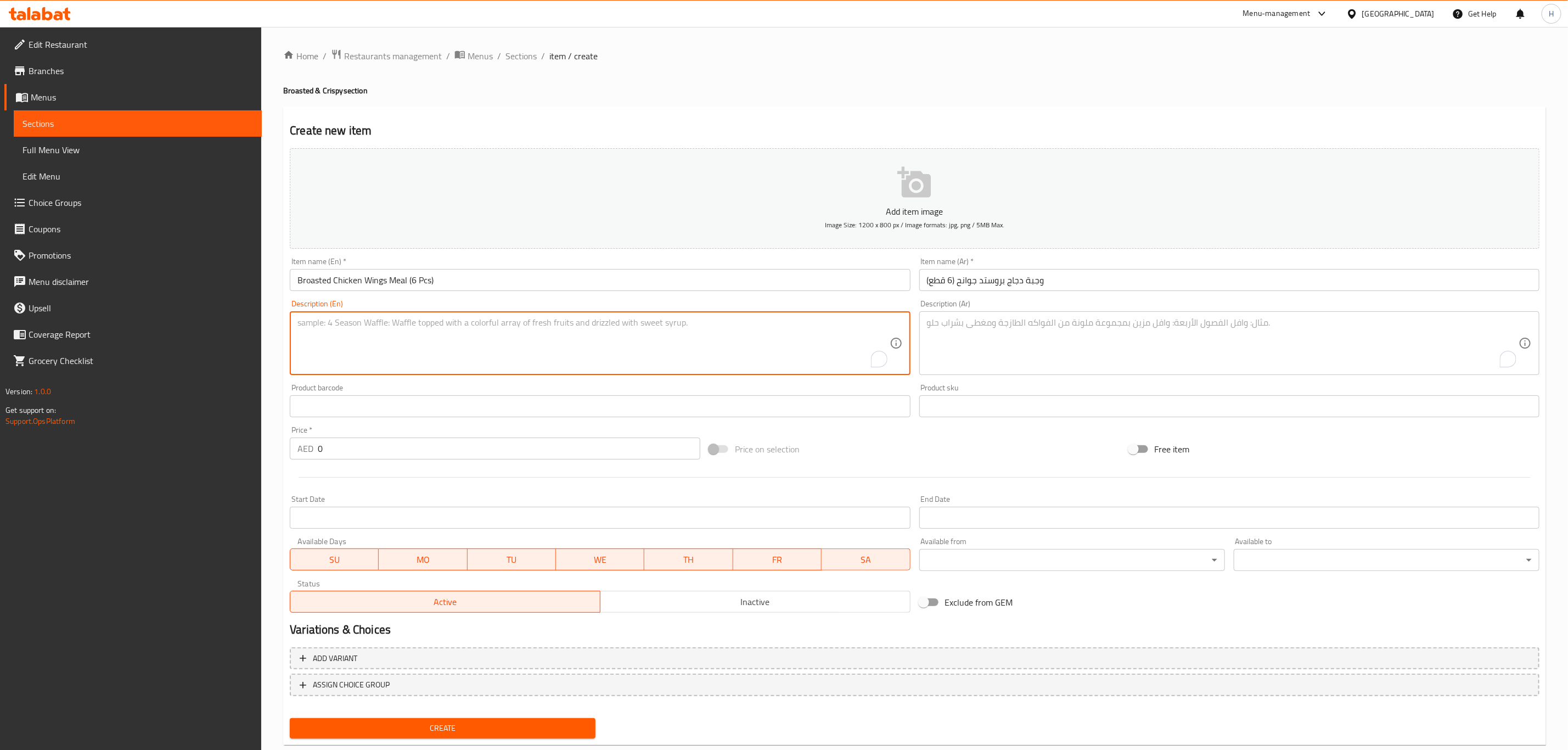
click at [481, 352] on textarea "To enrich screen reader interactions, please activate Accessibility in Grammarl…" at bounding box center [593, 343] width 592 height 52
paste textarea "6-Piece Chicken Wings Meal – Delicious crispy wings served with golden potato w…"
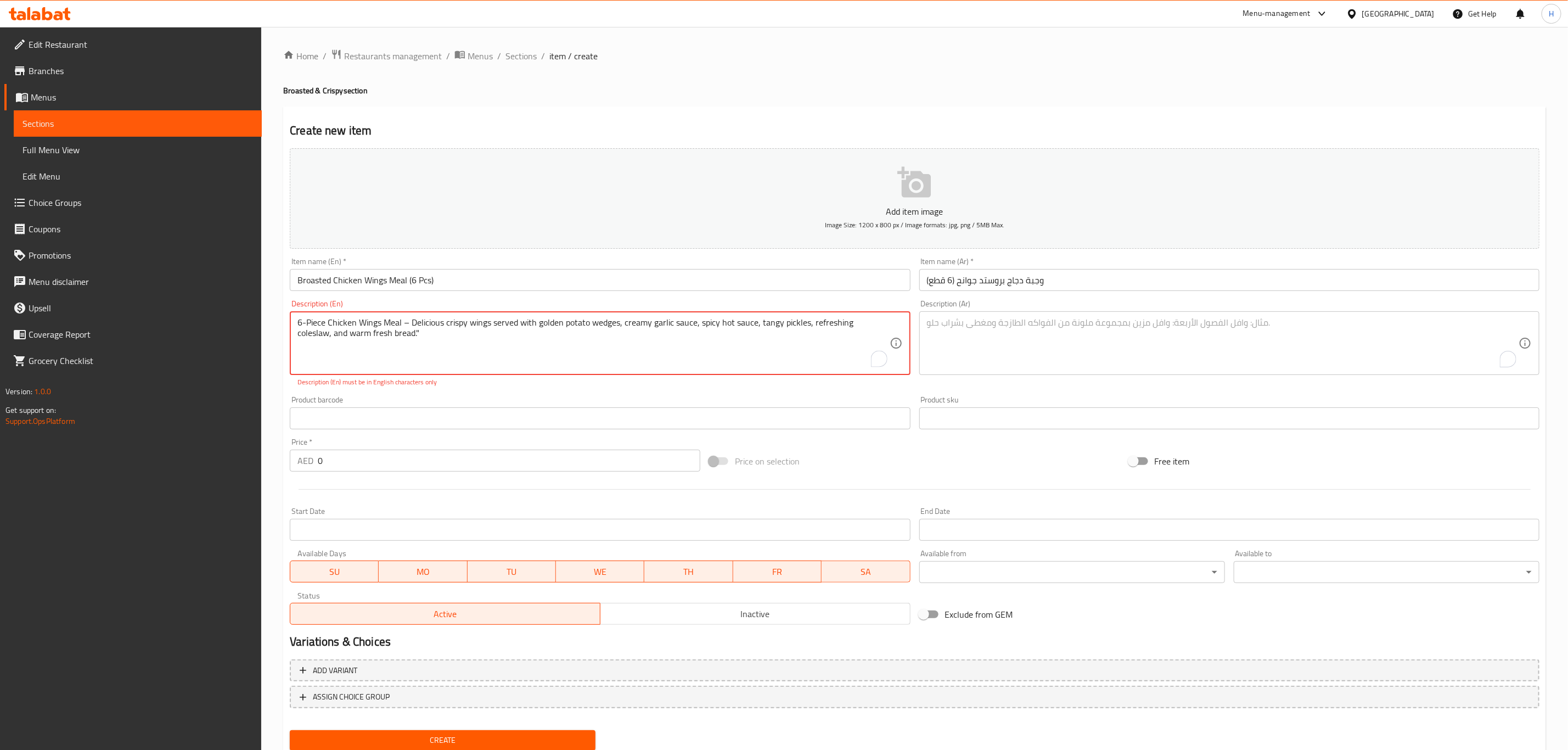
type textarea "6-Piece Chicken Wings Meal – Delicious crispy wings served with golden potato w…"
click at [1063, 341] on textarea "To enrich screen reader interactions, please activate Accessibility in Grammarl…" at bounding box center [1223, 343] width 592 height 52
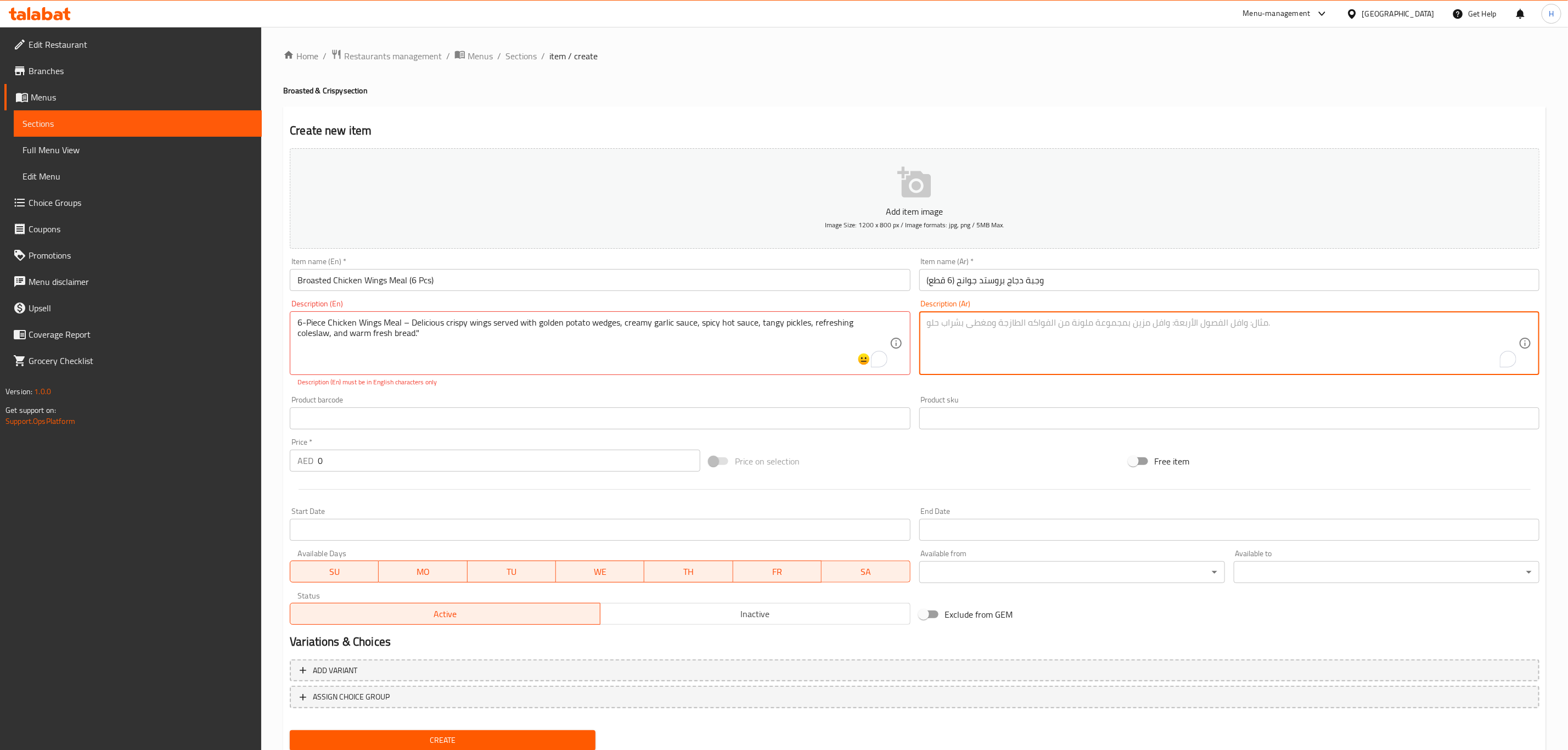
paste textarea "وجبة جوانح من 6 قطع يُقدَّم مع شرحات البطاطا المقلية، صوص توميه، صوص حار، مخلل،…"
type textarea "وجبة جوانح من 6 قطع يُقدَّم مع شرحات البطاطا المقلية، صوص توميه، صوص حار، مخلل،…"
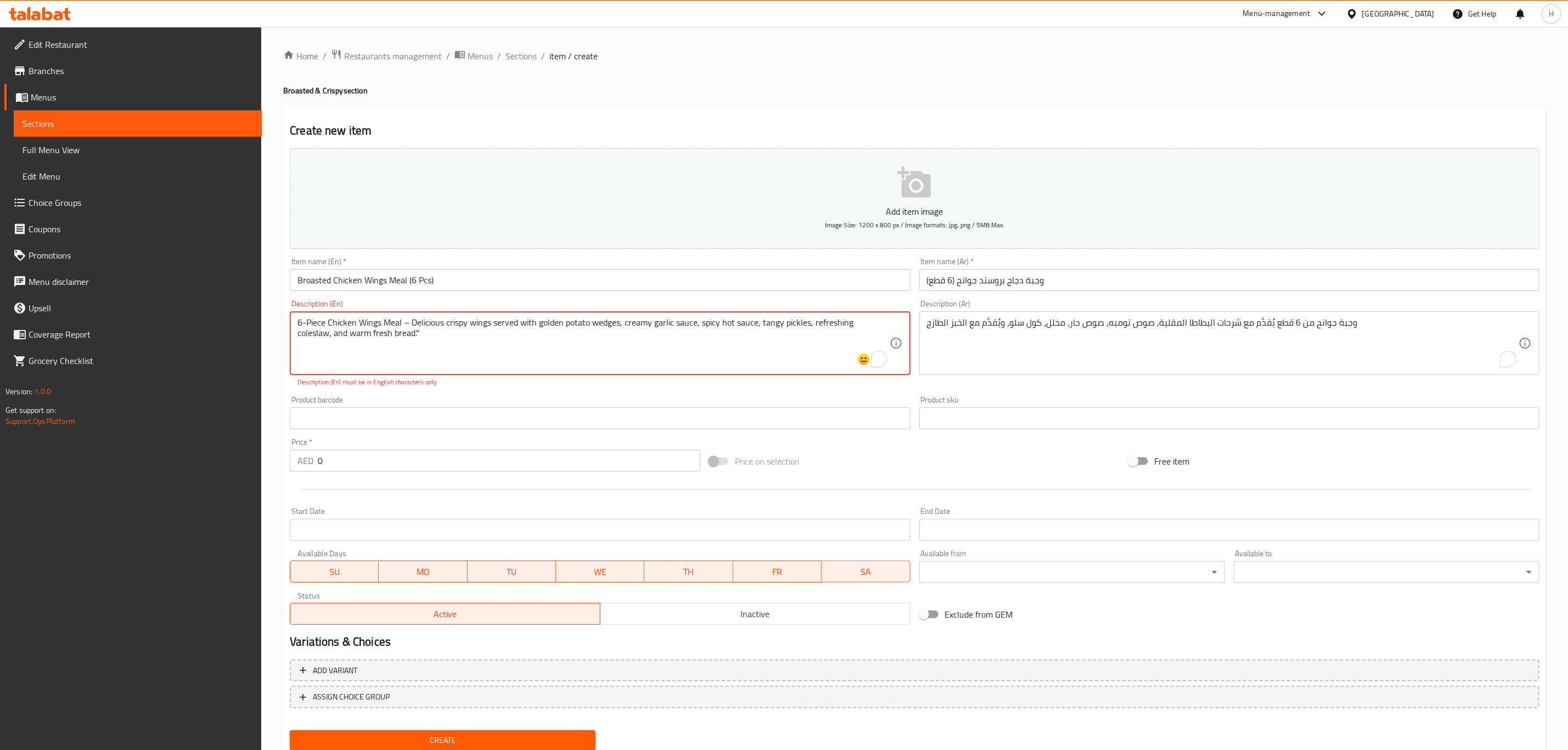
click at [408, 323] on textarea "6-Piece Chicken Wings Meal – Delicious crispy wings served with golden potato w…" at bounding box center [593, 343] width 592 height 52
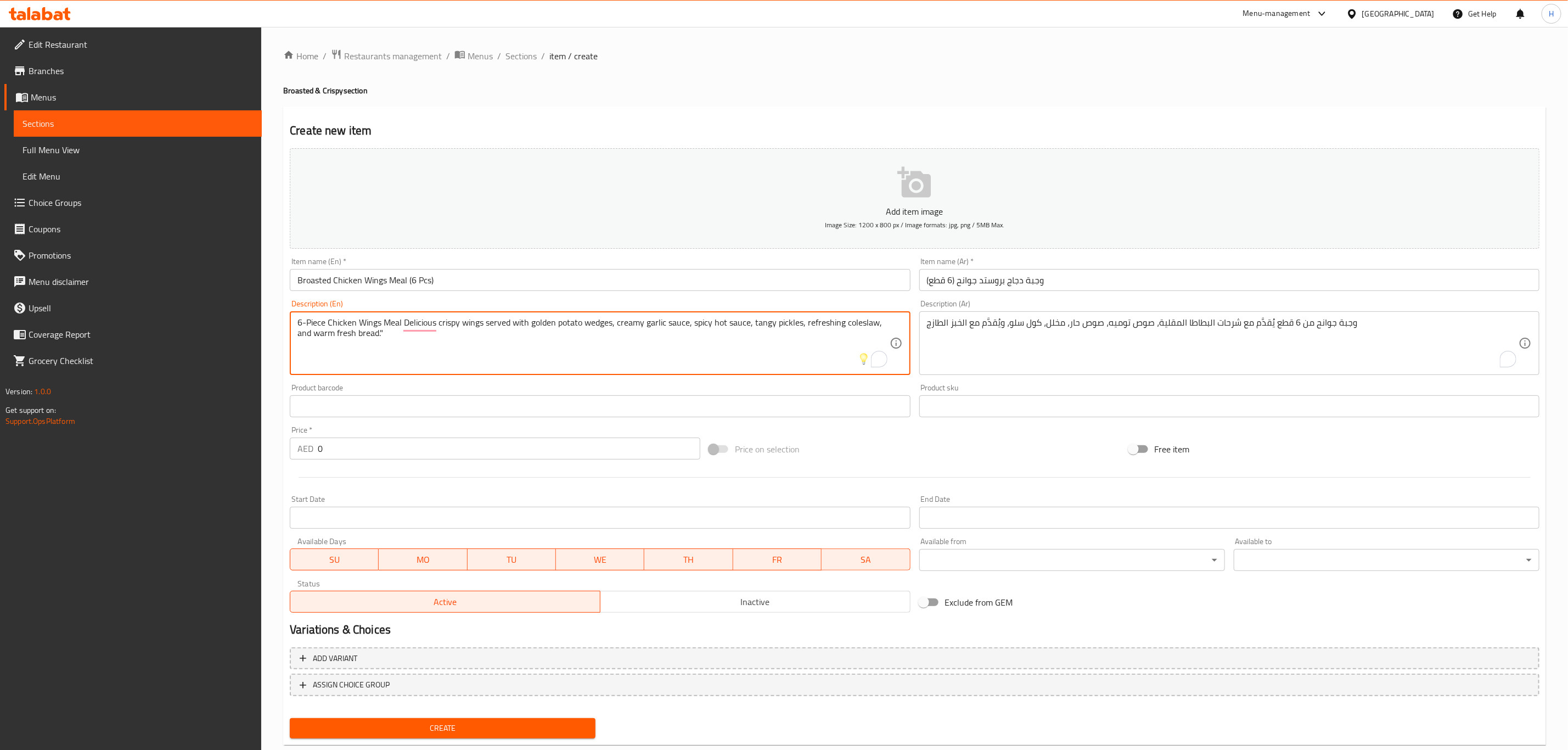
type textarea "6-Piece Chicken Wings Meal Delicious crispy wings served with golden potato wed…"
click at [389, 342] on textarea "6-Piece Chicken Wings Meal Delicious crispy wings served with golden potato wed…" at bounding box center [593, 343] width 592 height 52
drag, startPoint x: 405, startPoint y: 320, endPoint x: 482, endPoint y: 321, distance: 77.0
click at [482, 321] on textarea "6-Piece Chicken Wings Meal Delicious crispy wings served with golden potato wed…" at bounding box center [593, 343] width 592 height 52
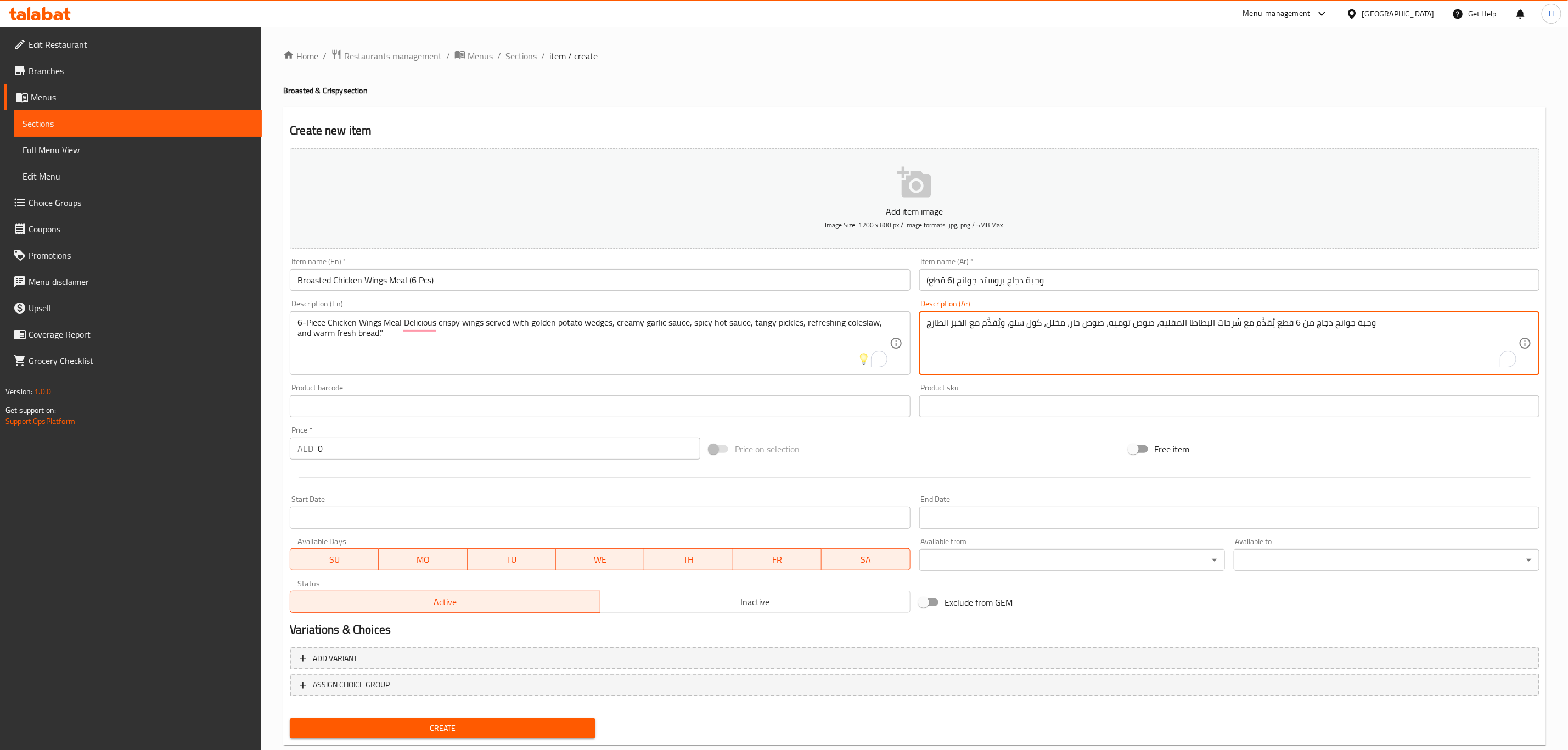
paste textarea "أجنحة مقرمشة لذيذة"
click at [1225, 323] on textarea "وجبة جوانح دجاج من 6 قطع أجنحة مقرمشة لذيذة يُقدَّم مع شرحات البطاطا المقلية، ص…" at bounding box center [1223, 343] width 592 height 52
click at [1108, 323] on textarea "وجبة جوانح دجاج من 6 قطع أجنحة مقرمشة لذيذة يُقدَّم مع ودجز البطاطا الذهبية، صو…" at bounding box center [1223, 343] width 592 height 52
click at [1045, 321] on textarea "وجبة جوانح دجاج من 6 قطع أجنحة مقرمشة لذيذة يُقدَّم مع ودجز البطاطا الذهبية، صو…" at bounding box center [1223, 343] width 592 height 52
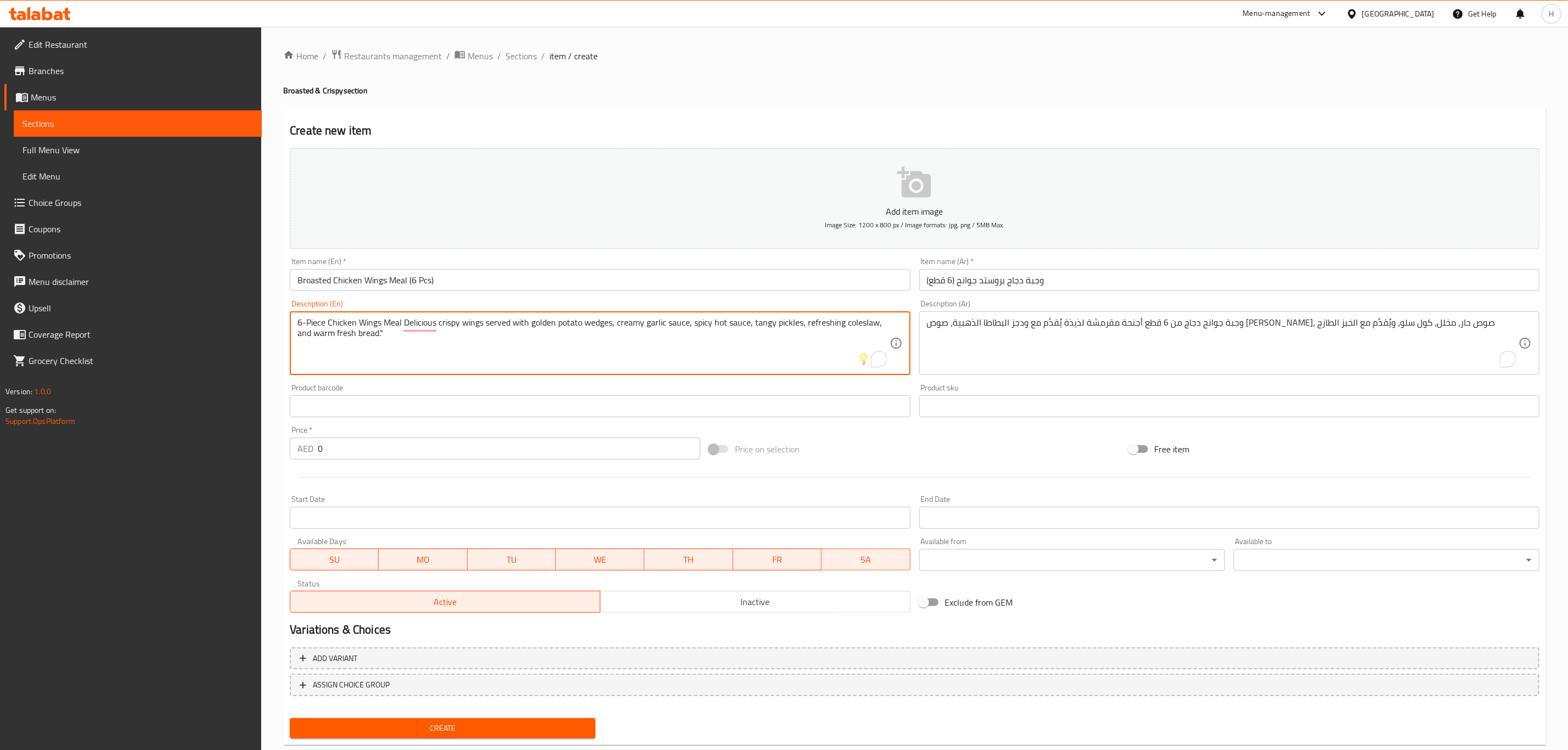
drag, startPoint x: 751, startPoint y: 322, endPoint x: 885, endPoint y: 330, distance: 134.2
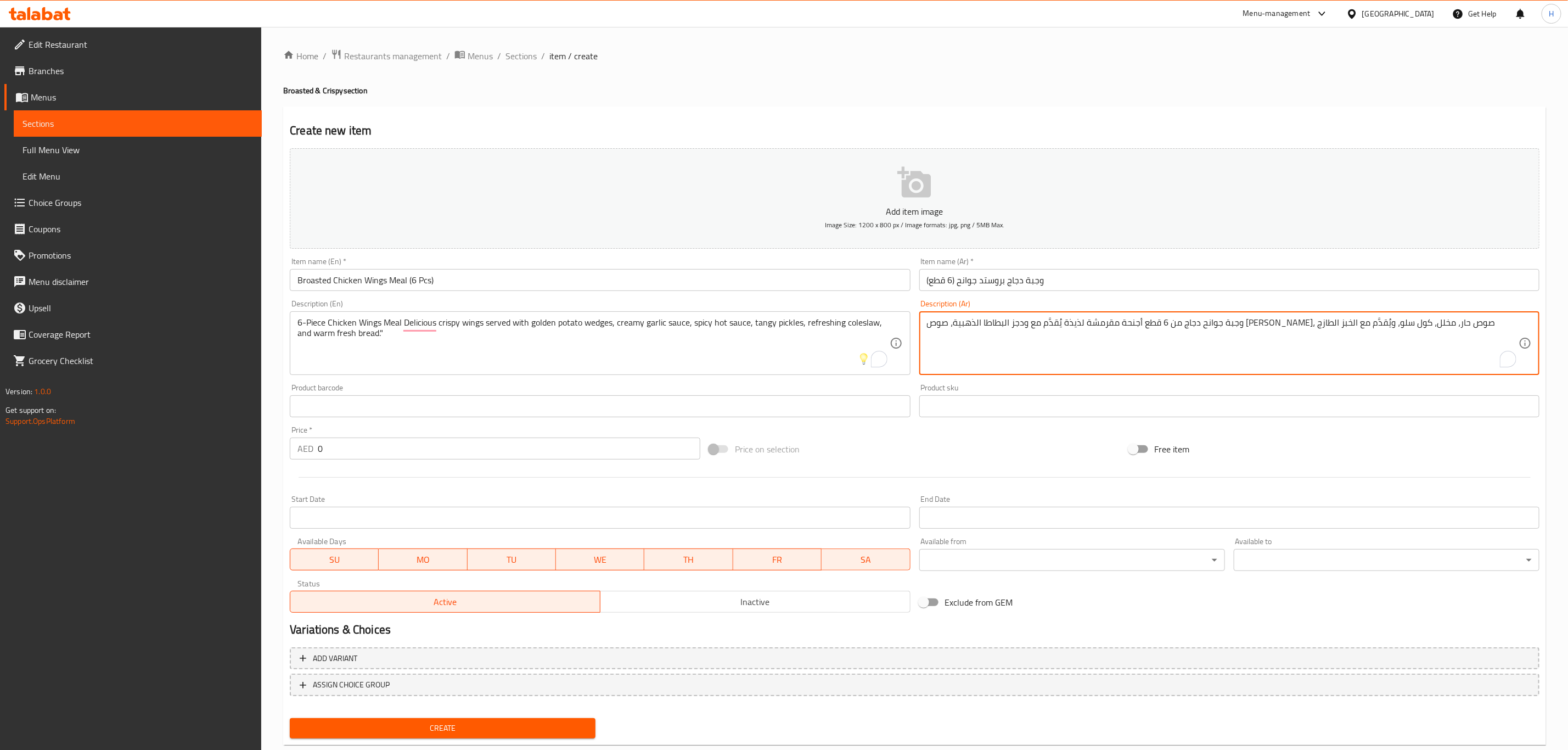
drag, startPoint x: 1064, startPoint y: 325, endPoint x: 905, endPoint y: 319, distance: 159.1
paste textarea "ت لاذعة، وسلطة كول سلو منعشة، وخبز طازج دافئ."
type textarea "وجبة جوانح دجاج من 6 قطع أجنحة مقرمشة لذيذة يُقدَّم مع ودجز البطاطا الذهبية، صو…"
click at [398, 446] on input "0" at bounding box center [509, 449] width 382 height 22
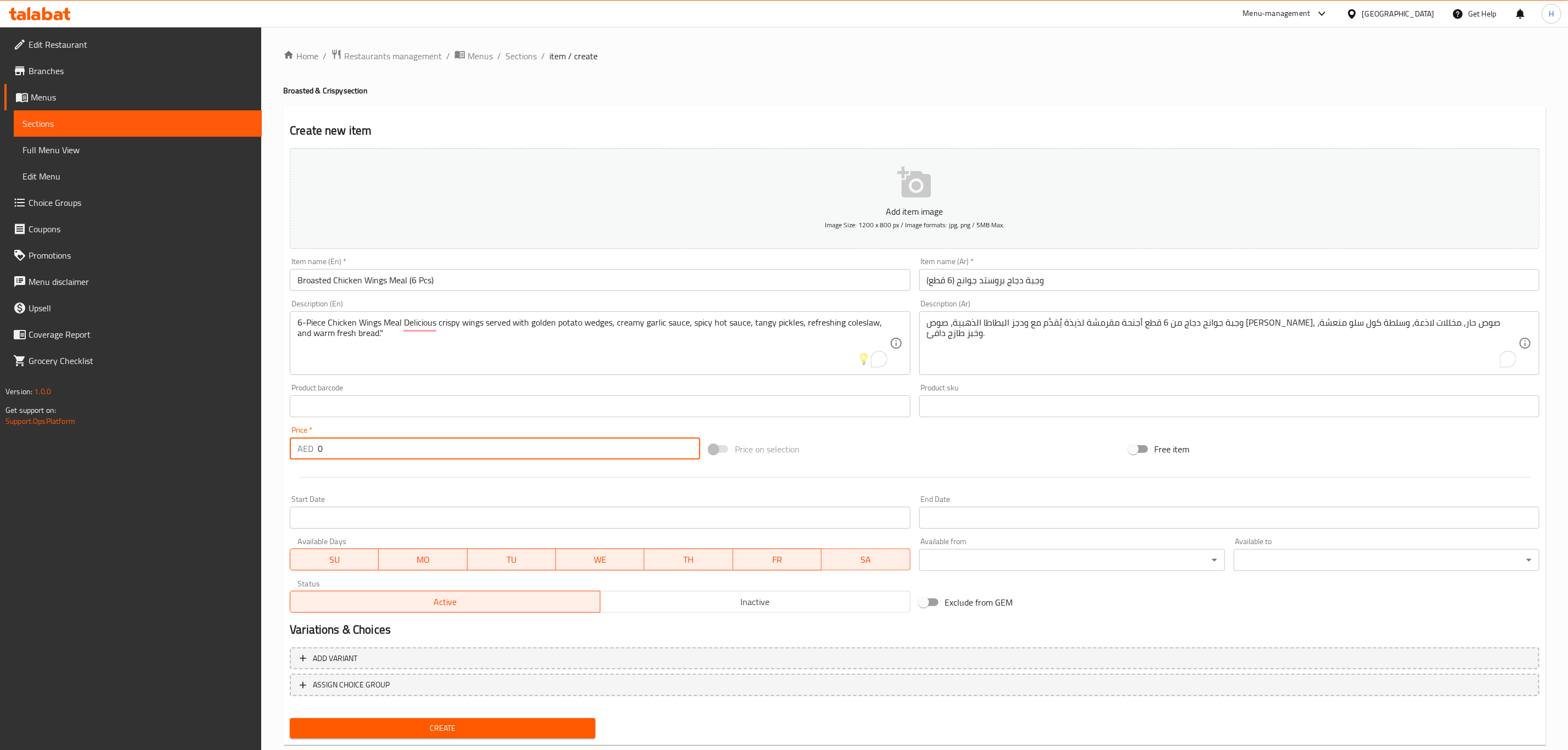
click at [398, 446] on input "0" at bounding box center [509, 449] width 382 height 22
paste input "29"
type input "29"
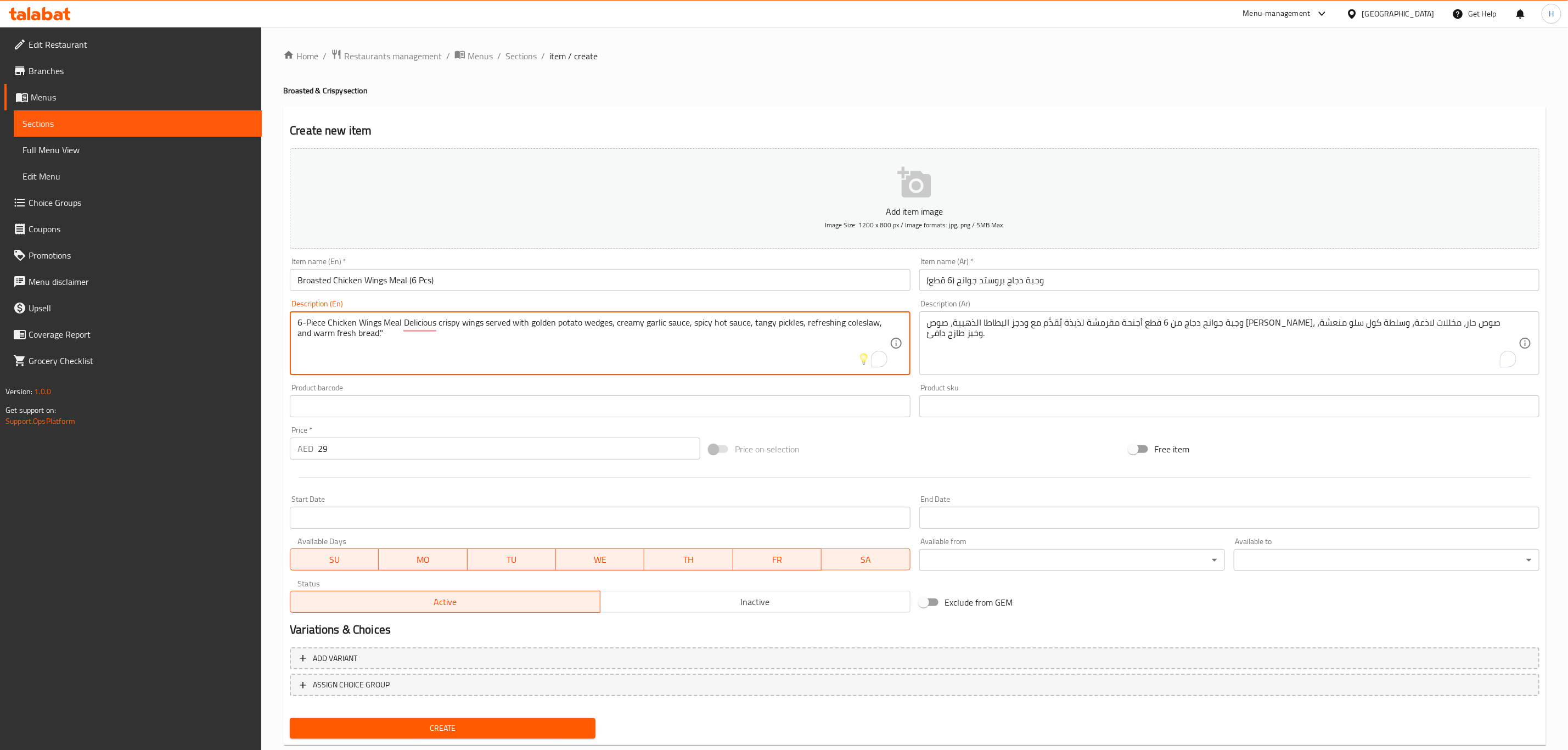
click at [422, 351] on textarea "6-Piece Chicken Wings Meal Delicious crispy wings served with golden potato wed…" at bounding box center [593, 343] width 592 height 52
type textarea "6-piece chicken wings meal delicious crispy wings served with golden potato wed…"
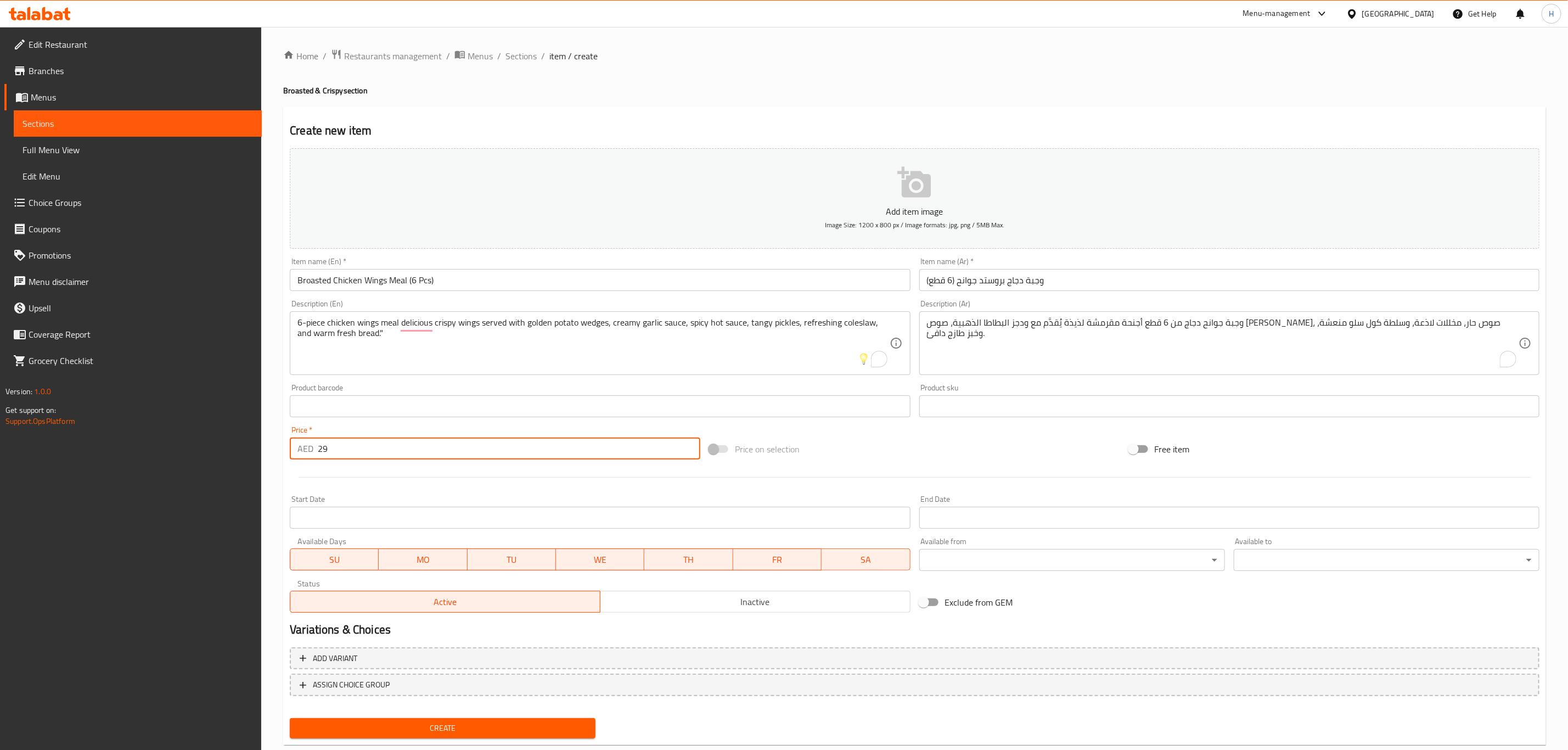
click at [452, 449] on input "29" at bounding box center [509, 449] width 382 height 22
click at [290, 718] on button "Create" at bounding box center [442, 728] width 306 height 20
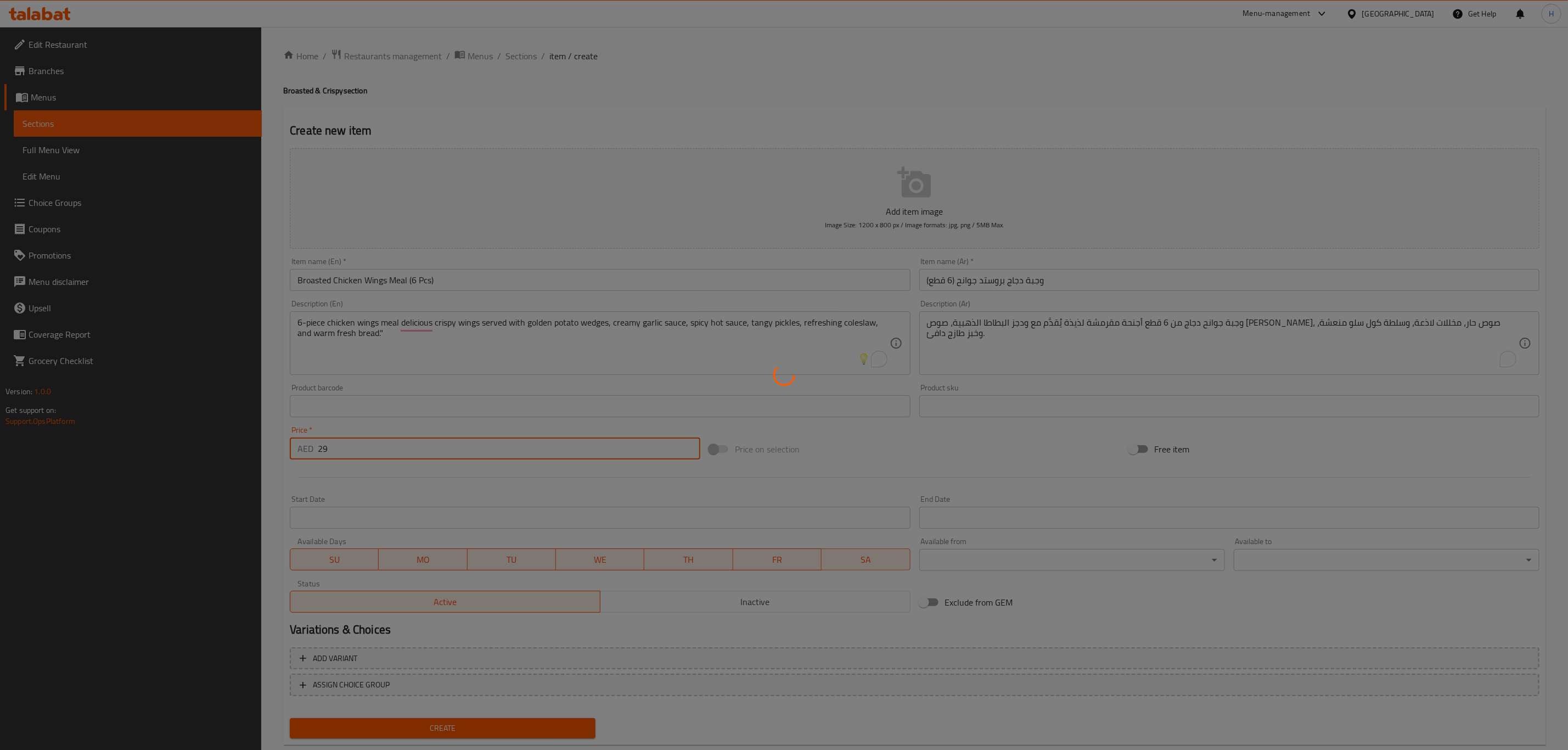
type input "0"
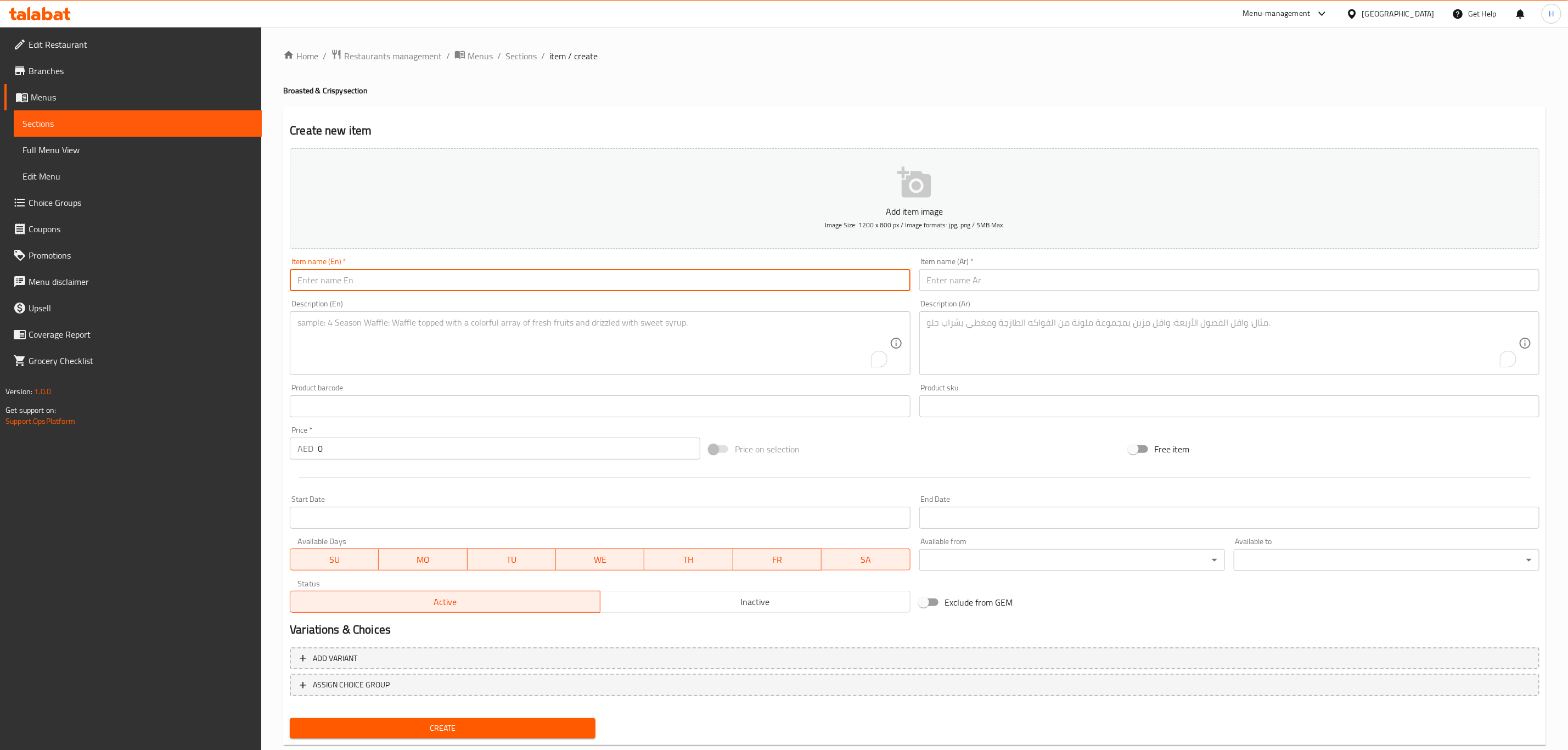
click at [641, 288] on input "text" at bounding box center [600, 280] width 620 height 22
paste input "2 Wings & 2 Drumsticks Meal"
type input "2 Wings & 2 Drumsticks Meal"
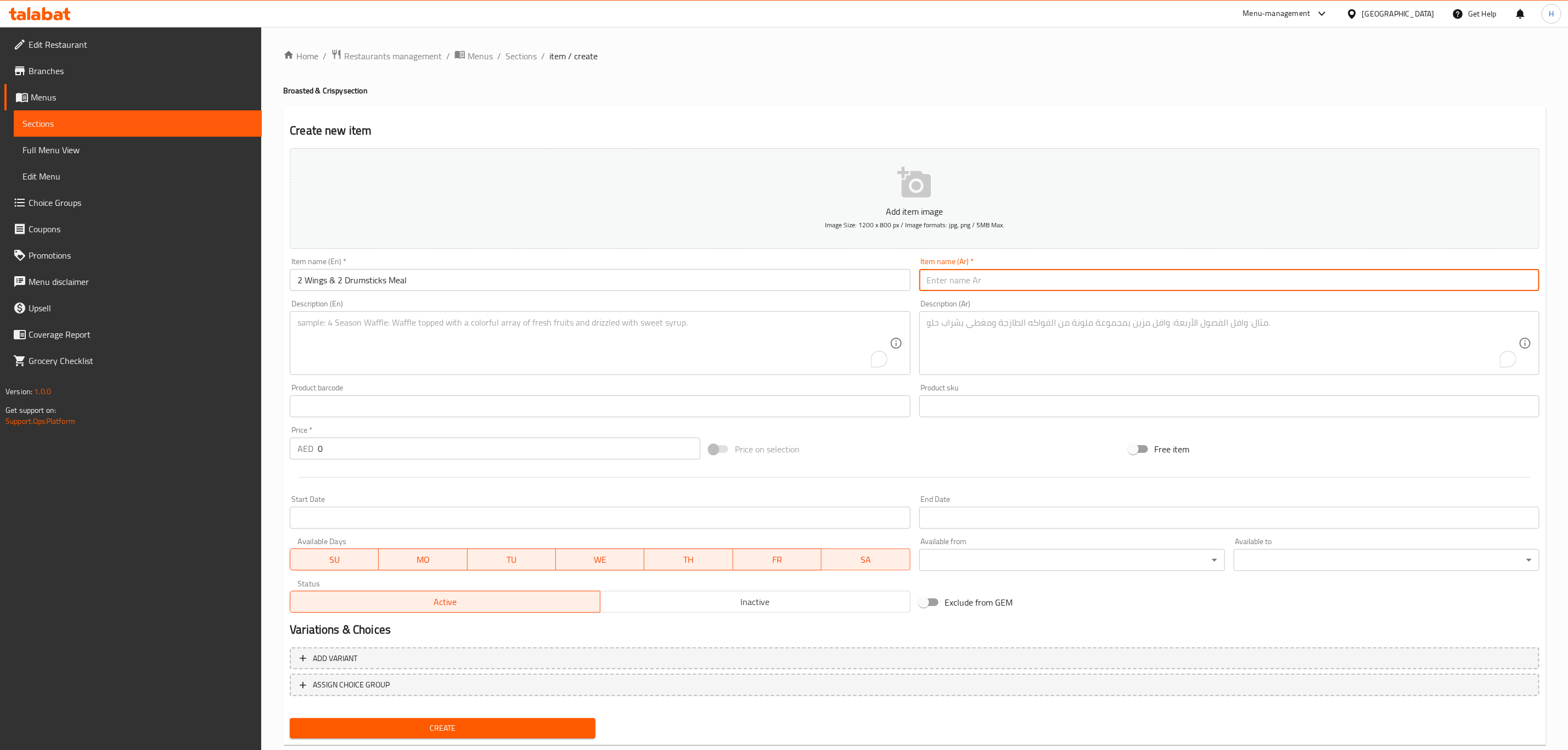
click at [989, 282] on input "text" at bounding box center [1229, 280] width 620 height 22
paste input "وجبة جوانح (2 Pcs) مع افخاذ (2 Pcs)"
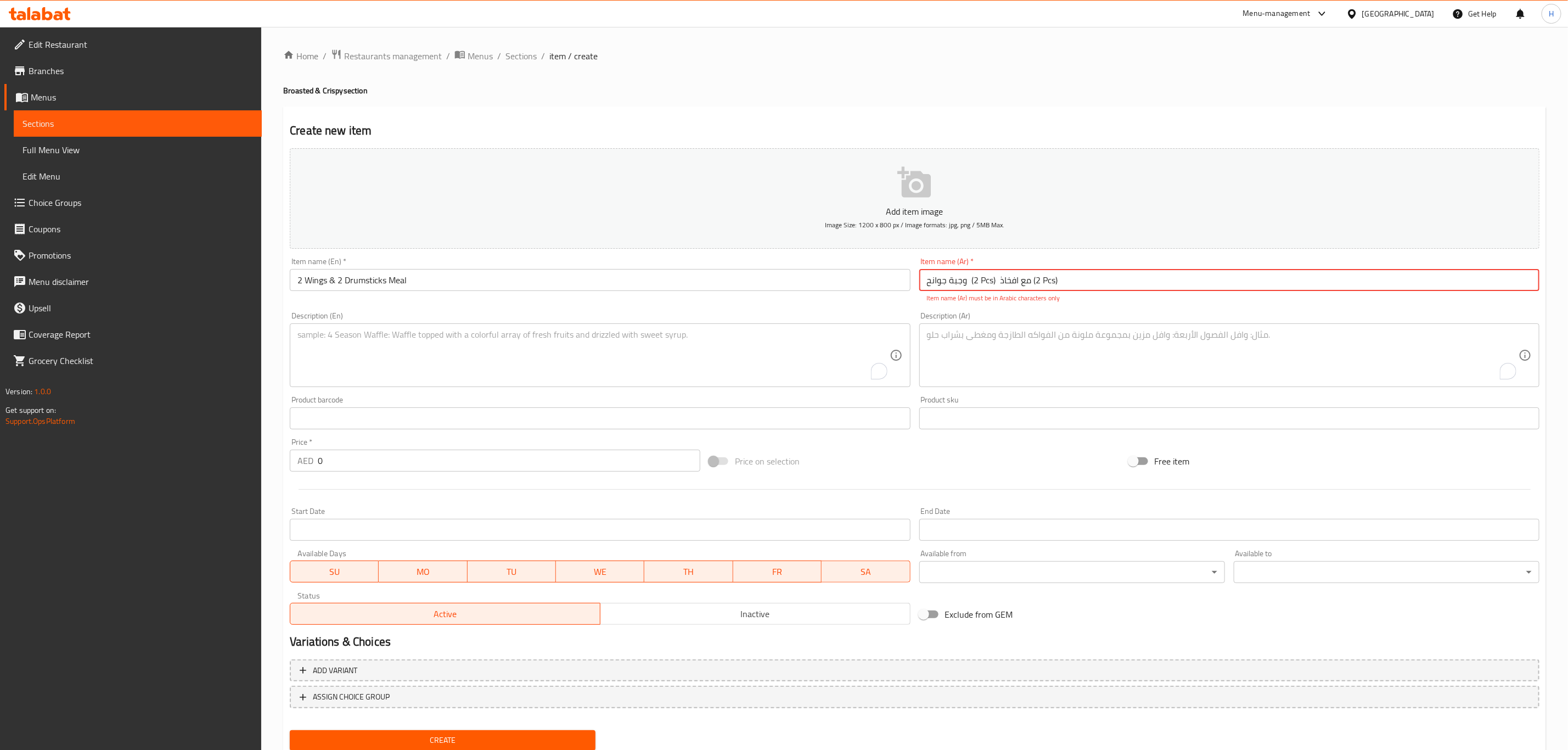
drag, startPoint x: 1041, startPoint y: 278, endPoint x: 1056, endPoint y: 280, distance: 15.1
click at [1056, 280] on input "وجبة جوانح (2 Pcs) مع افخاذ (2 Pcs)" at bounding box center [1229, 280] width 620 height 22
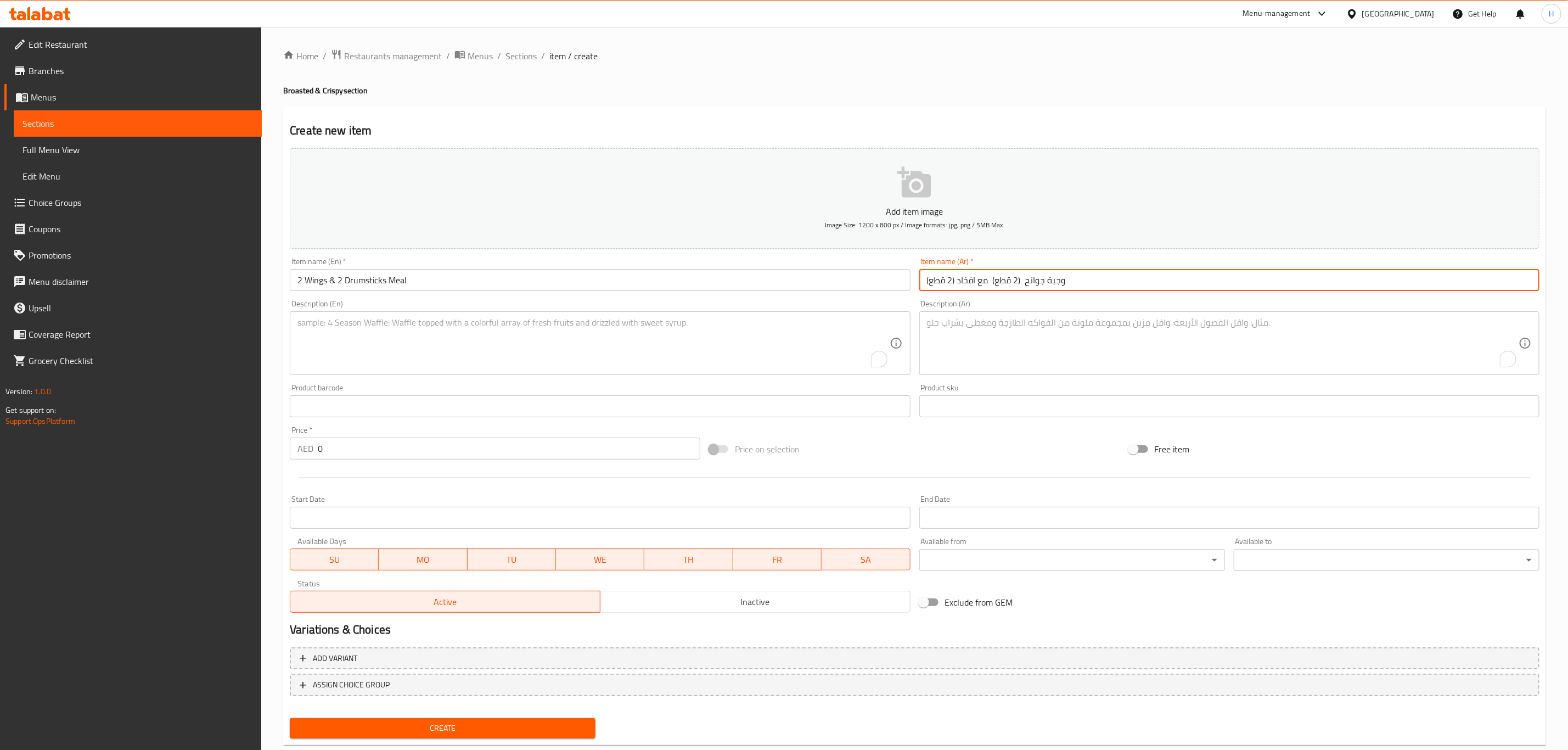
type input "وجبة جوانح (2 قطع) مع افخاذ (2 قطع)"
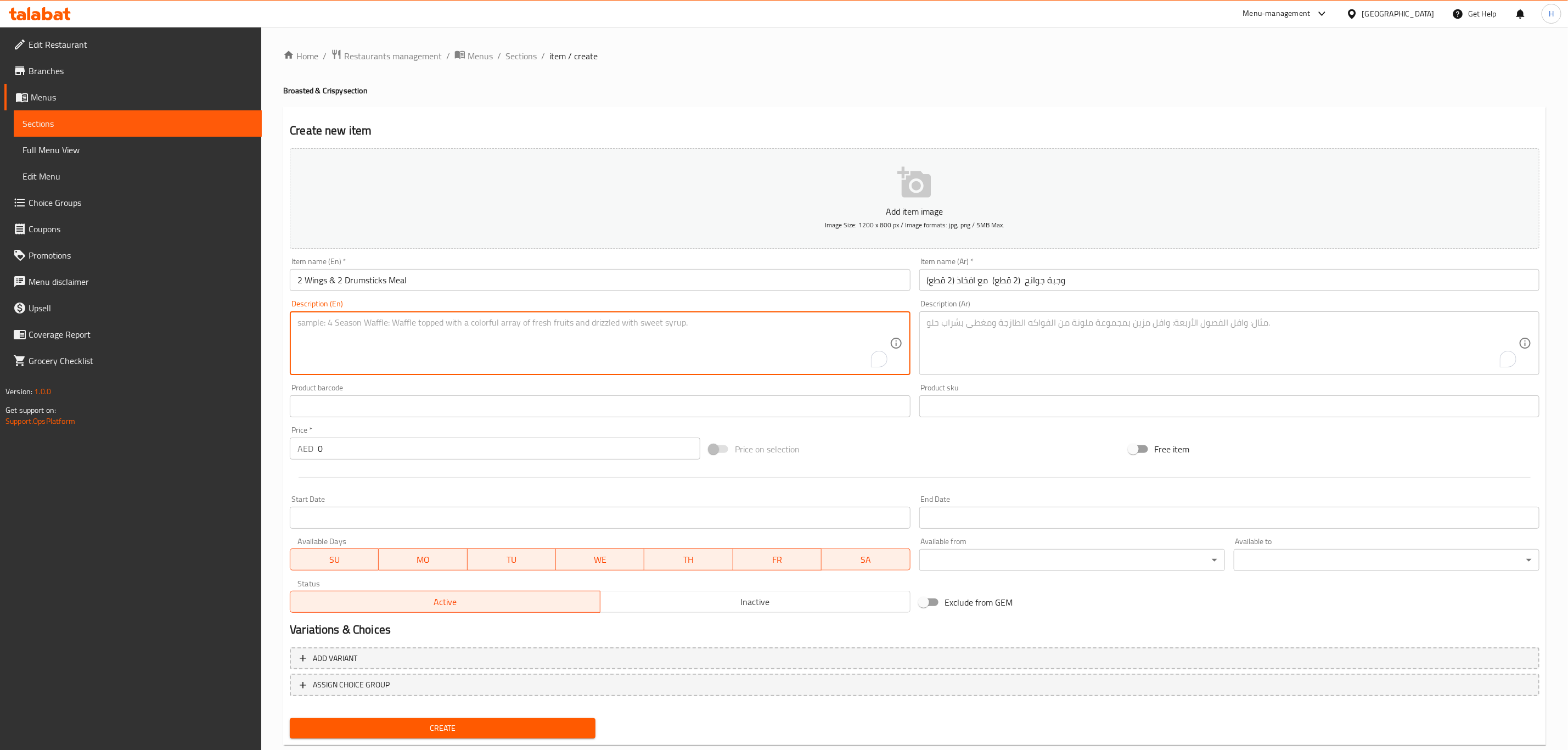
click at [552, 335] on textarea "To enrich screen reader interactions, please activate Accessibility in Grammarl…" at bounding box center [593, 343] width 592 height 52
paste textarea "2 Wings & 2 Drumsticks Meal – Served with potato wedges, garlic sauce, hot sauc…"
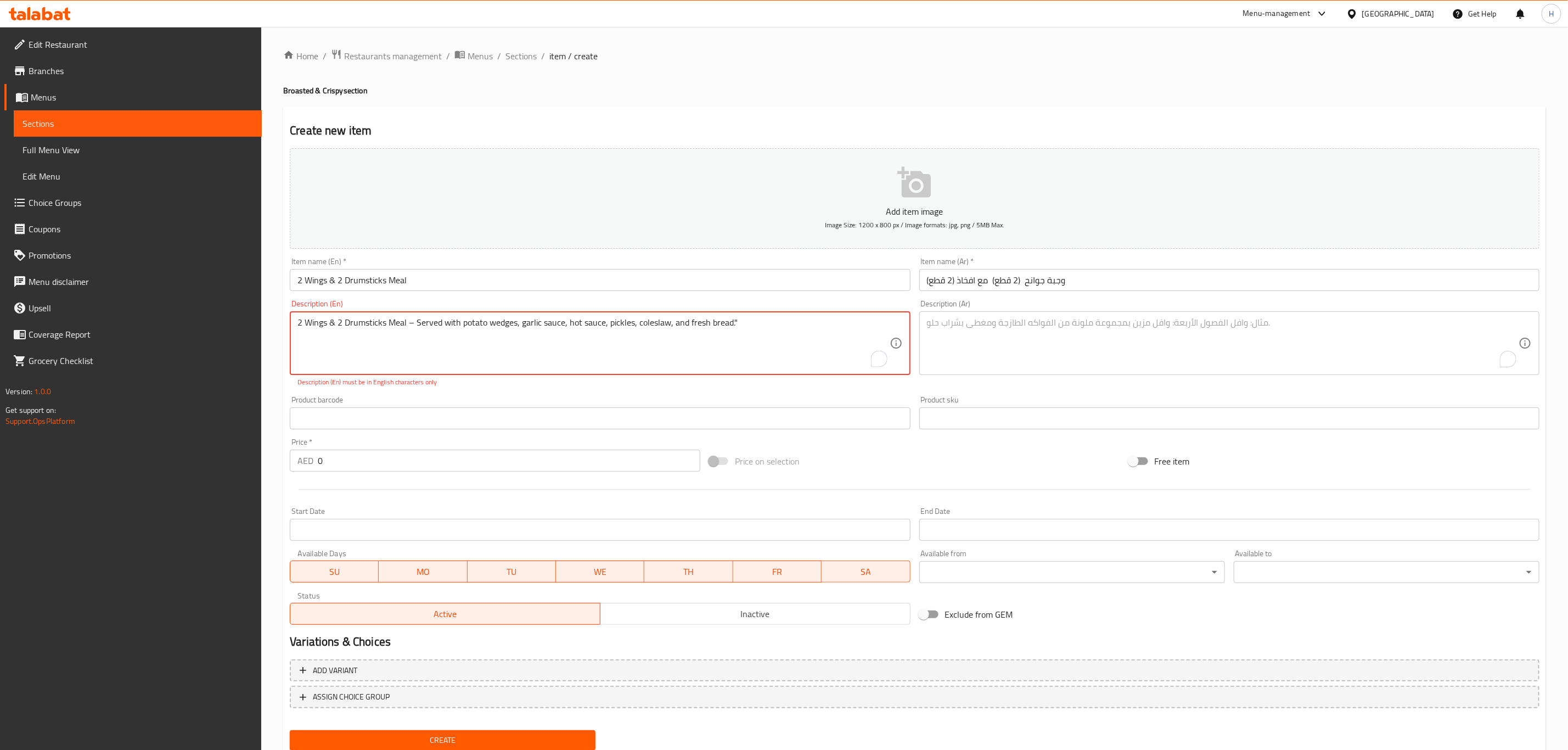
type textarea "2 Wings & 2 Drumsticks Meal – Served with potato wedges, garlic sauce, hot sauc…"
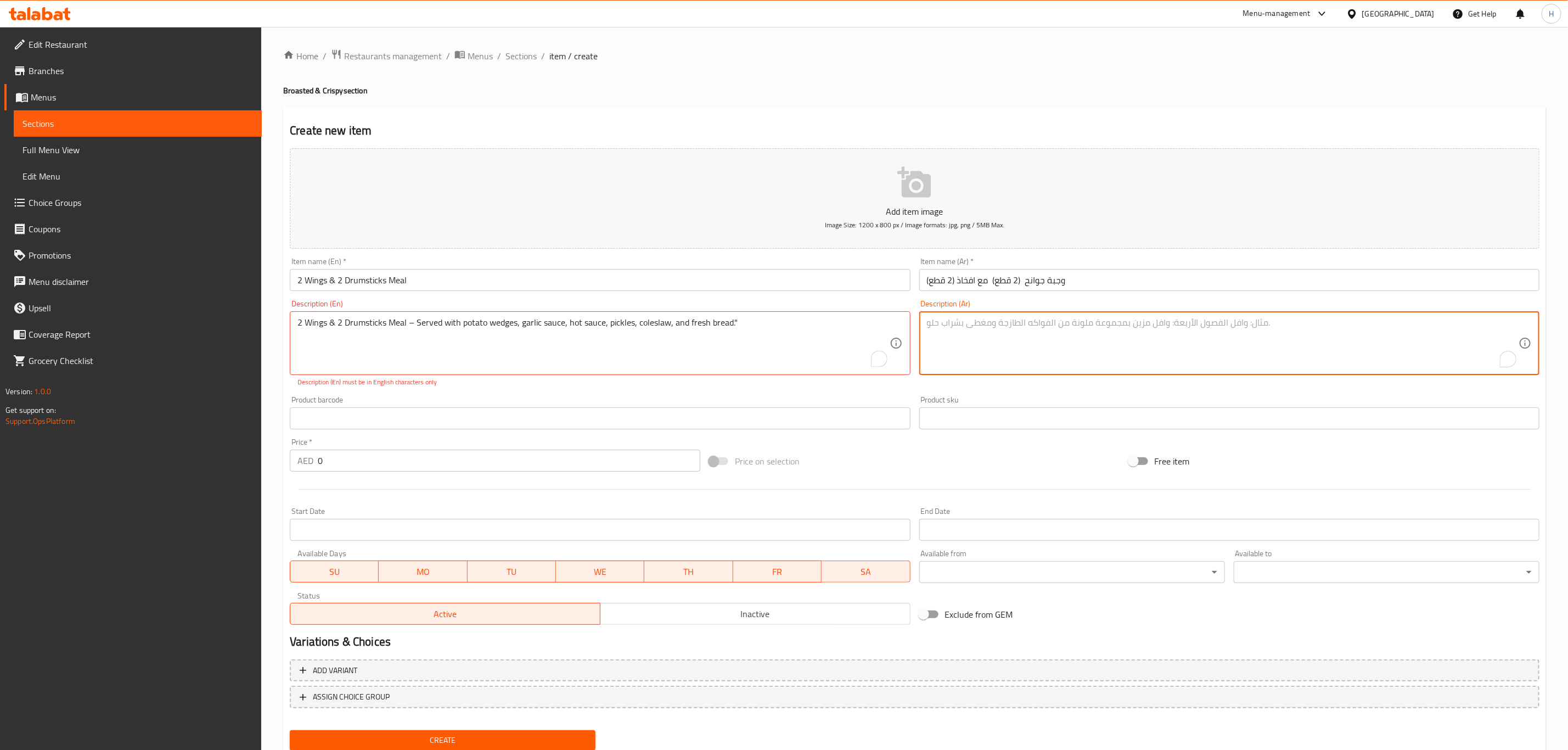
click at [1048, 342] on textarea "To enrich screen reader interactions, please activate Accessibility in Grammarl…" at bounding box center [1223, 343] width 592 height 52
paste textarea "وجبة ٢ جوانح مع ٢ دبابيس يُقدَّم مع شرحات البطاطا المقلية، صوص توميه، صوص حار، …"
type textarea "وجبة ٢ جوانح مع ٢ دبابيس يُقدَّم مع شرحات البطاطا المقلية، صوص توميه، صوص حار، …"
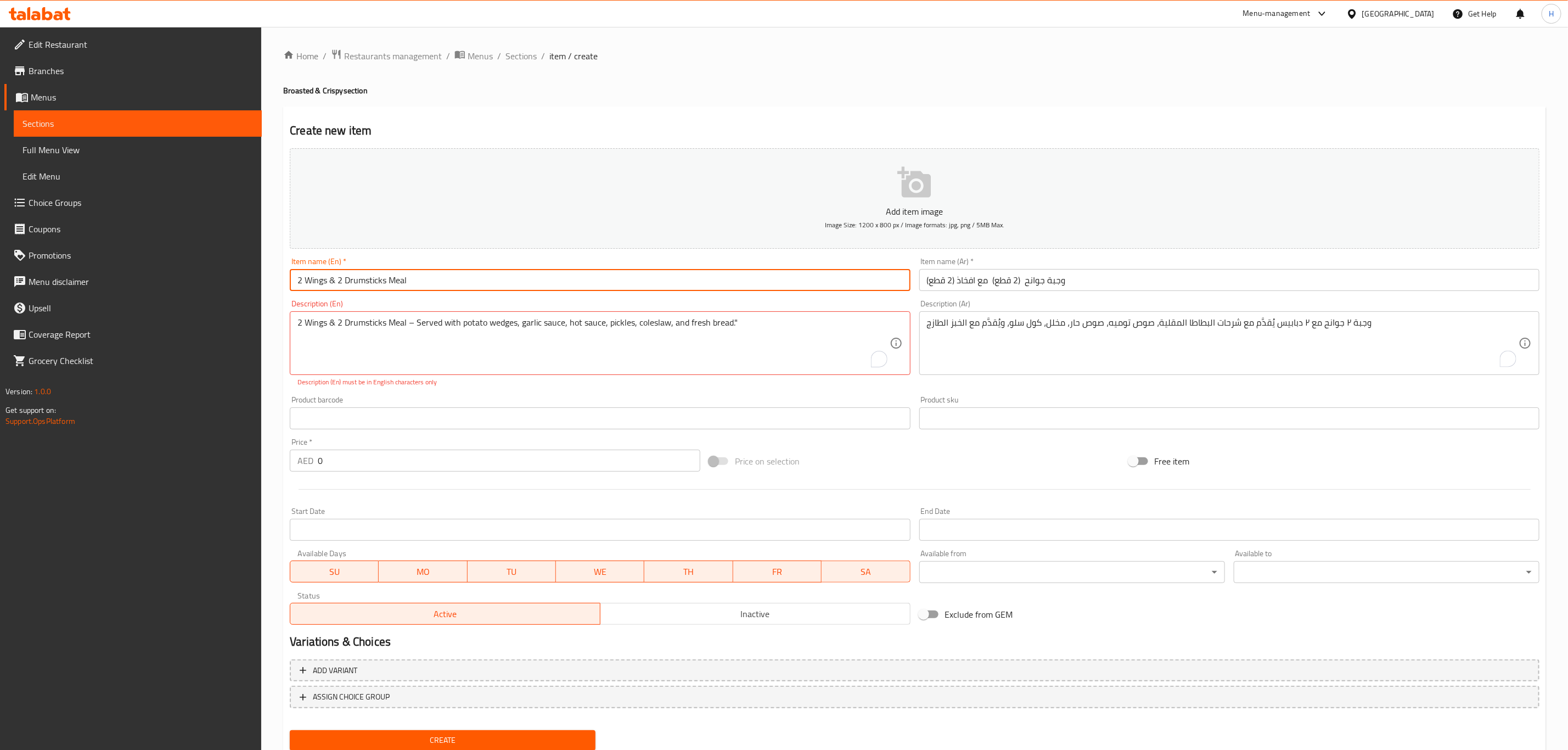
click at [304, 279] on input "2 Wings & 2 Drumsticks Meal" at bounding box center [600, 280] width 620 height 22
type input "2 Pcs Wings & 2 Pcs Drumsticks Meal"
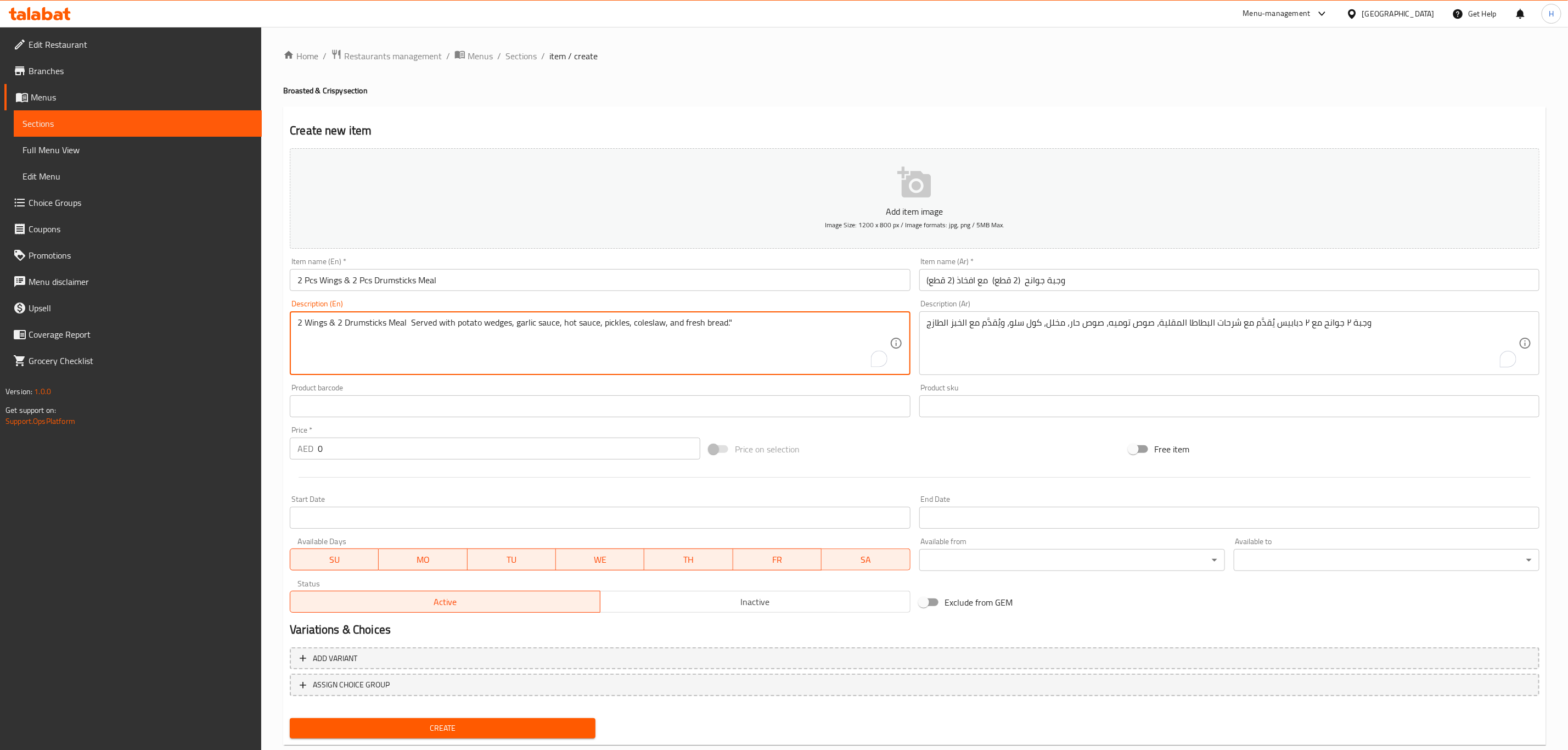
type textarea "2 Wings & 2 Drumsticks Meal Served with potato wedges, garlic sauce, hot sauce,…"
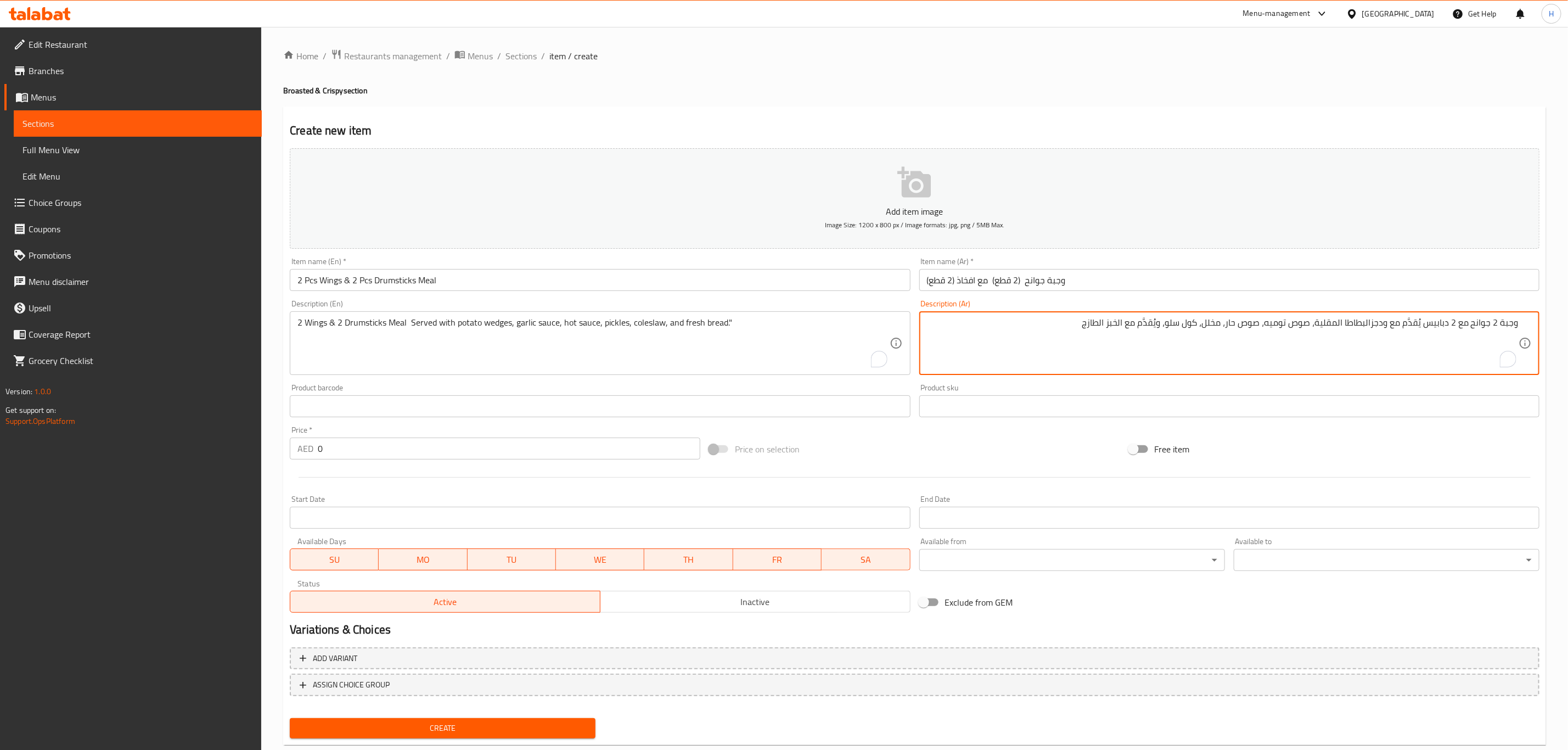
type textarea "وجبة 2 جوانح مع 2 دبابيس يُقدَّم مع ودجزالبطاطا المقلية، صوص توميه، صوص حار، مخ…"
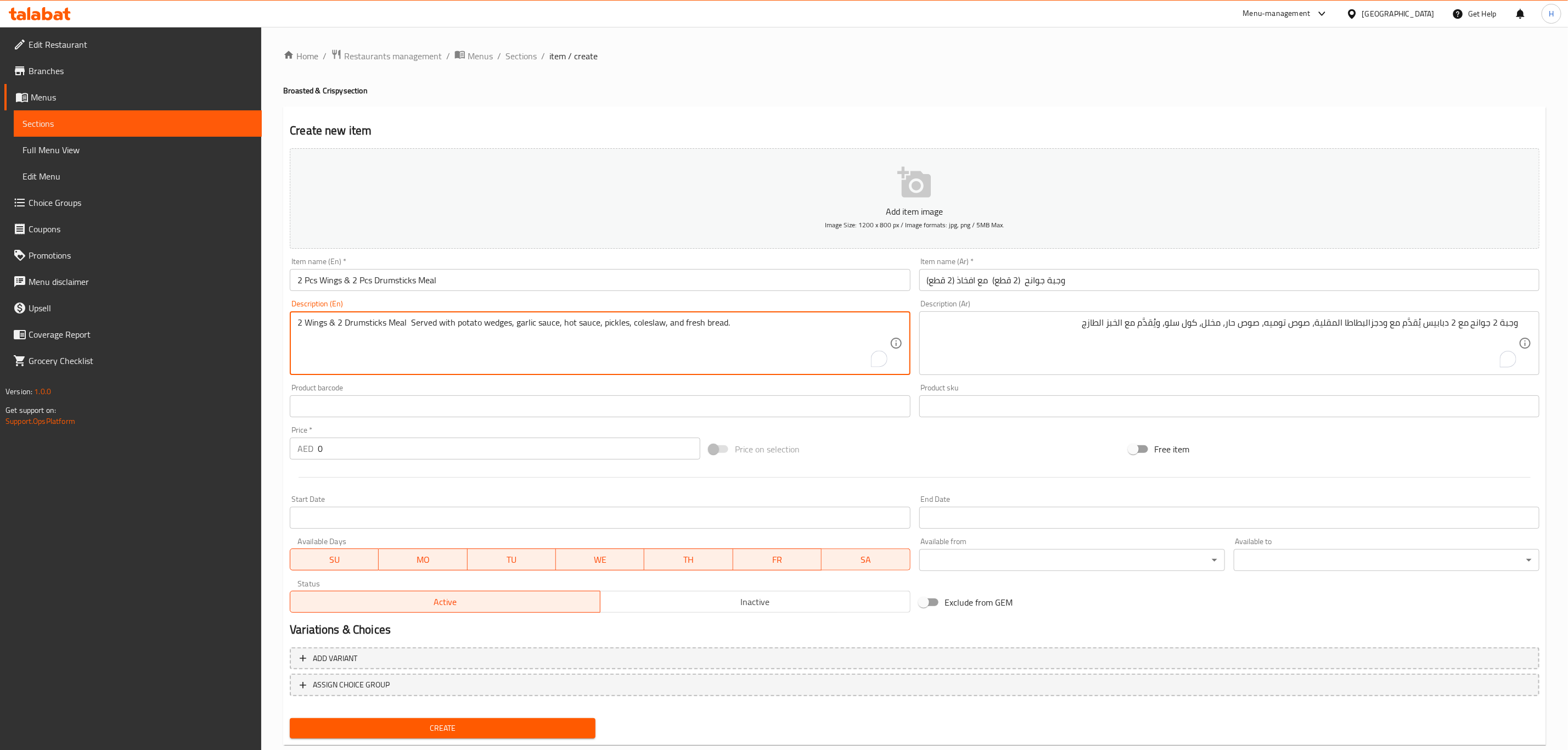
type textarea "2 Wings & 2 Drumsticks Meal Served with potato wedges, garlic sauce, hot sauce,…"
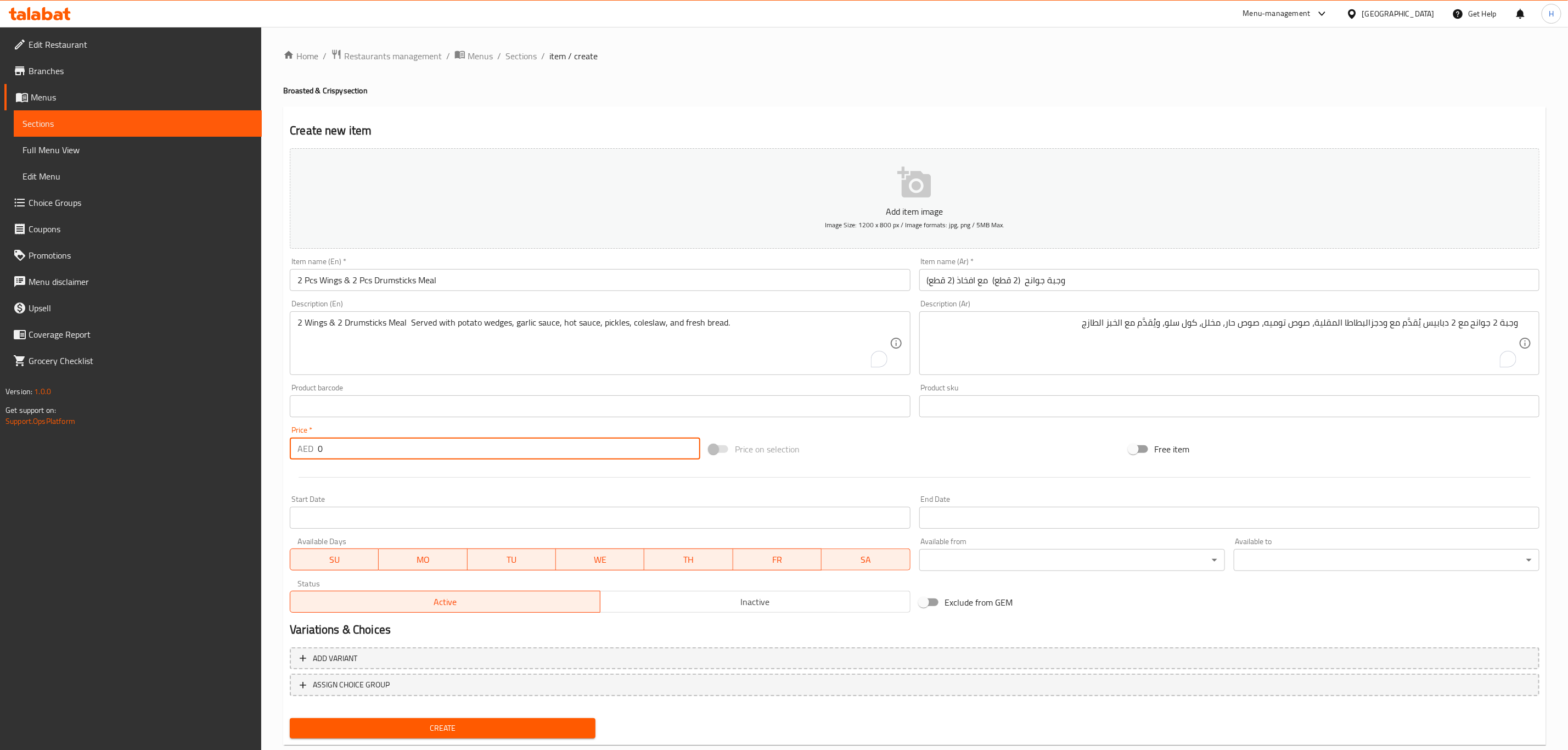
click at [359, 457] on input "0" at bounding box center [509, 449] width 382 height 22
paste input "27"
type input "27"
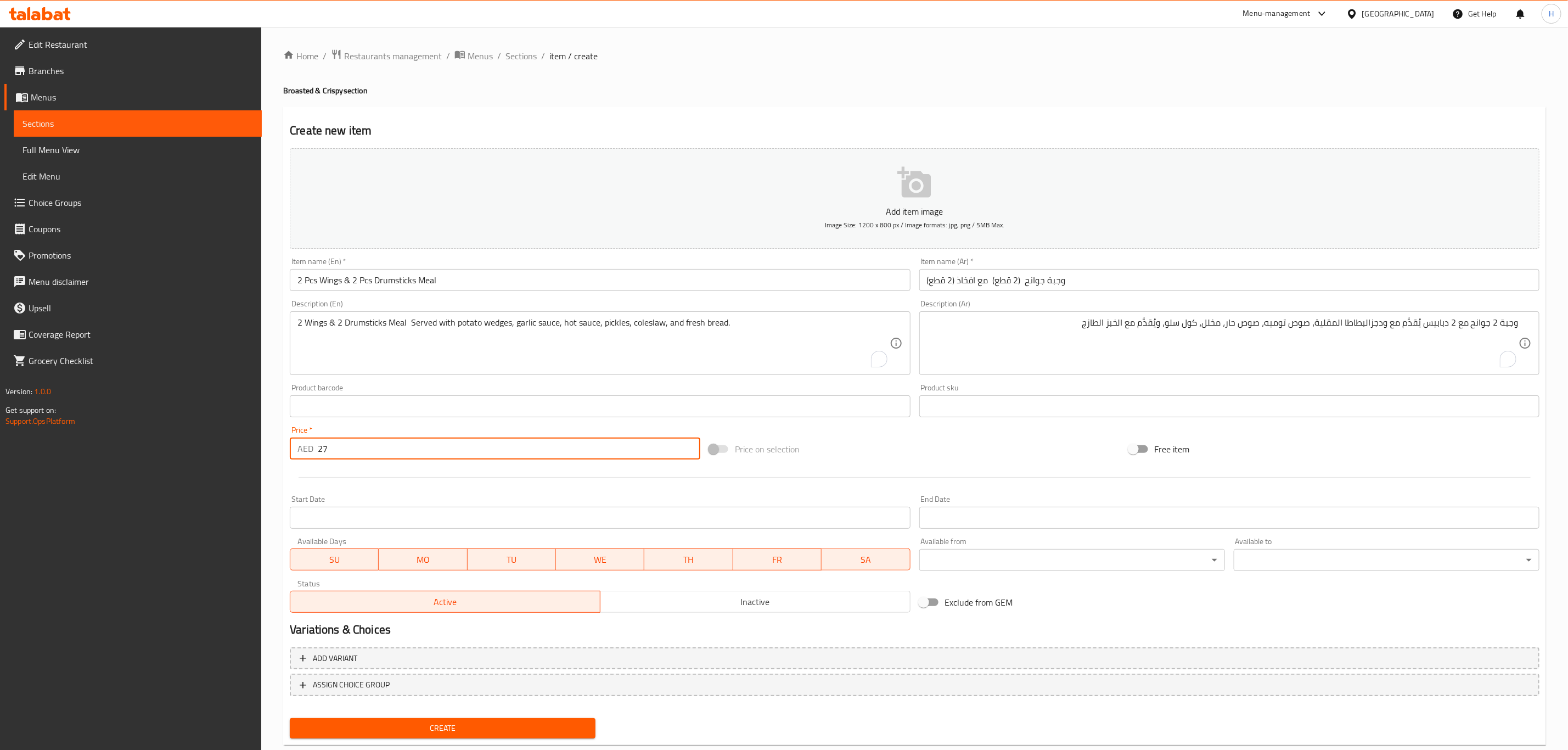
click at [490, 724] on span "Create" at bounding box center [443, 728] width 288 height 14
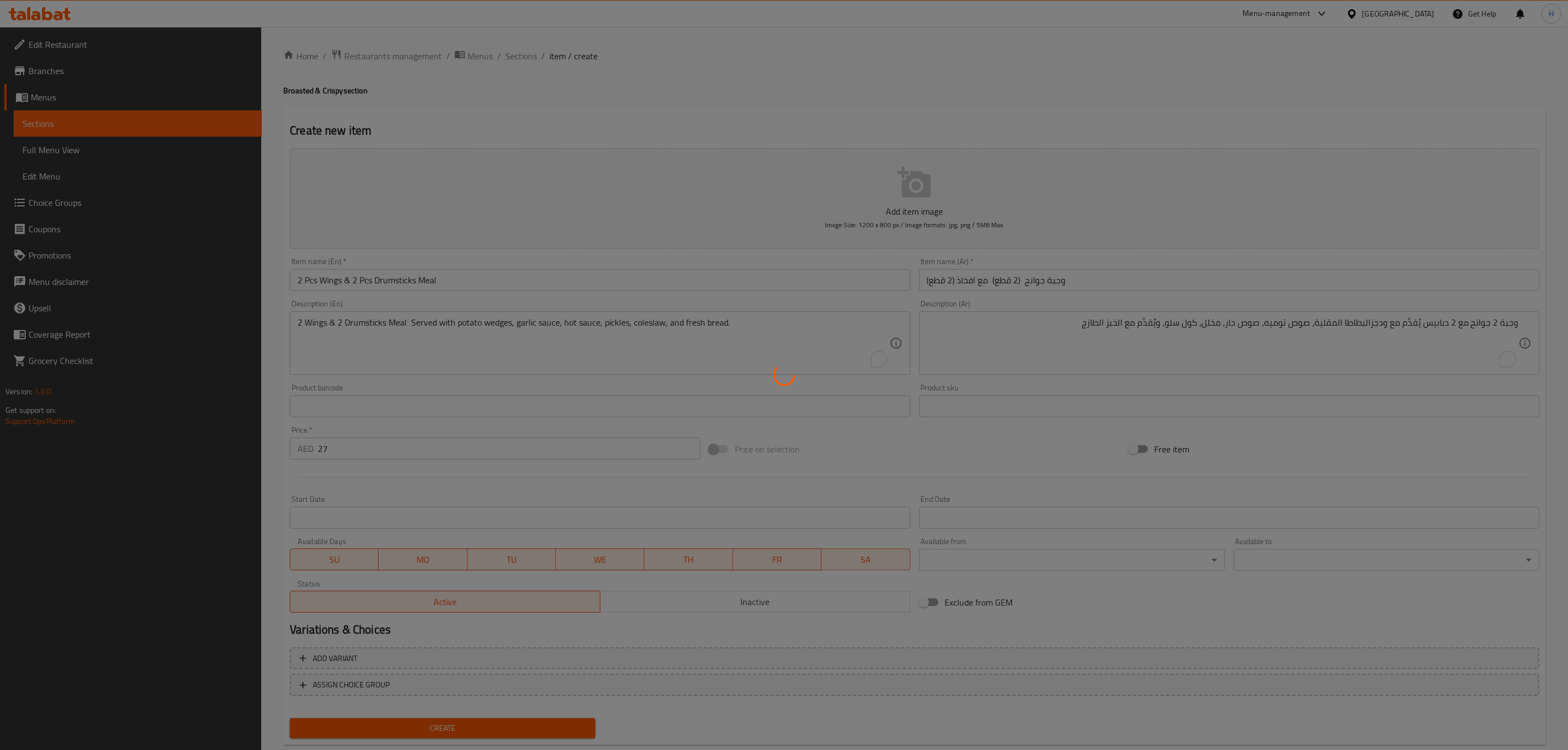
type input "0"
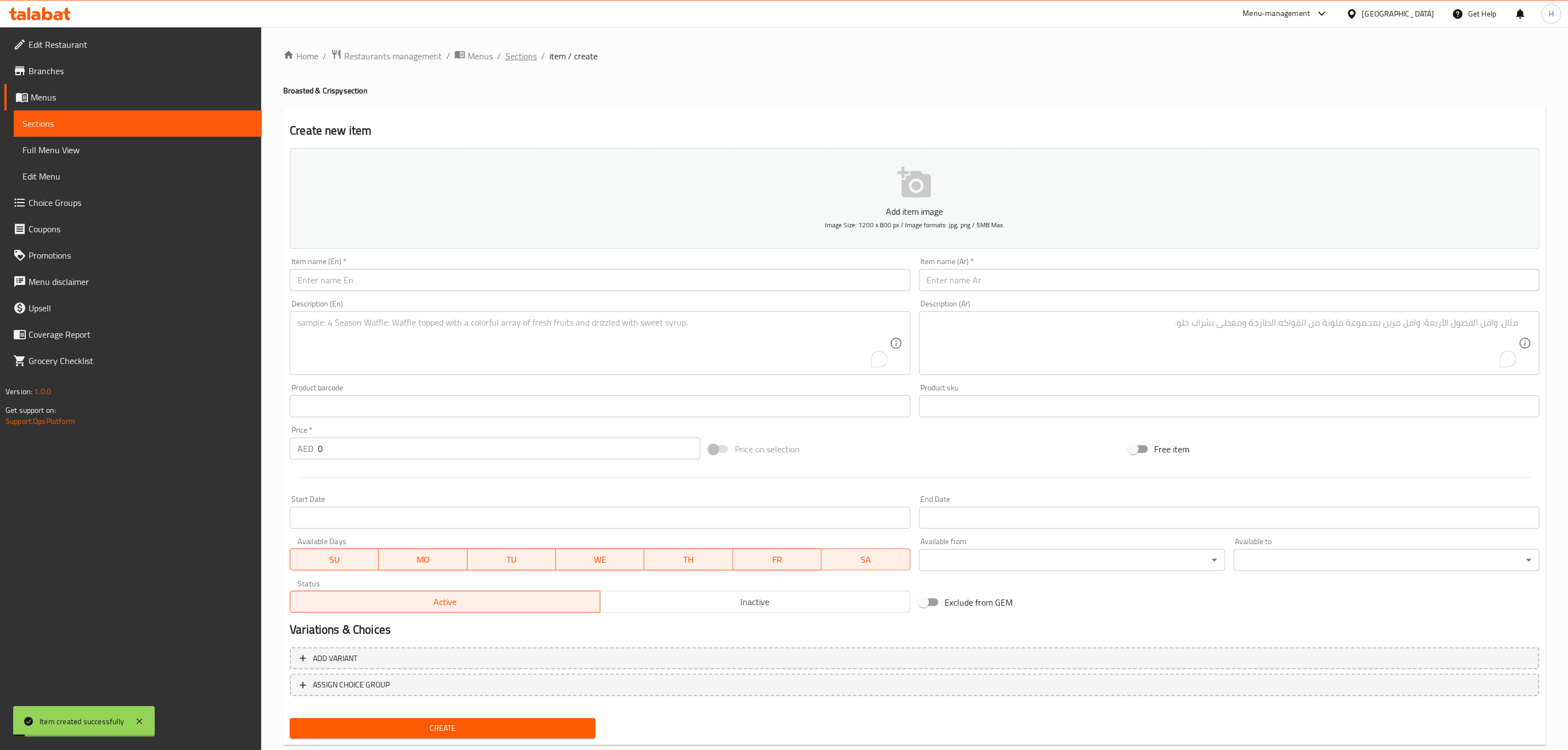
click at [511, 49] on span "Sections" at bounding box center [521, 55] width 31 height 13
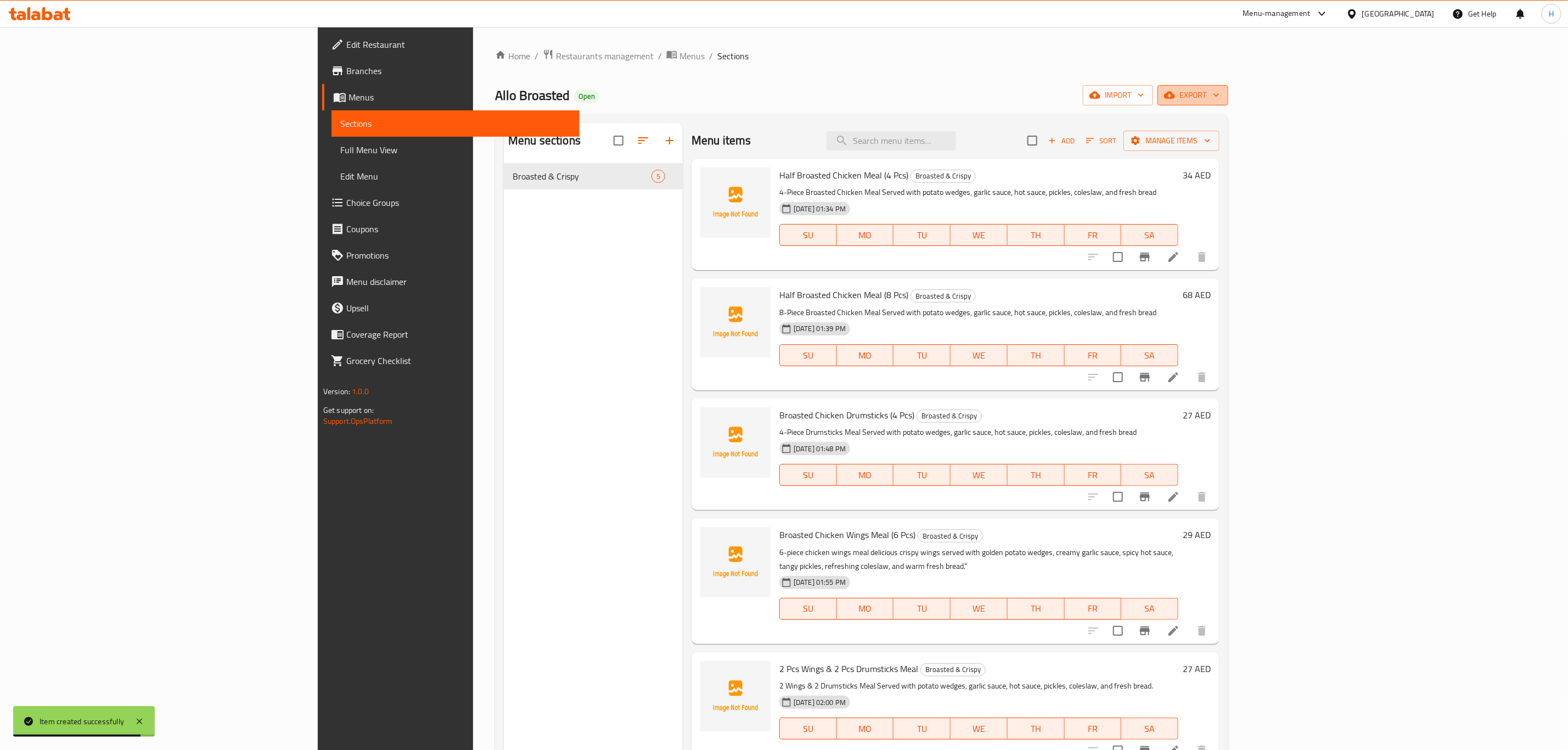
click at [1219, 90] on span "export" at bounding box center [1193, 95] width 53 height 14
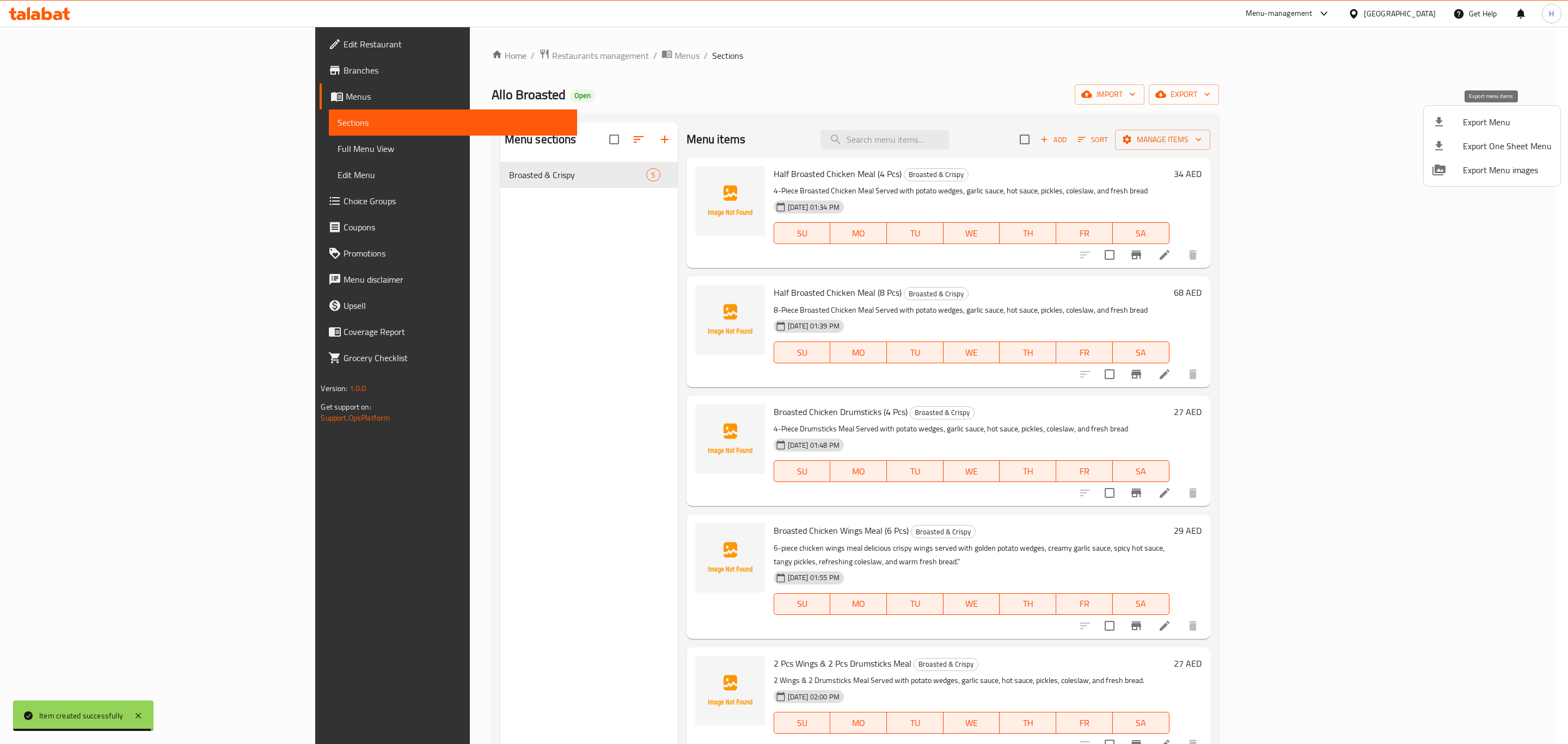
click at [1482, 121] on span "Export Menu" at bounding box center [1507, 122] width 89 height 13
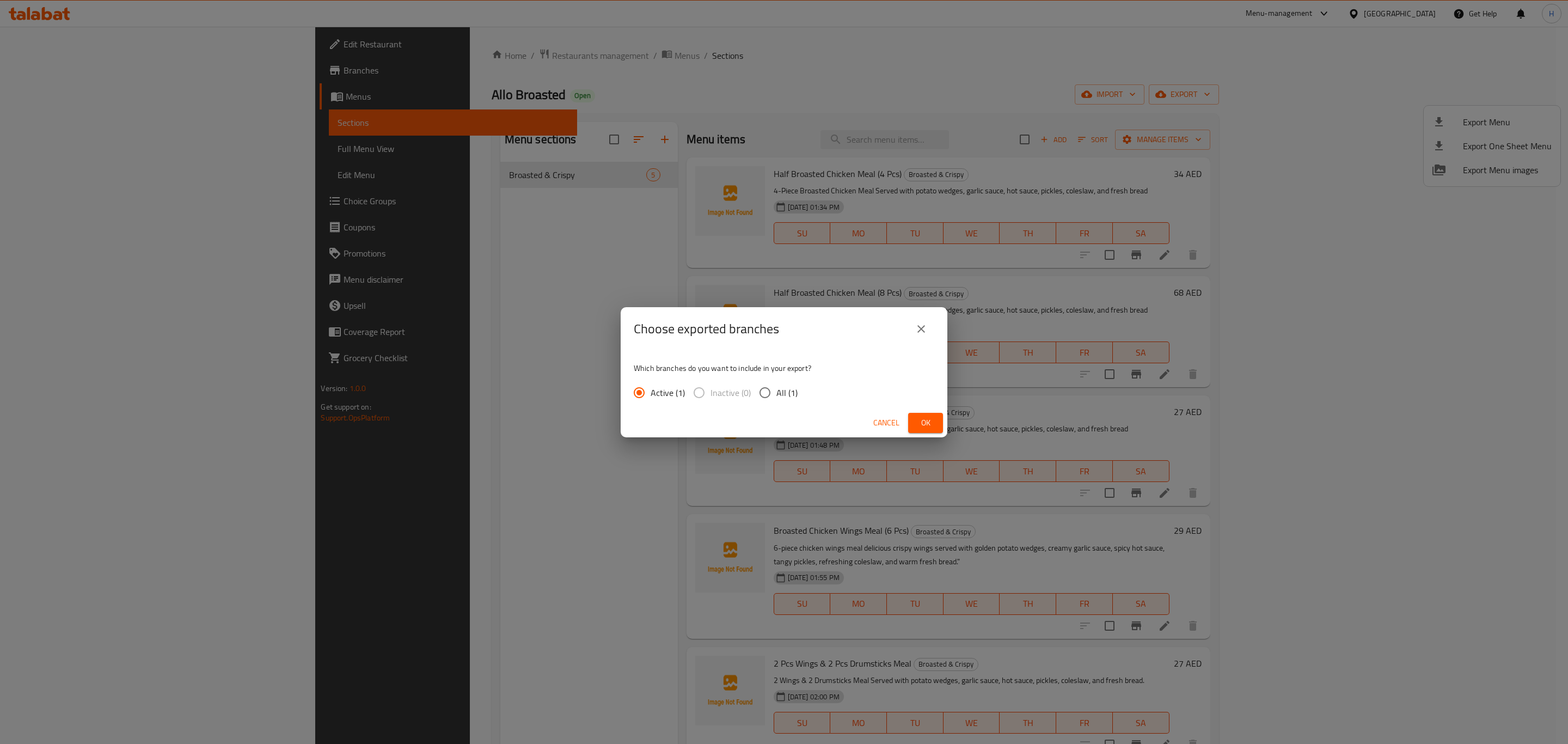
click at [928, 423] on span "Ok" at bounding box center [925, 423] width 18 height 13
